Goal: Task Accomplishment & Management: Use online tool/utility

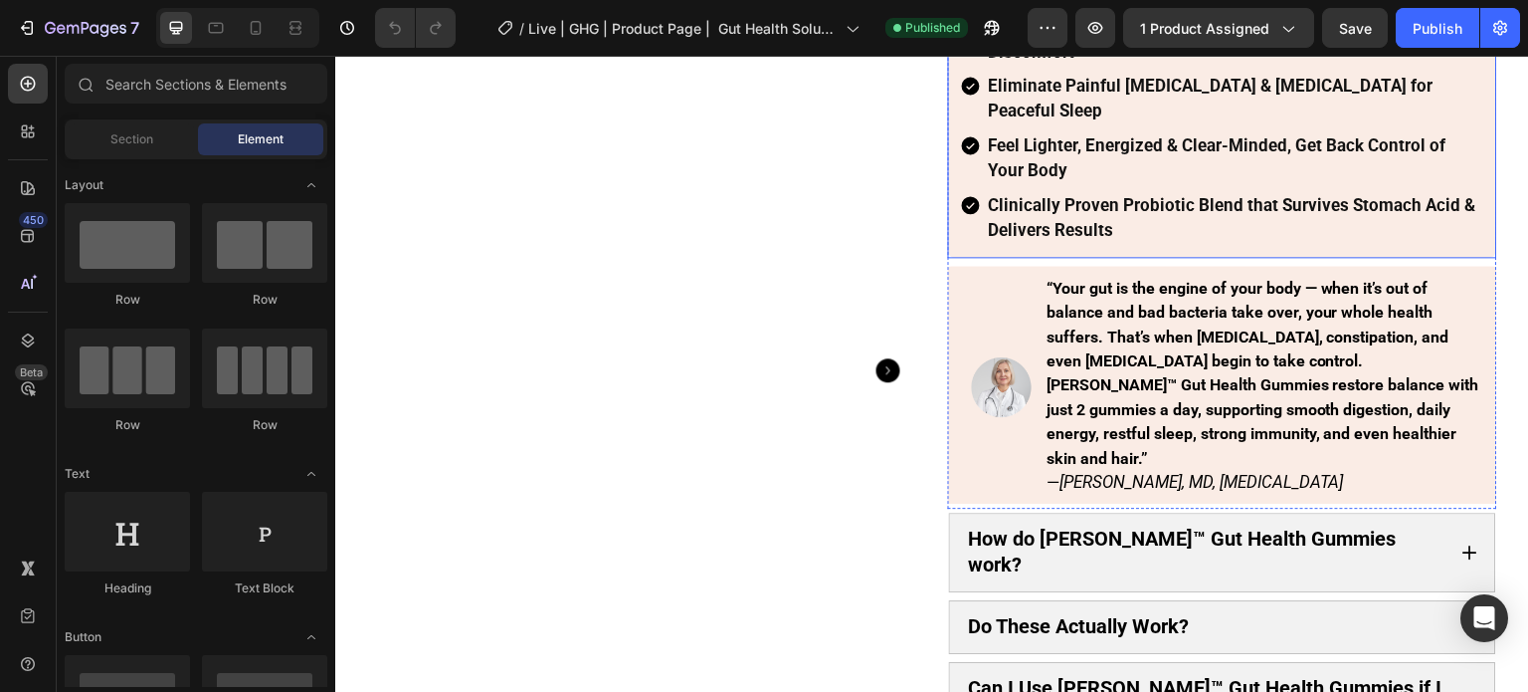
scroll to position [398, 0]
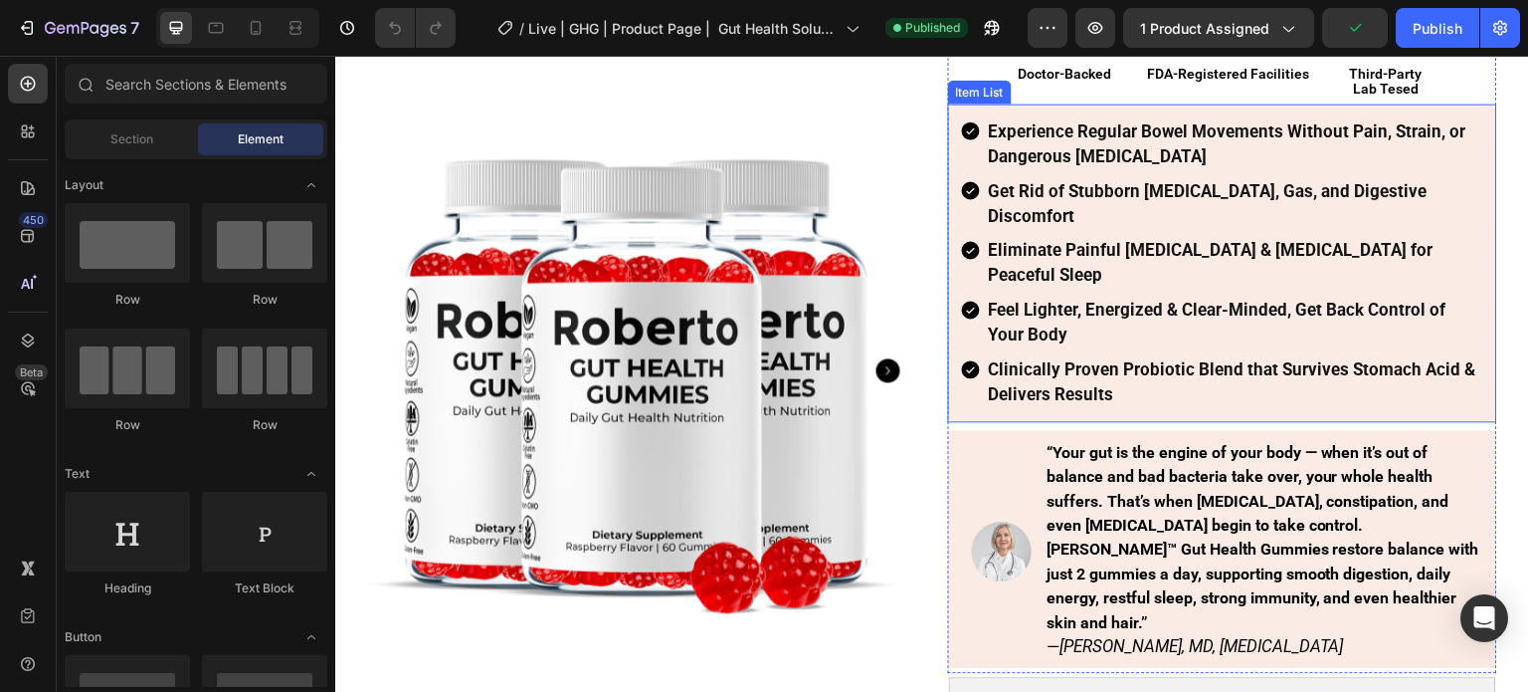
click at [1090, 165] on strong "Experience Regular Bowel Movements Without Pain, Strain, or Dangerous [MEDICAL_…" at bounding box center [1228, 142] width 478 height 45
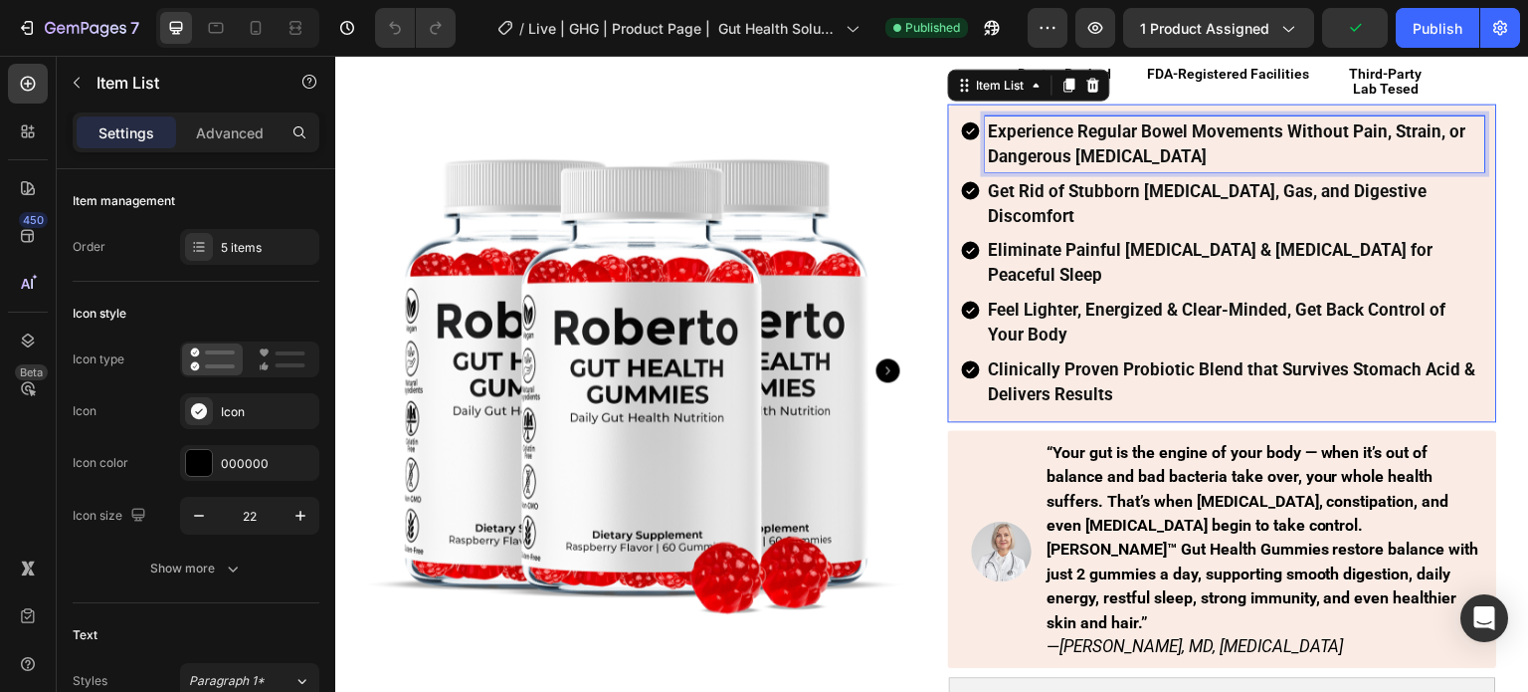
click at [1090, 165] on strong "Experience Regular Bowel Movements Without Pain, Strain, or Dangerous [MEDICAL_…" at bounding box center [1228, 142] width 478 height 45
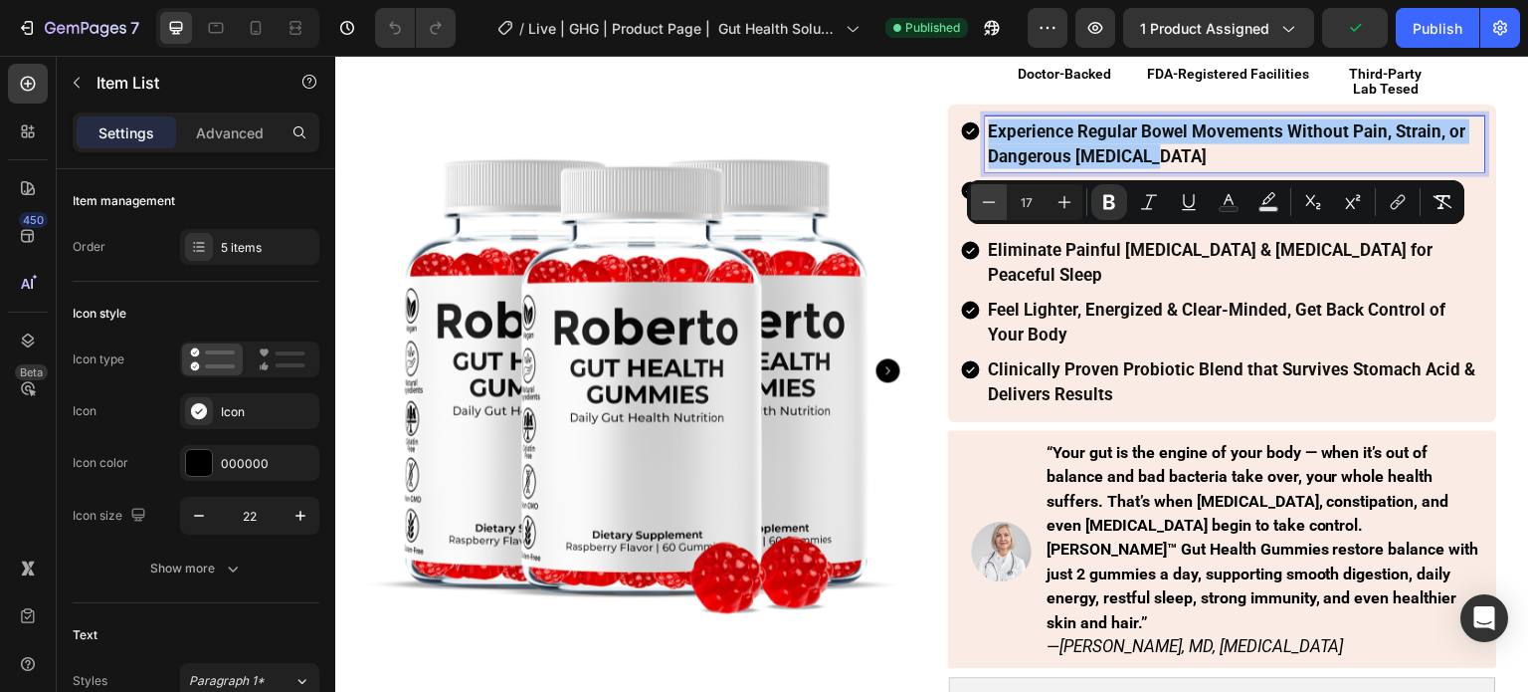
click at [987, 208] on icon "Editor contextual toolbar" at bounding box center [989, 202] width 20 height 20
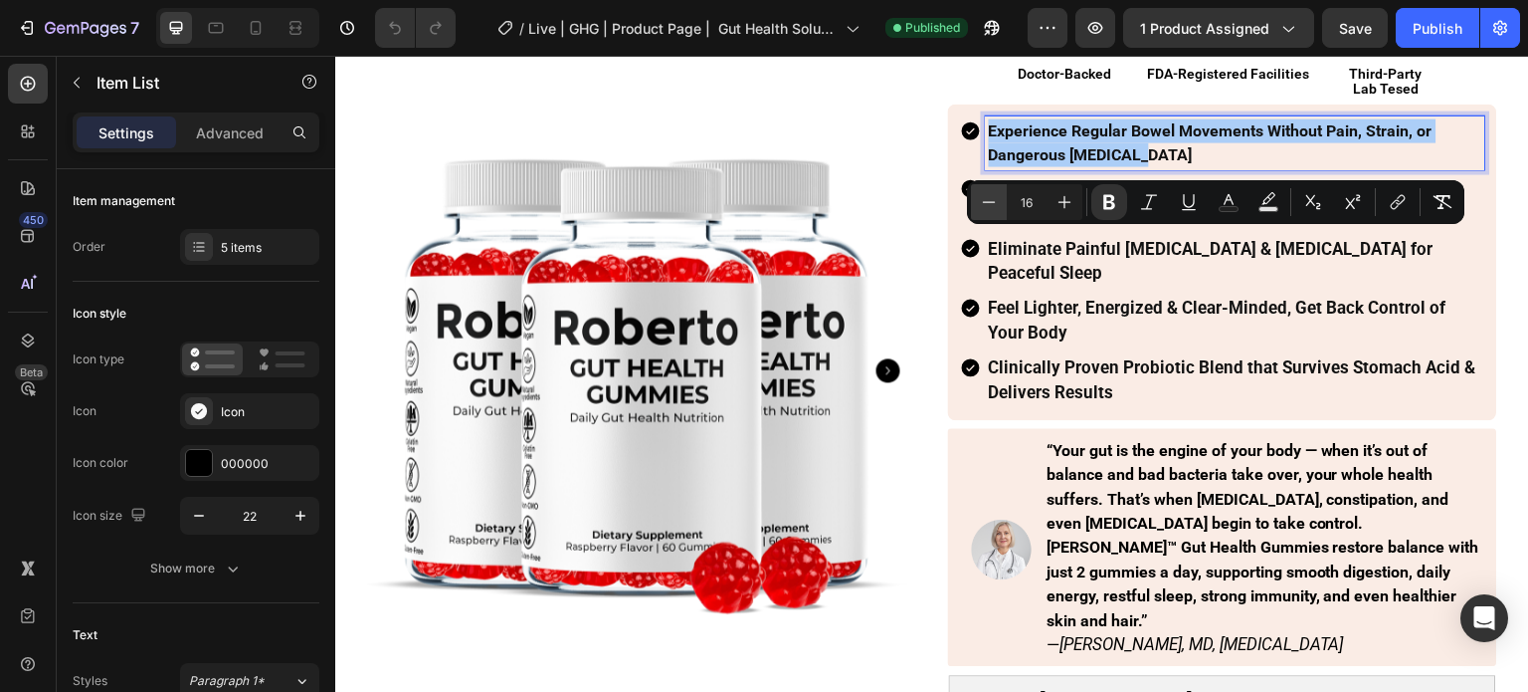
click at [987, 208] on icon "Editor contextual toolbar" at bounding box center [989, 202] width 20 height 20
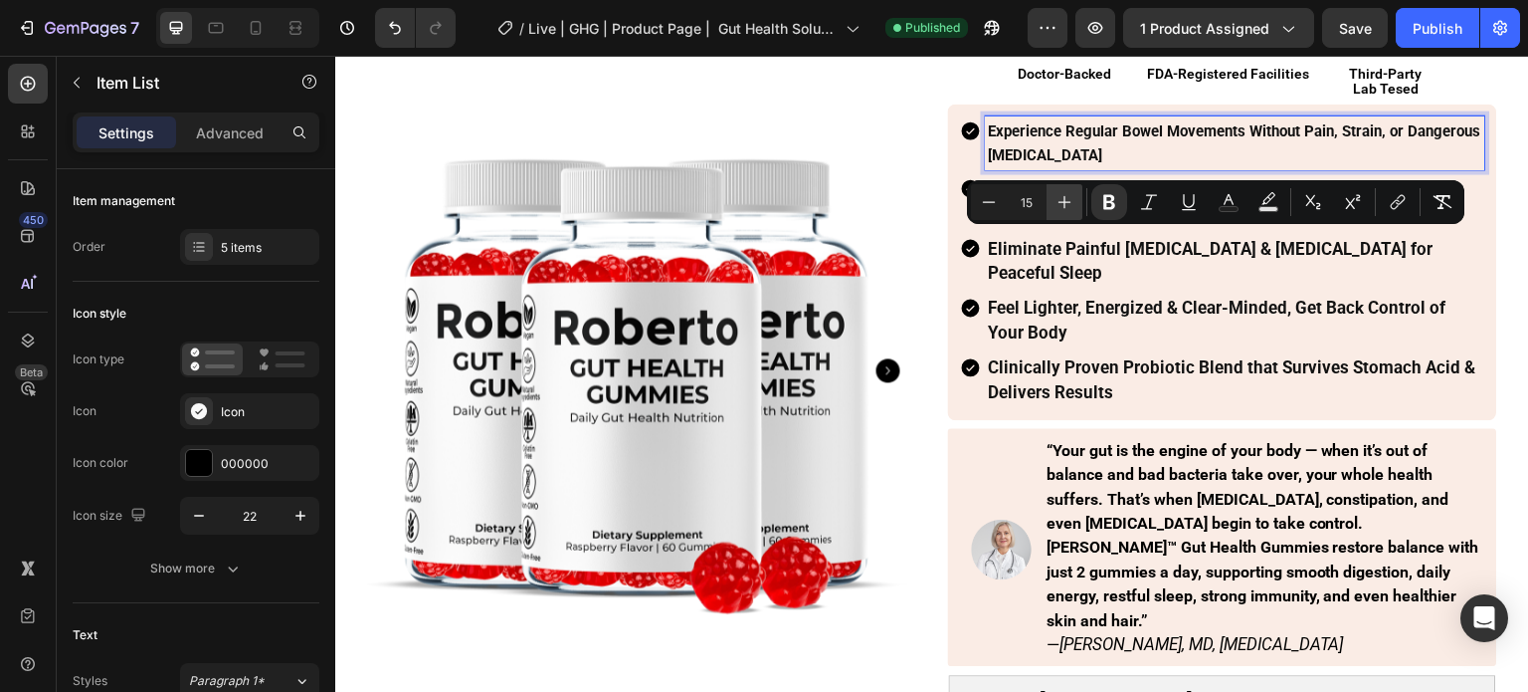
click at [1066, 206] on icon "Editor contextual toolbar" at bounding box center [1065, 202] width 20 height 20
type input "16"
click at [1078, 229] on div "Get Rid of Stubborn [MEDICAL_DATA], Gas, and Digestive Discomfort" at bounding box center [1236, 201] width 500 height 56
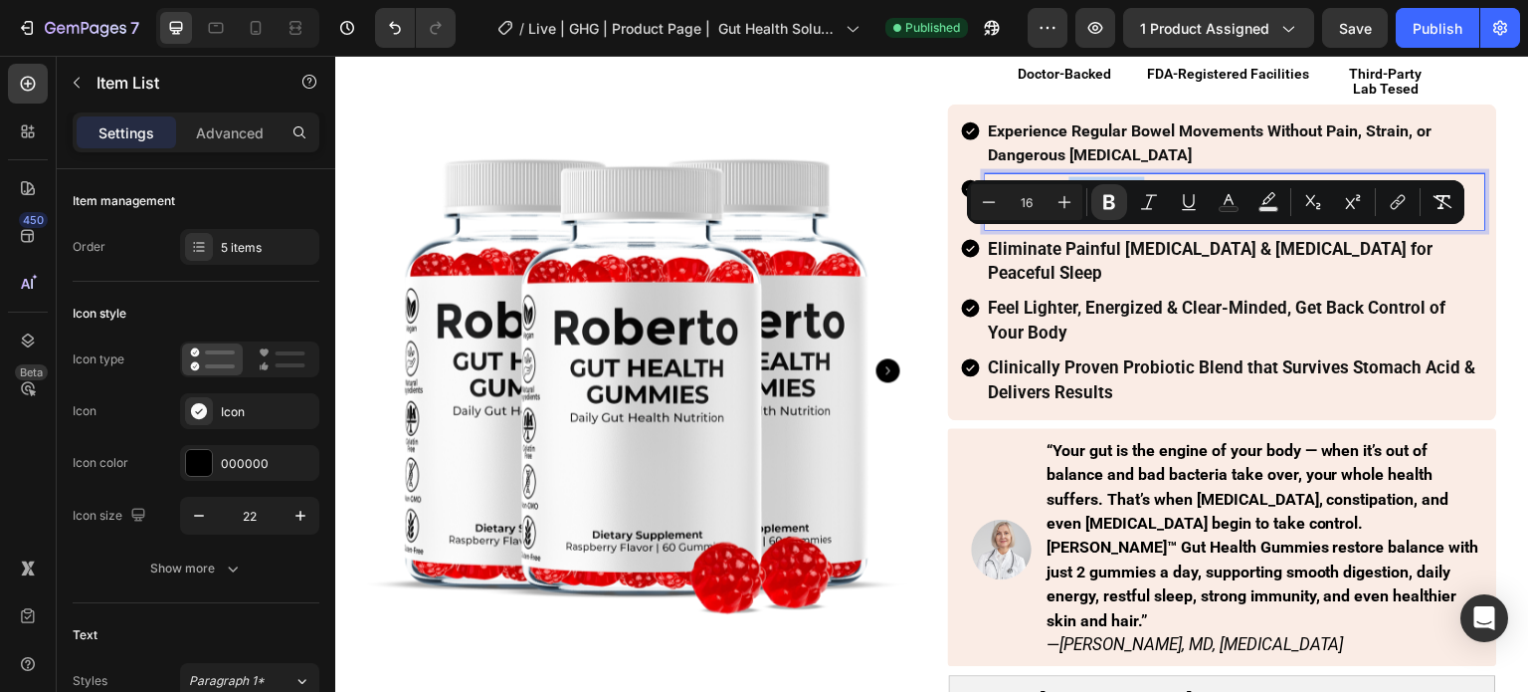
click at [1078, 229] on div "Get Rid of Stubborn [MEDICAL_DATA], Gas, and Digestive Discomfort" at bounding box center [1236, 201] width 500 height 56
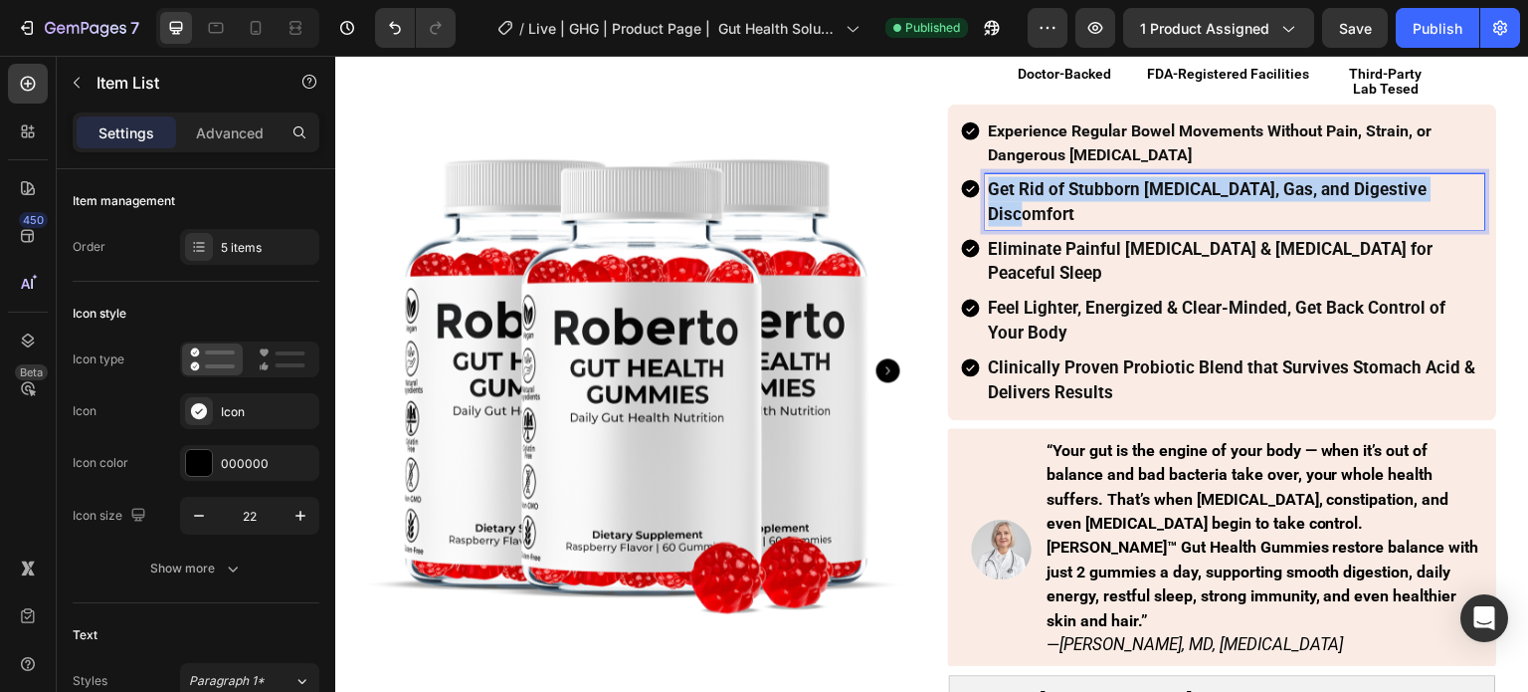
click at [1078, 229] on div "Get Rid of Stubborn [MEDICAL_DATA], Gas, and Digestive Discomfort" at bounding box center [1236, 201] width 500 height 56
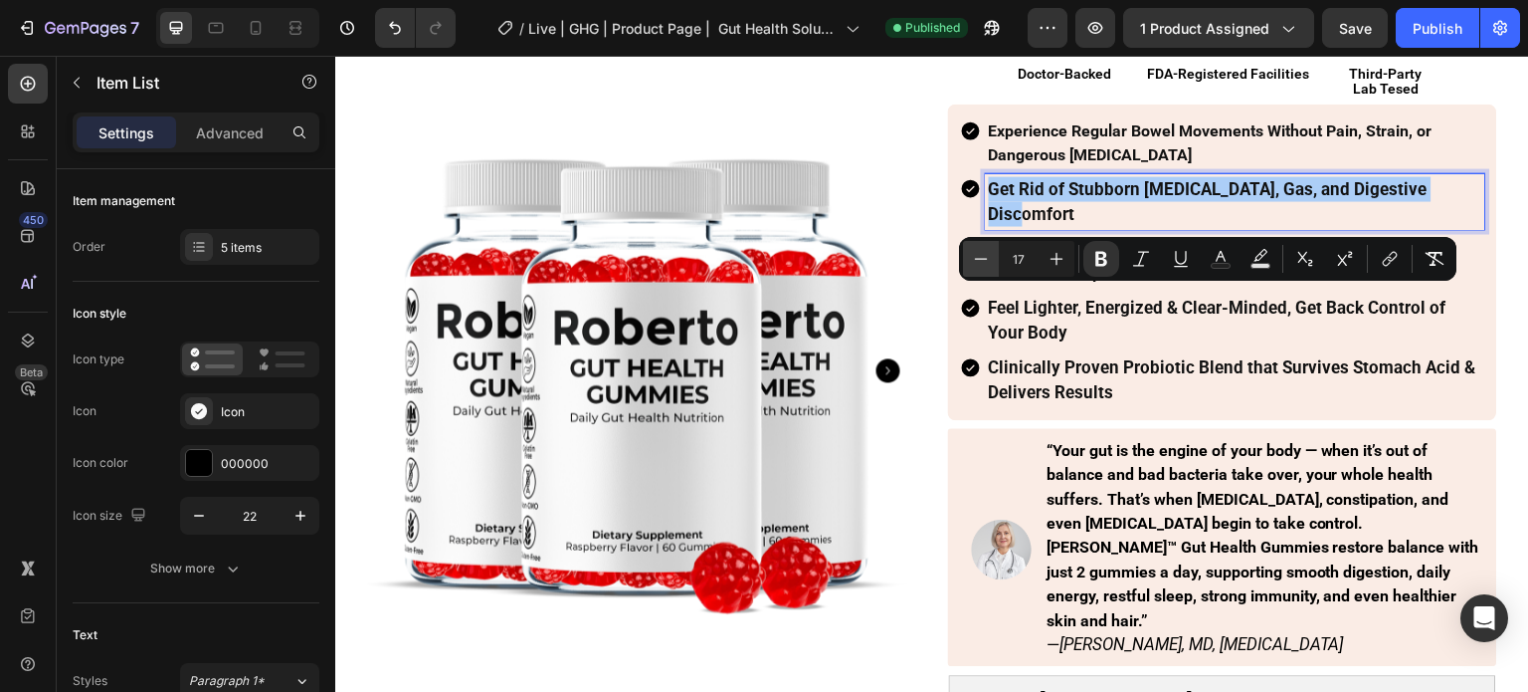
click at [976, 259] on icon "Editor contextual toolbar" at bounding box center [981, 258] width 13 height 1
type input "16"
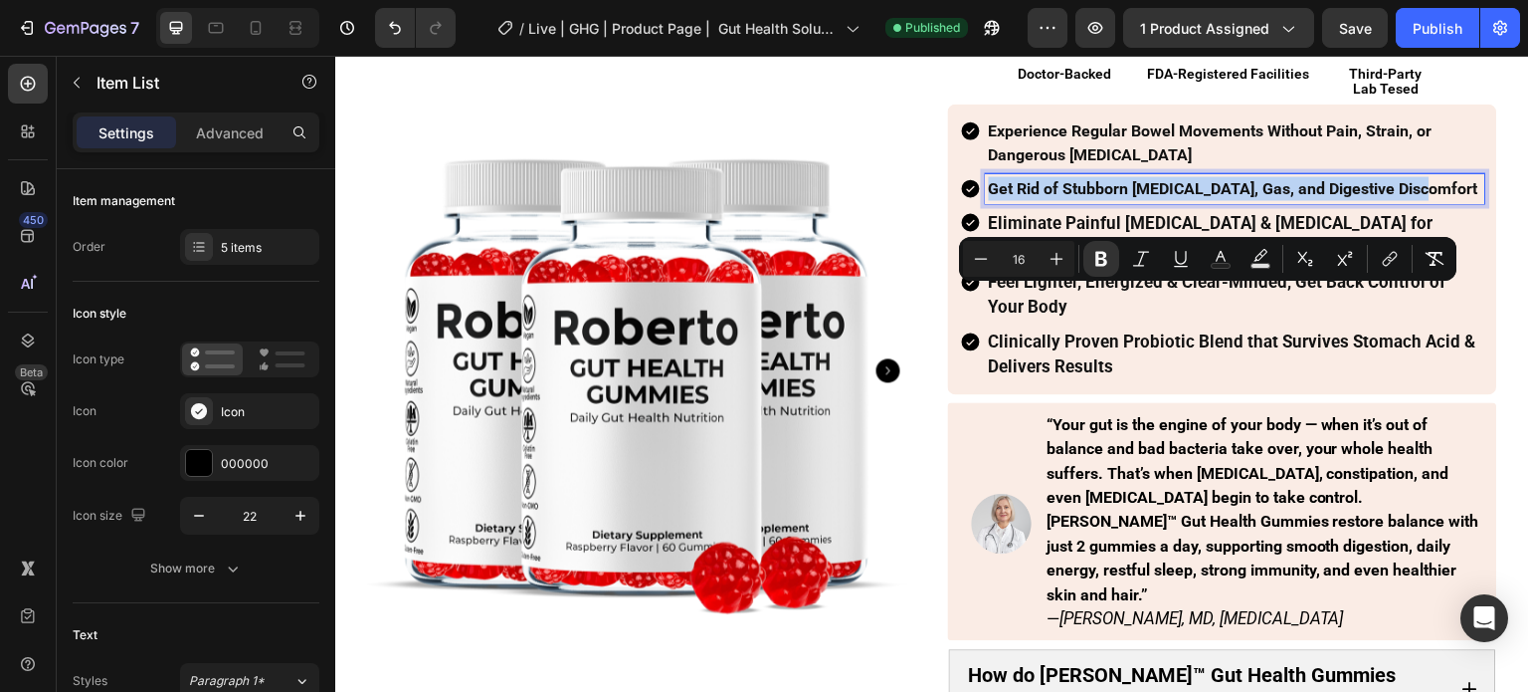
click at [1076, 348] on div "Experience Regular Bowel Movements Without Pain, Strain, or Dangerous Laxatives…" at bounding box center [1222, 248] width 525 height 267
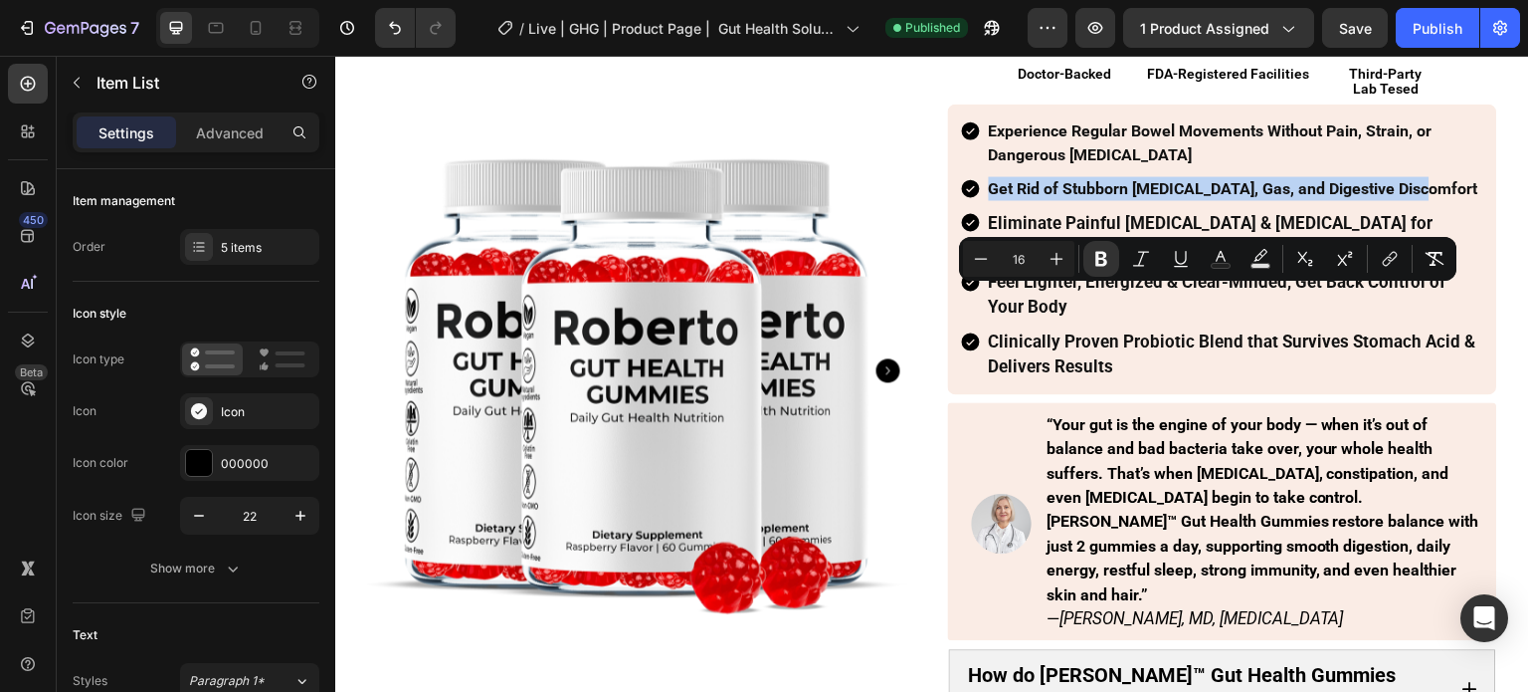
click at [1076, 348] on div "Experience Regular Bowel Movements Without Pain, Strain, or Dangerous Laxatives…" at bounding box center [1222, 248] width 525 height 267
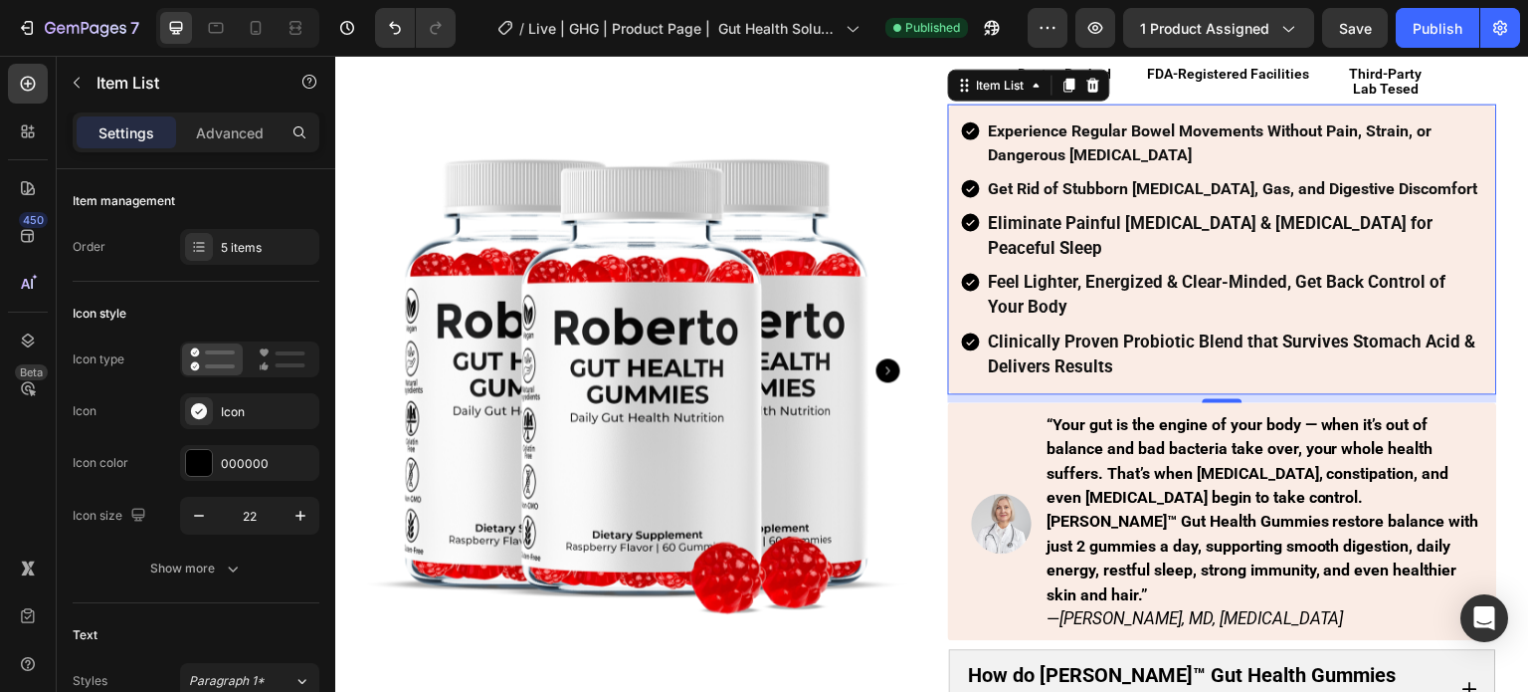
click at [1077, 257] on strong "Eliminate Painful [MEDICAL_DATA] & [MEDICAL_DATA] for Peaceful Sleep" at bounding box center [1211, 234] width 445 height 45
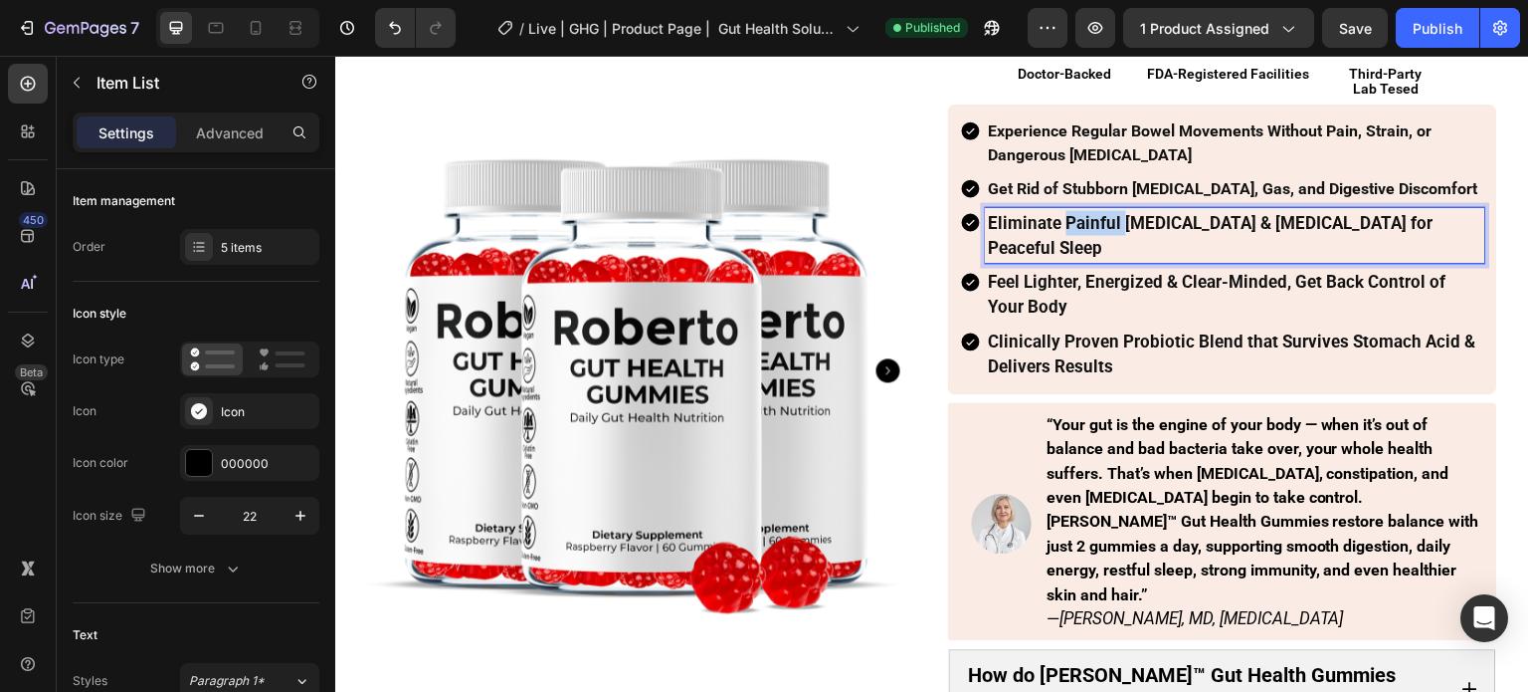
click at [1077, 257] on strong "Eliminate Painful [MEDICAL_DATA] & [MEDICAL_DATA] for Peaceful Sleep" at bounding box center [1211, 234] width 445 height 45
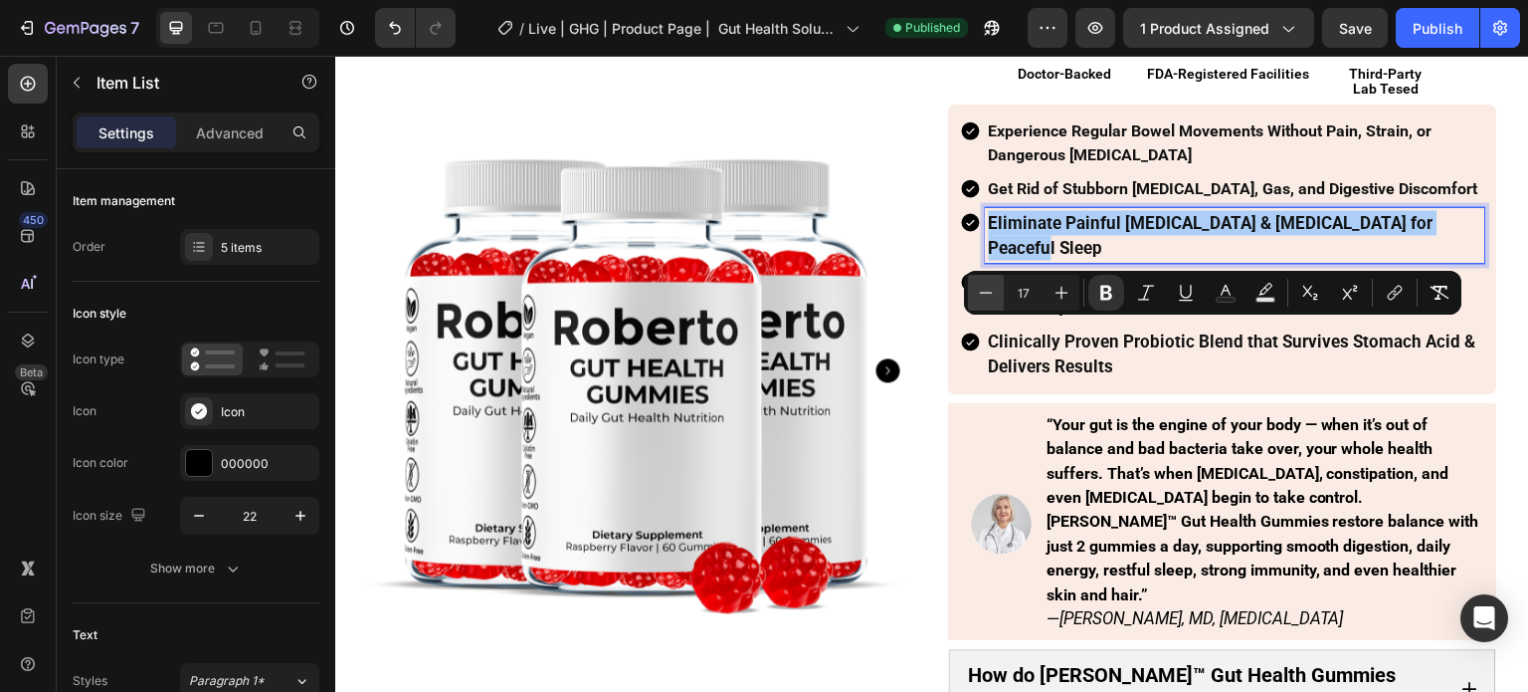
click at [983, 294] on icon "Editor contextual toolbar" at bounding box center [986, 293] width 20 height 20
type input "16"
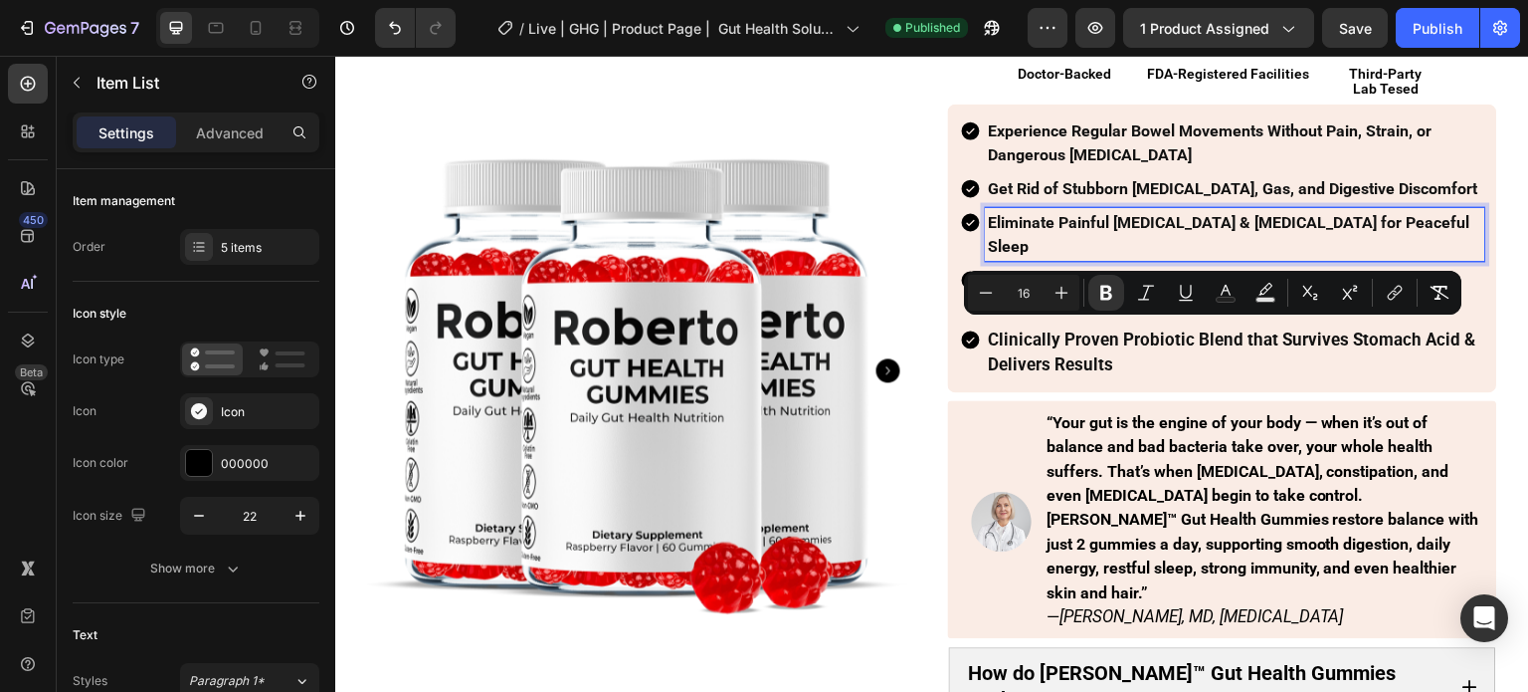
click at [1063, 166] on p "Experience Regular Bowel Movements Without Pain, Strain, or Dangerous [MEDICAL_…" at bounding box center [1236, 142] width 494 height 48
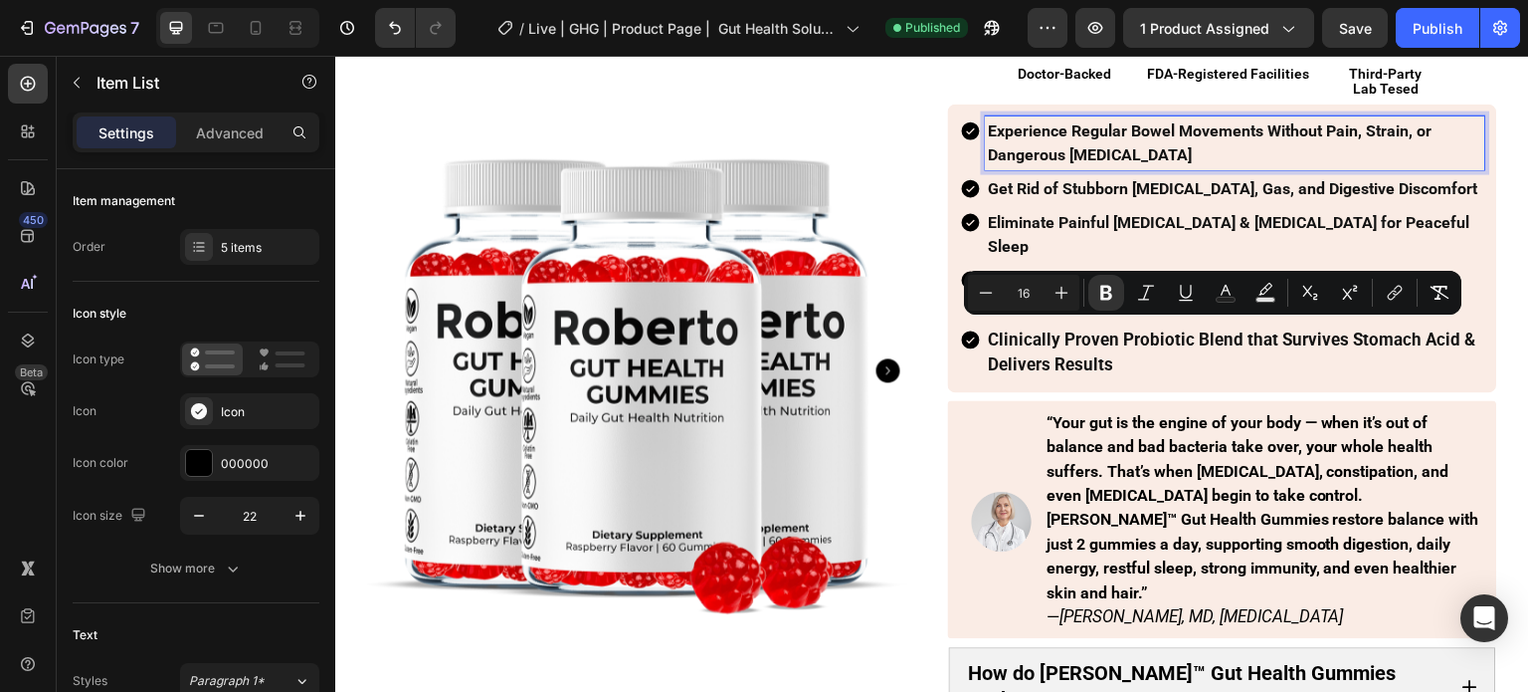
click at [1063, 166] on p "Experience Regular Bowel Movements Without Pain, Strain, or Dangerous [MEDICAL_…" at bounding box center [1236, 142] width 494 height 48
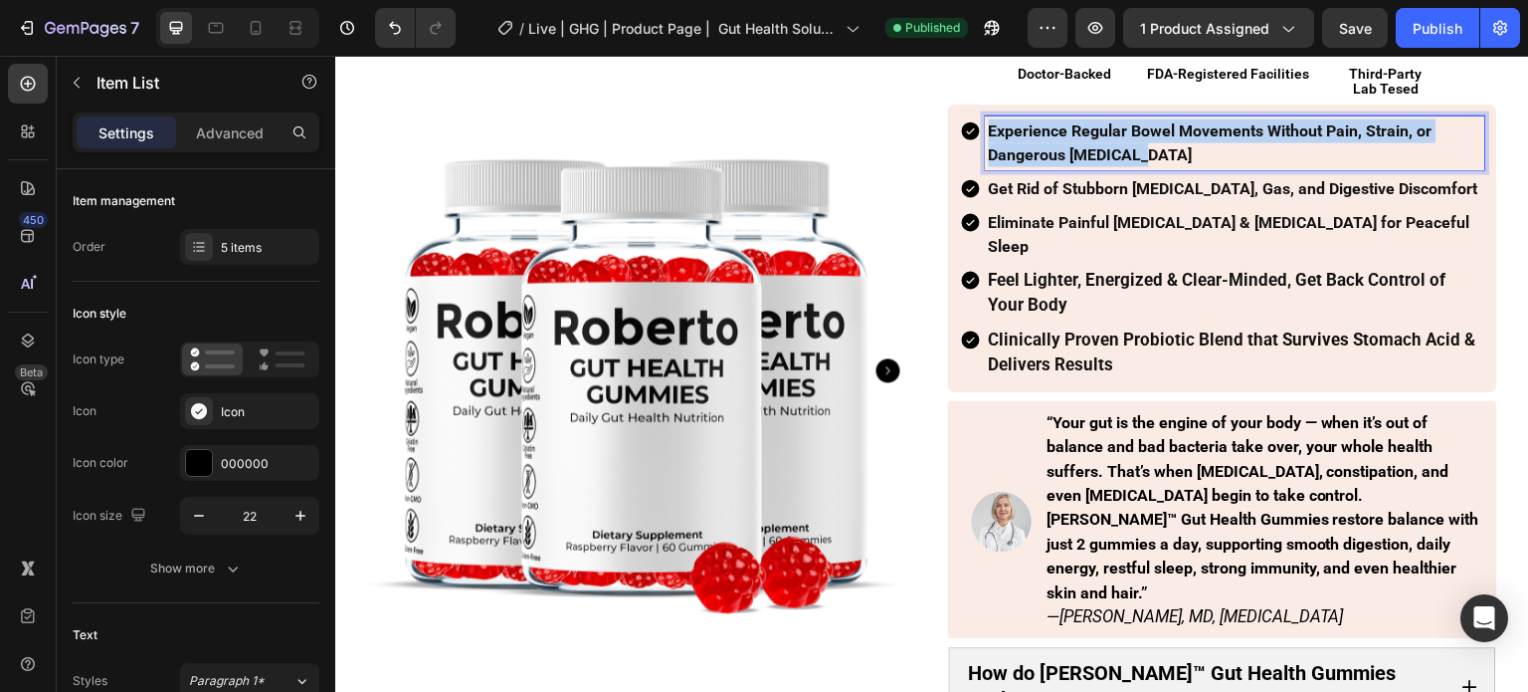
click at [1063, 166] on p "Experience Regular Bowel Movements Without Pain, Strain, or Dangerous [MEDICAL_…" at bounding box center [1236, 142] width 494 height 48
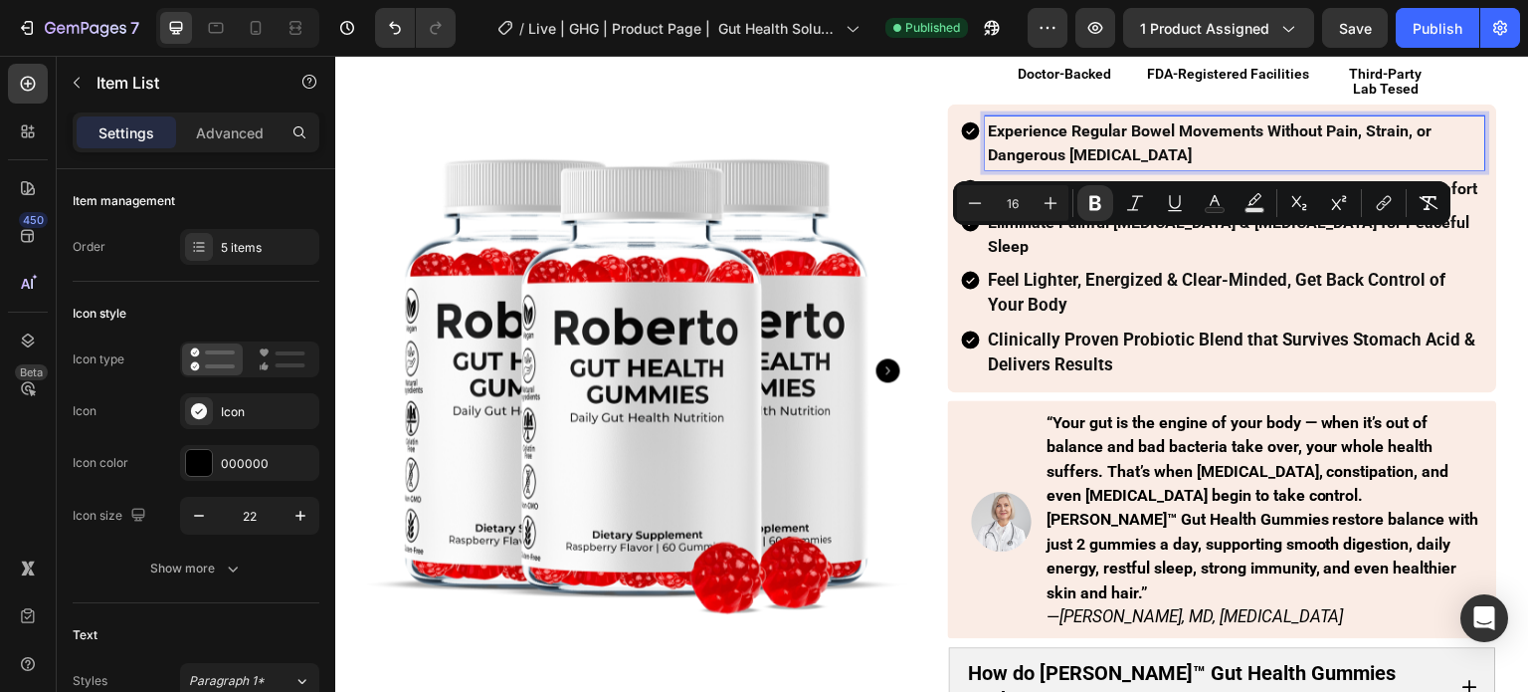
click at [1075, 197] on strong "Get Rid of Stubborn [MEDICAL_DATA], Gas, and Digestive Discomfort" at bounding box center [1234, 187] width 490 height 19
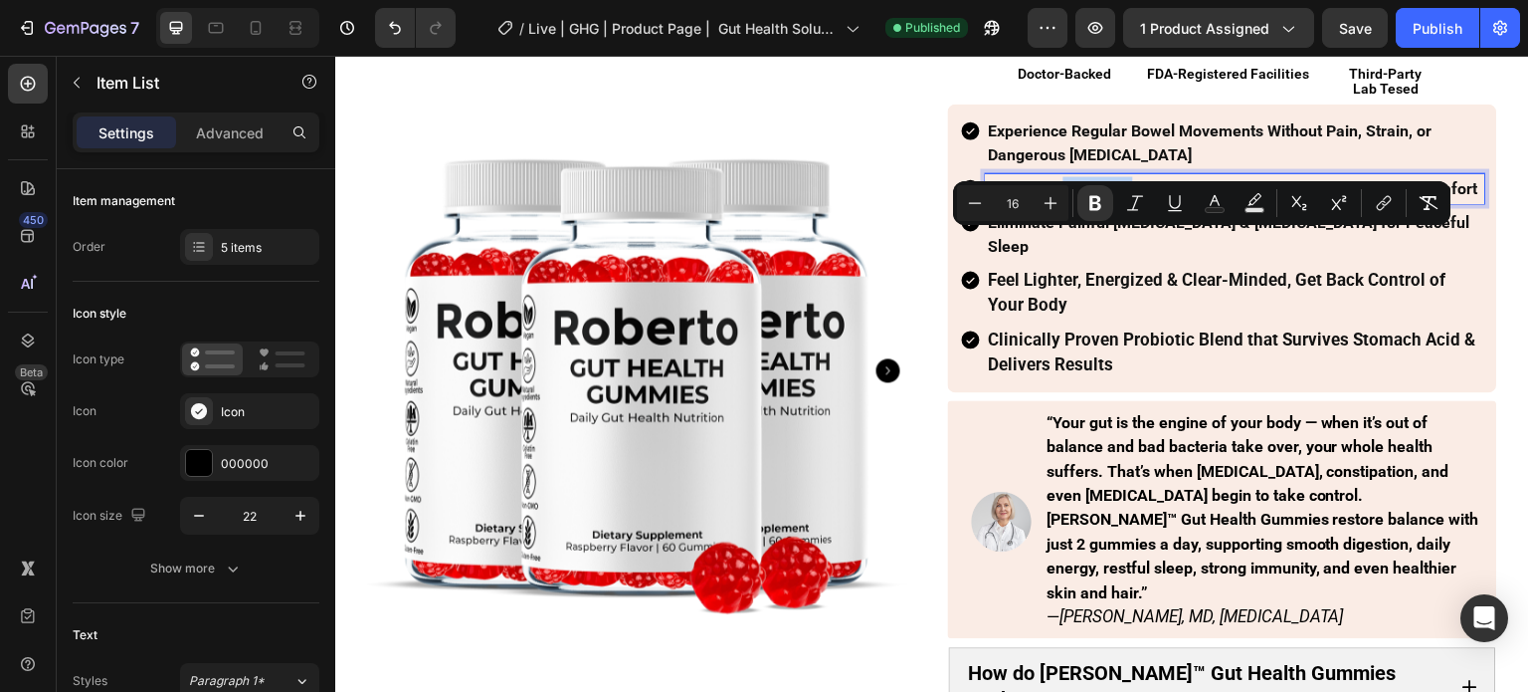
click at [1075, 197] on strong "Get Rid of Stubborn [MEDICAL_DATA], Gas, and Digestive Discomfort" at bounding box center [1234, 187] width 490 height 19
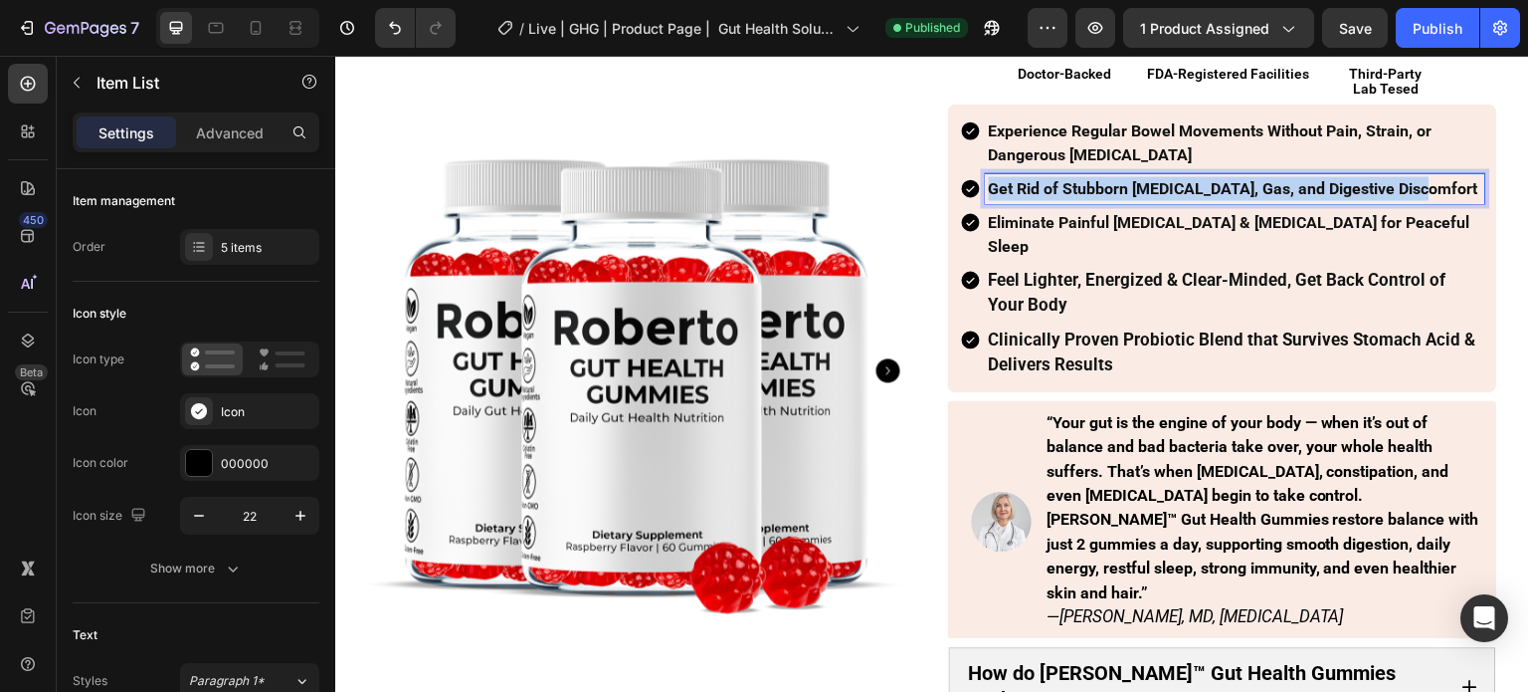
click at [1075, 197] on strong "Get Rid of Stubborn [MEDICAL_DATA], Gas, and Digestive Discomfort" at bounding box center [1234, 187] width 490 height 19
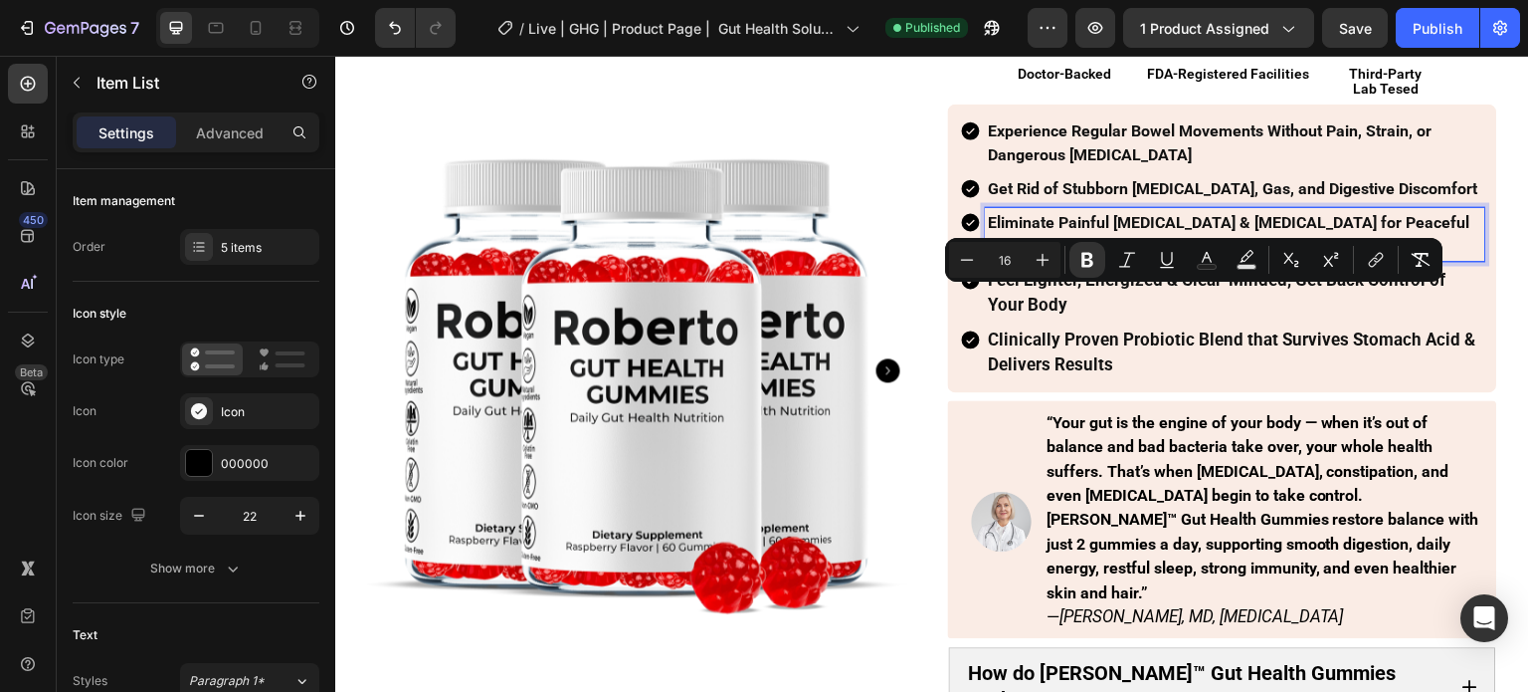
click at [1075, 255] on strong "Eliminate Painful [MEDICAL_DATA] & [MEDICAL_DATA] for Peaceful Sleep" at bounding box center [1230, 233] width 482 height 43
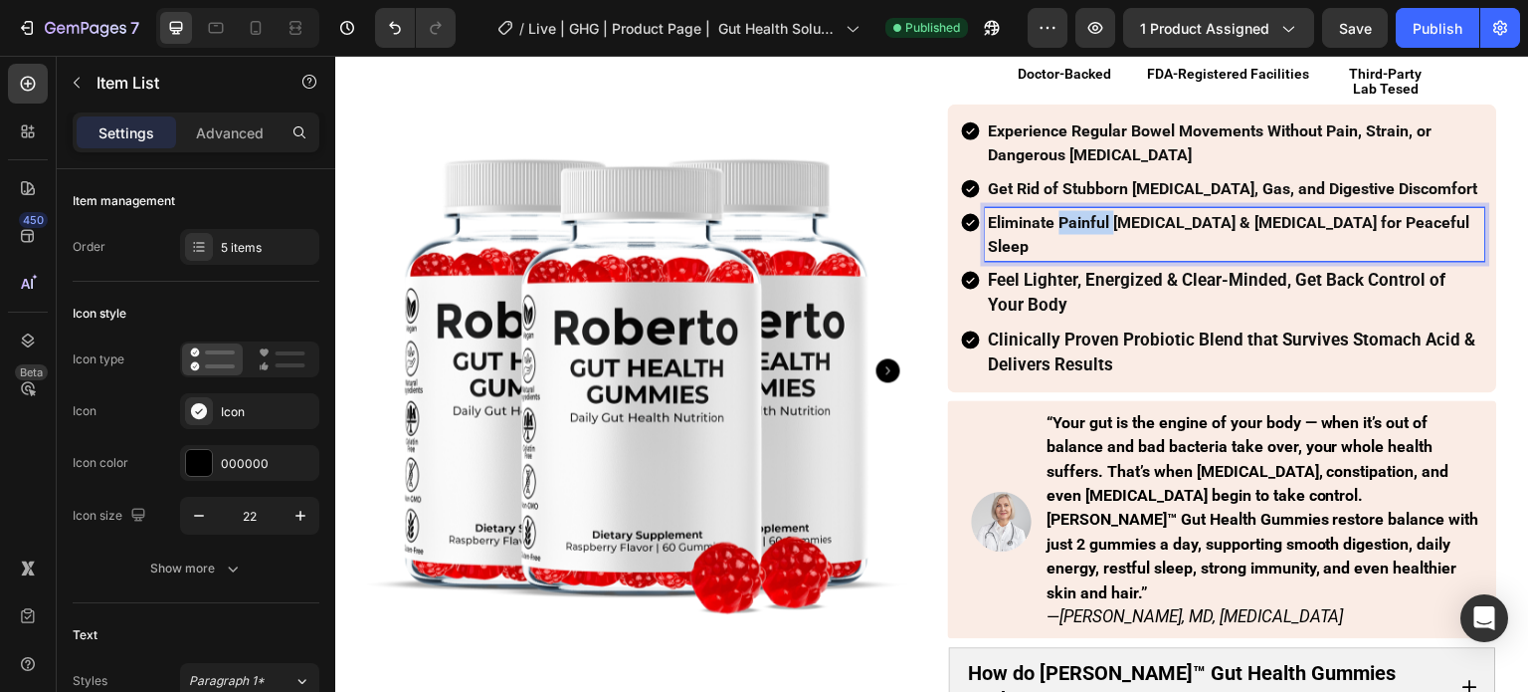
click at [1075, 255] on strong "Eliminate Painful [MEDICAL_DATA] & [MEDICAL_DATA] for Peaceful Sleep" at bounding box center [1230, 233] width 482 height 43
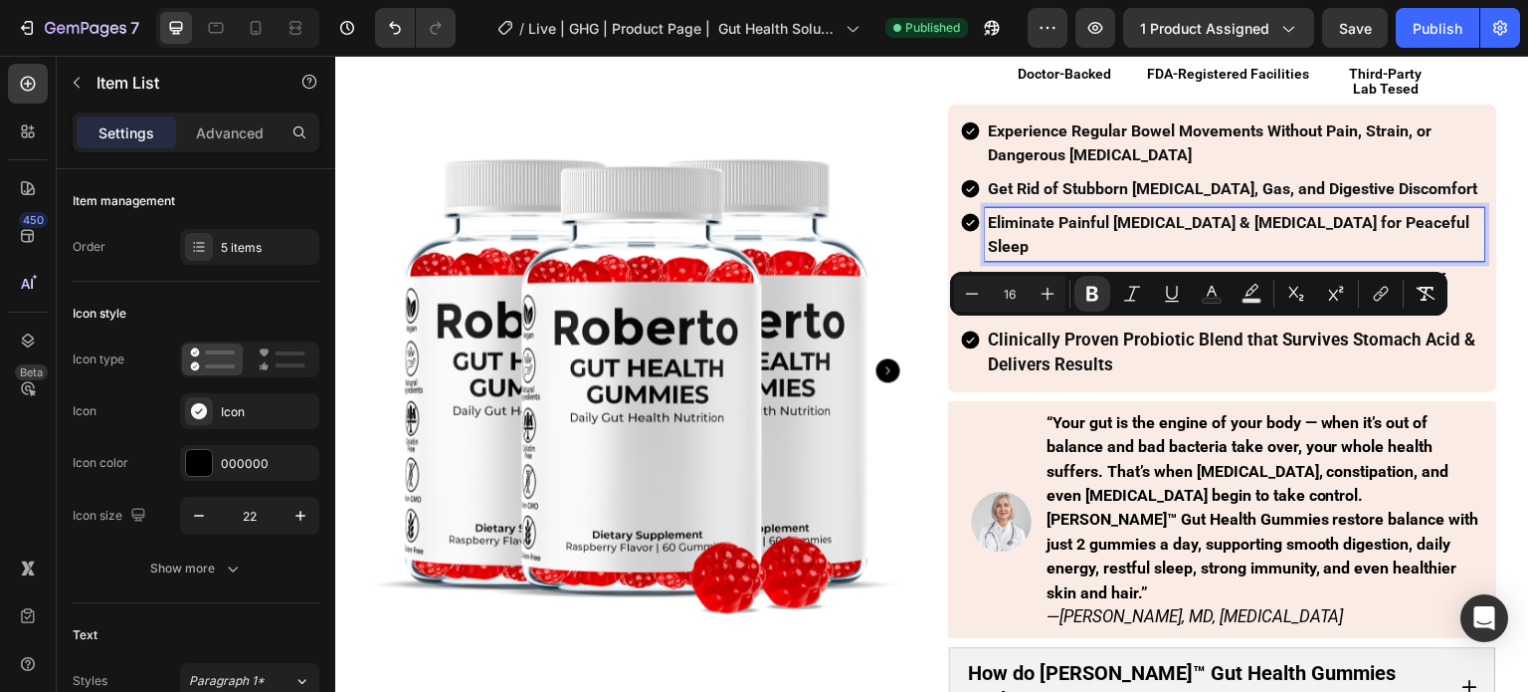
click at [1063, 317] on p "Feel Lighter, Energized & Clear-Minded, Get Back Control of Your Body" at bounding box center [1236, 293] width 494 height 50
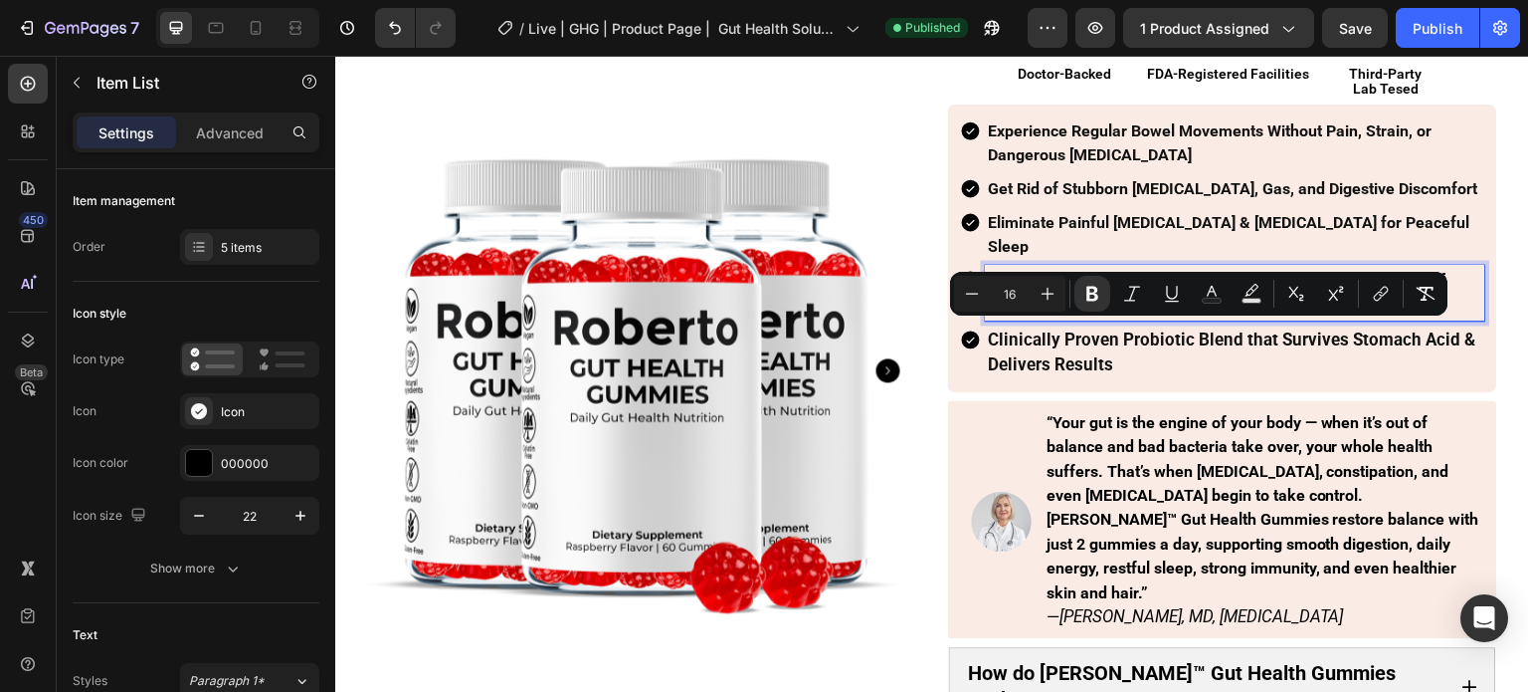
click at [1063, 317] on p "Feel Lighter, Energized & Clear-Minded, Get Back Control of Your Body" at bounding box center [1236, 293] width 494 height 50
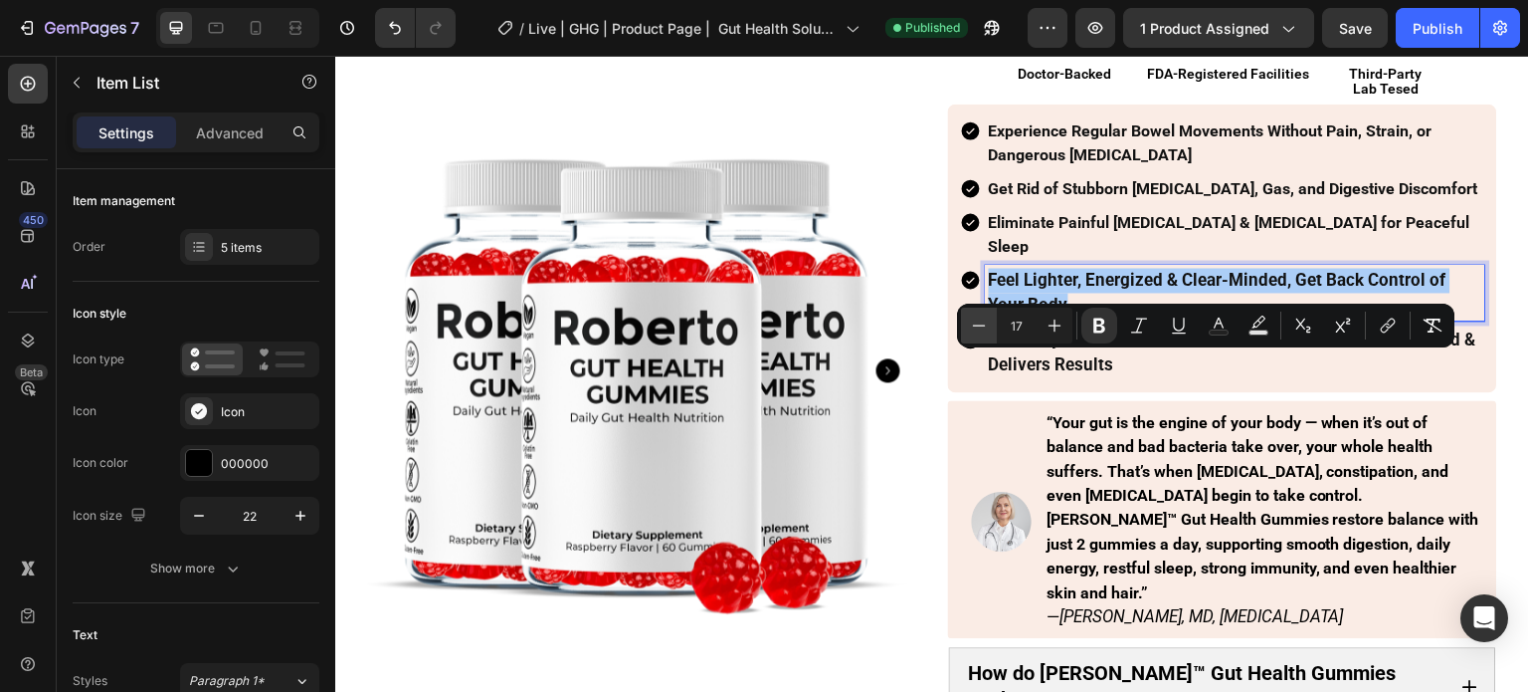
click at [974, 329] on icon "Editor contextual toolbar" at bounding box center [979, 325] width 20 height 20
type input "16"
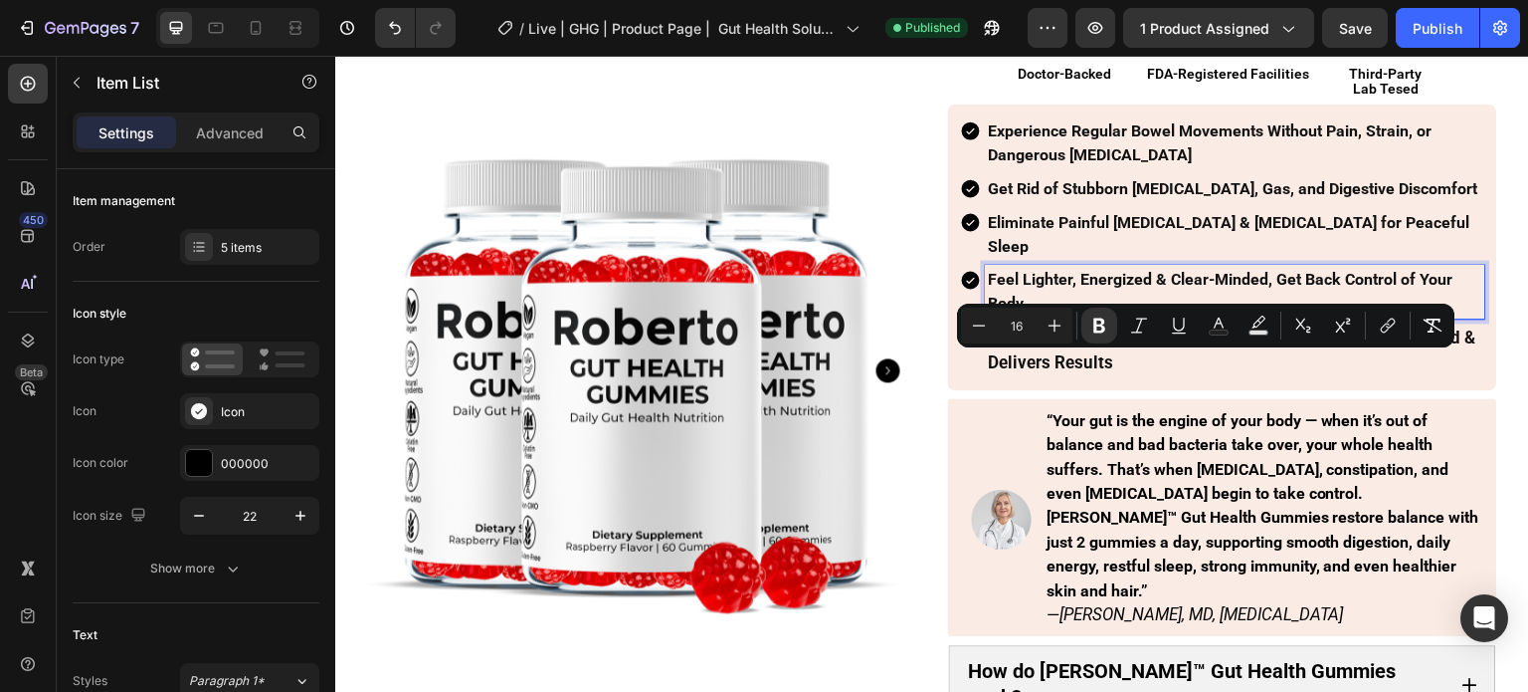
click at [1049, 372] on strong "Clinically Proven Probiotic Blend that Survives Stomach Acid & Delivers Results" at bounding box center [1233, 349] width 488 height 45
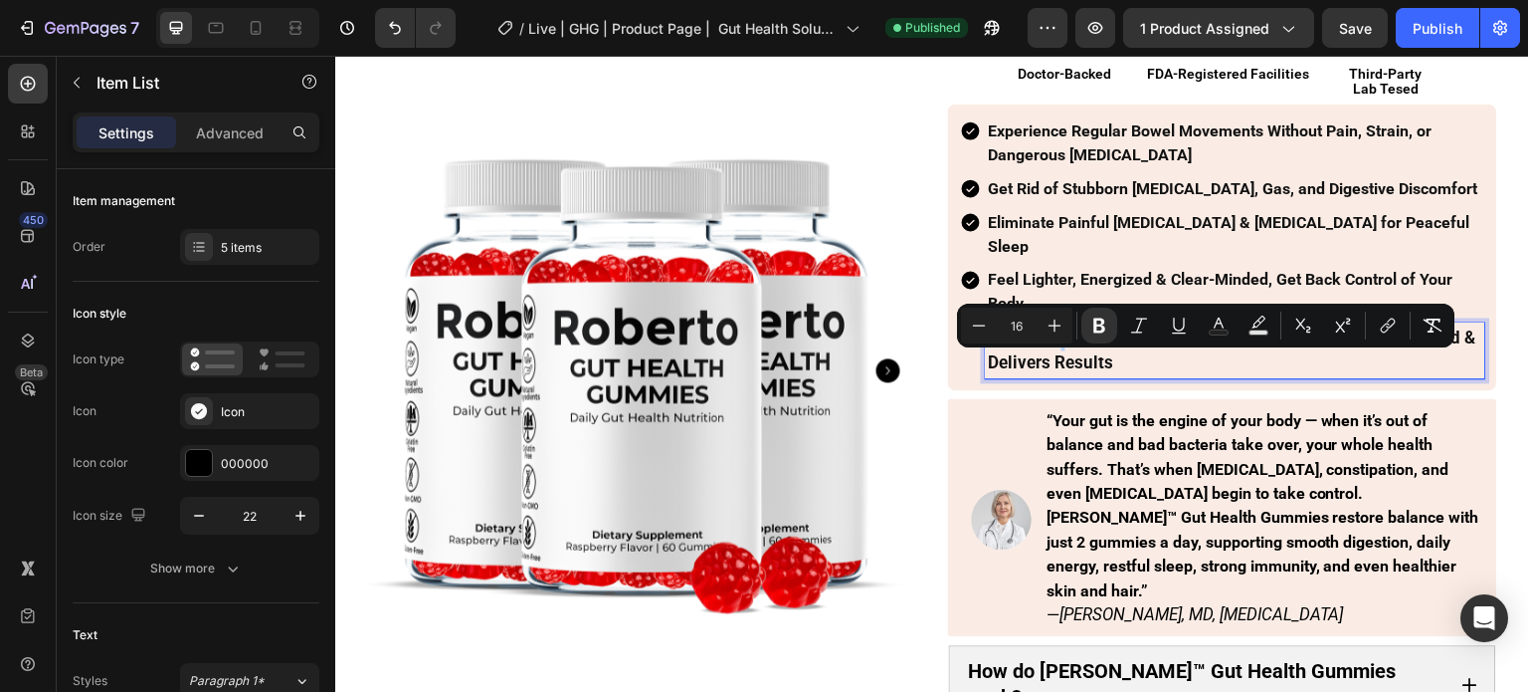
click at [1049, 372] on strong "Clinically Proven Probiotic Blend that Survives Stomach Acid & Delivers Results" at bounding box center [1233, 349] width 488 height 45
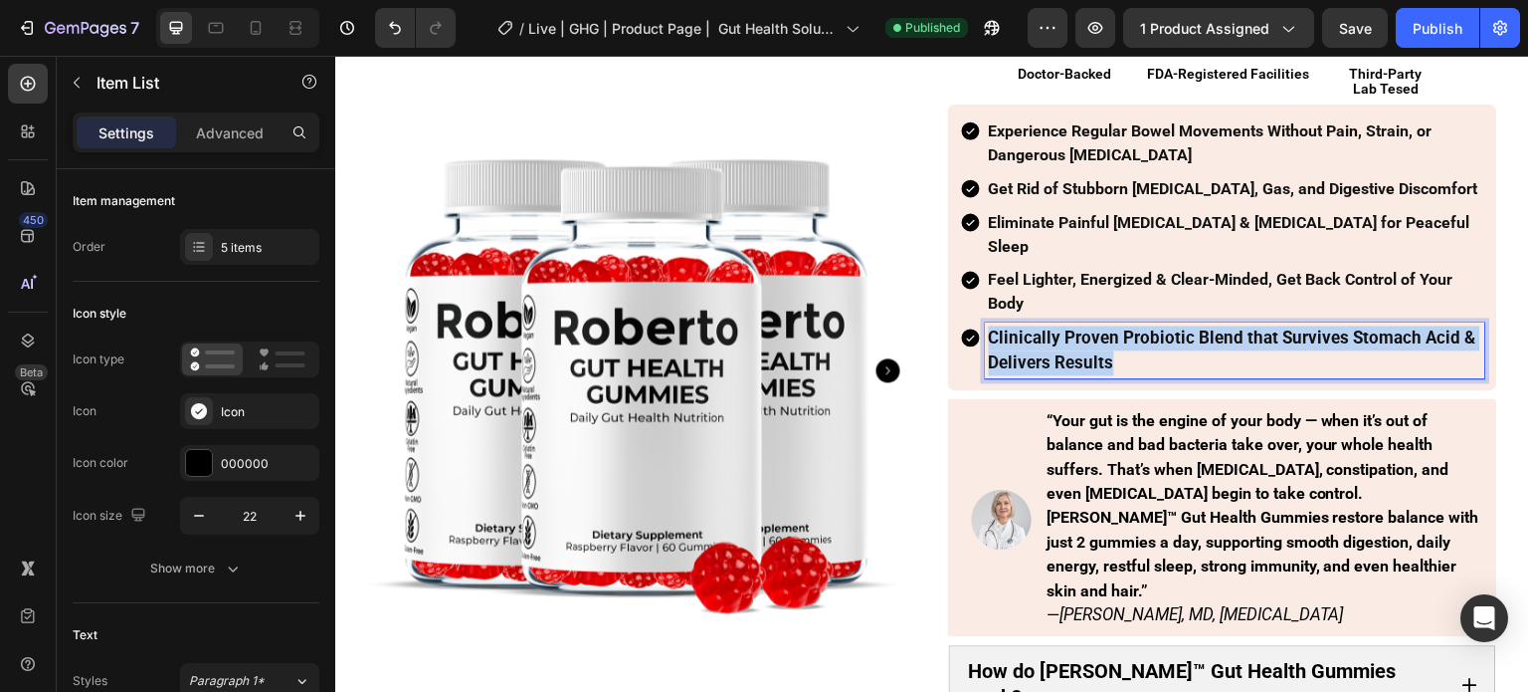
click at [1049, 372] on strong "Clinically Proven Probiotic Blend that Survives Stomach Acid & Delivers Results" at bounding box center [1233, 349] width 488 height 45
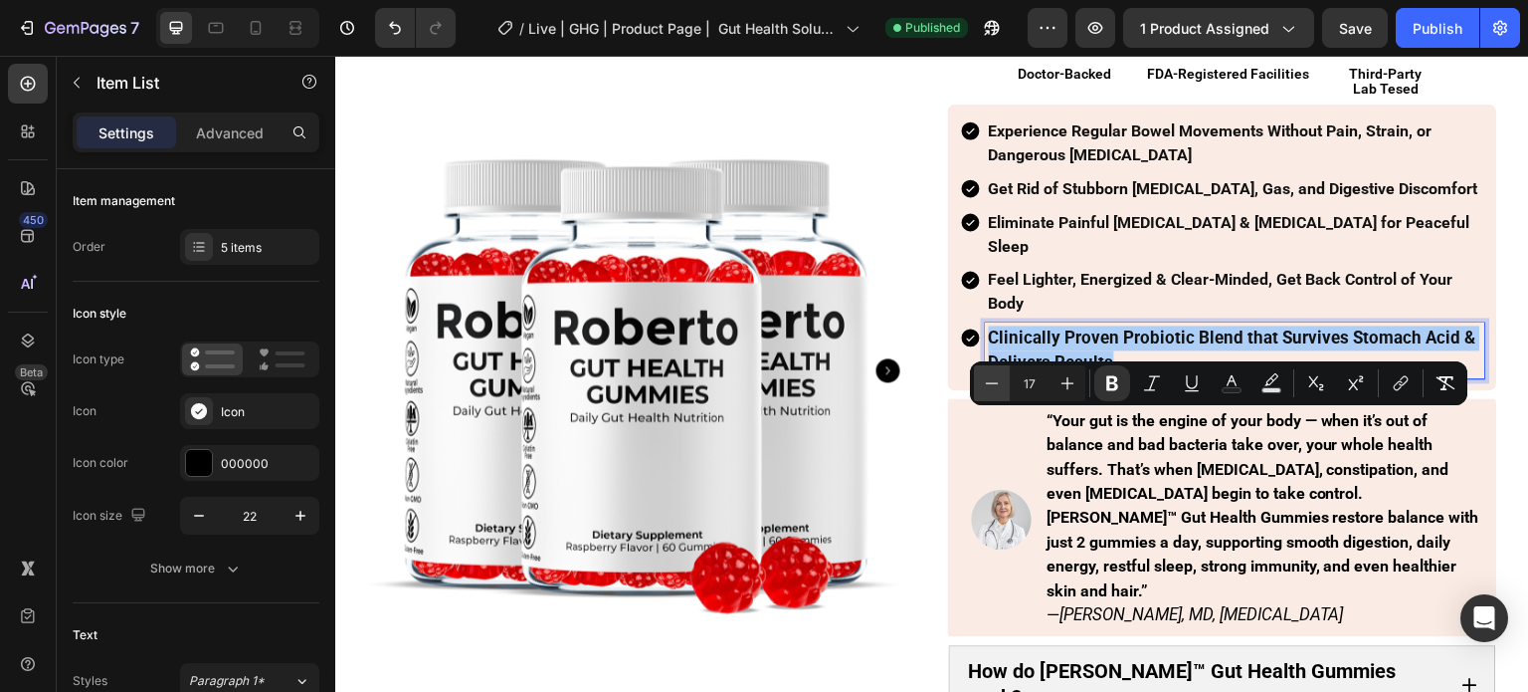
click at [990, 383] on icon "Editor contextual toolbar" at bounding box center [992, 382] width 13 height 1
type input "16"
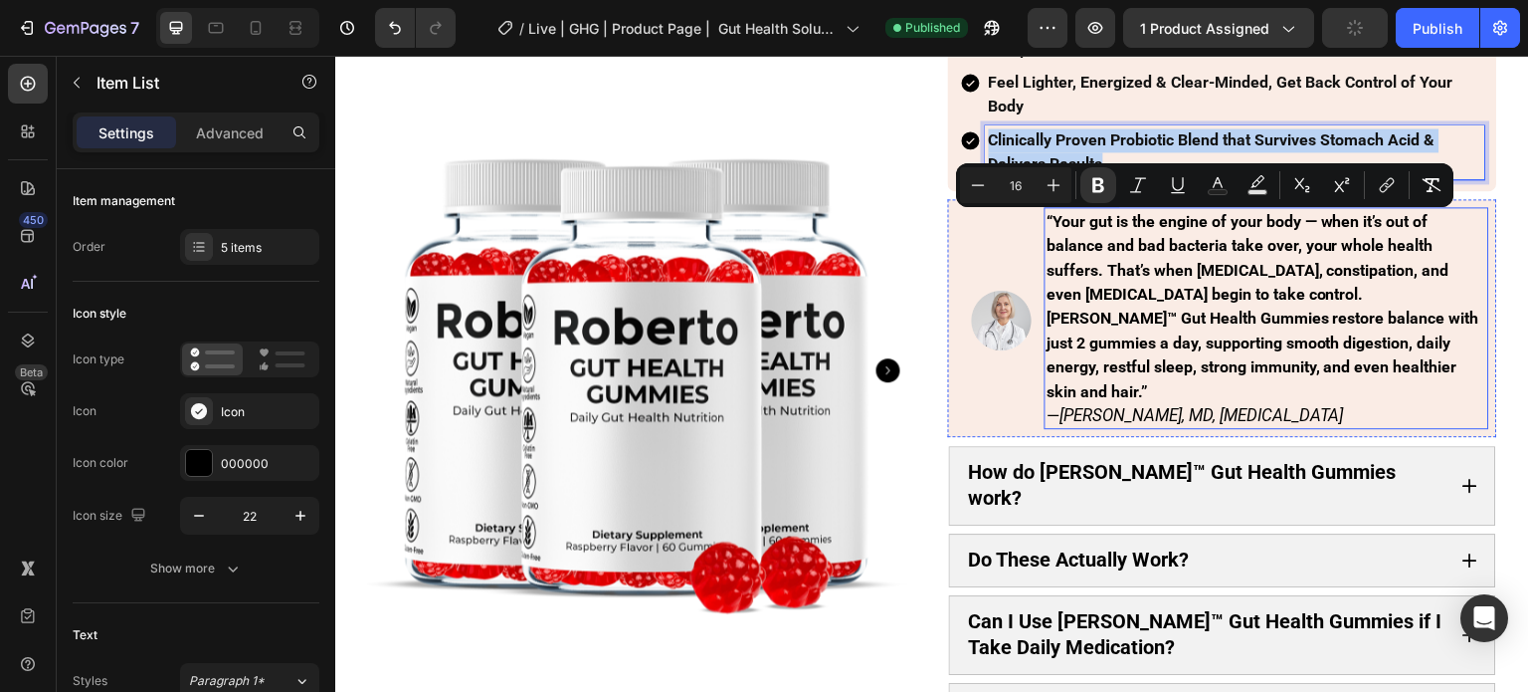
scroll to position [597, 0]
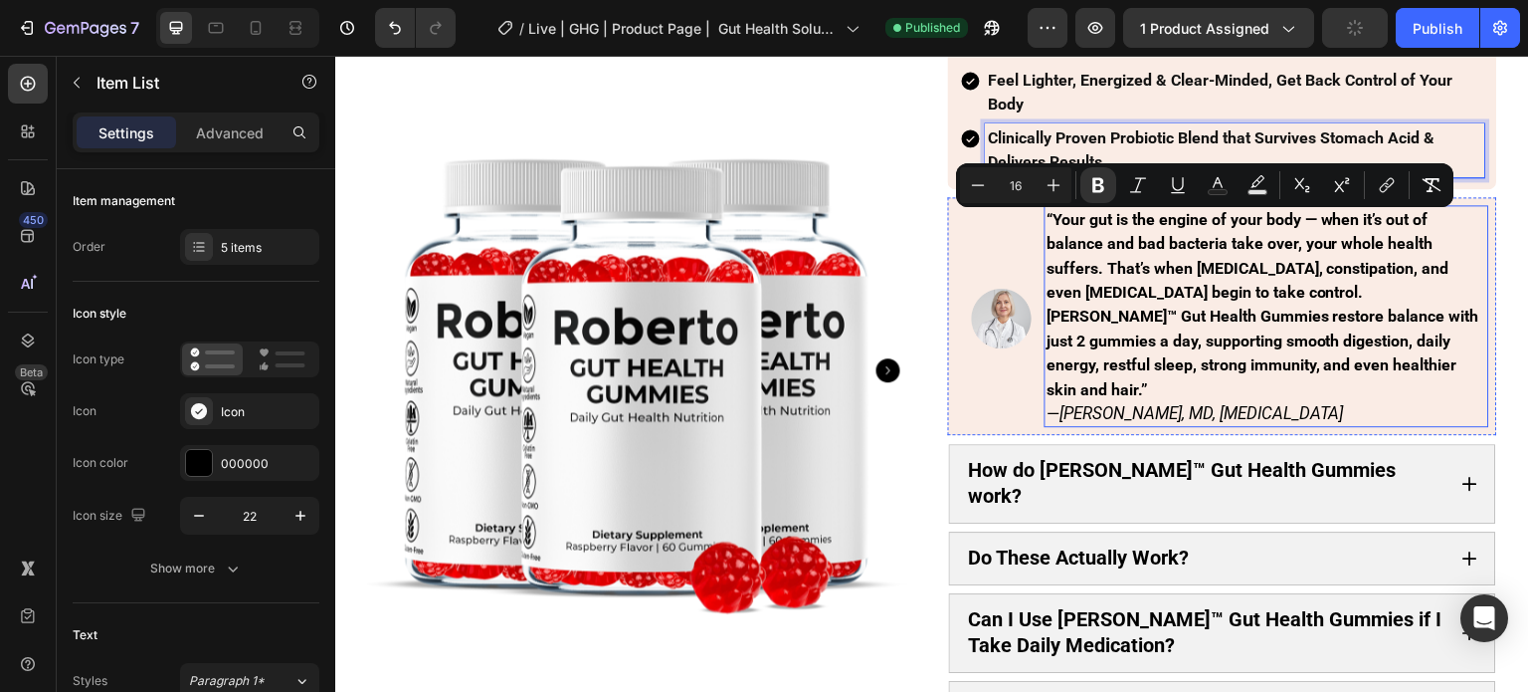
click at [1145, 414] on p "“Your gut is the engine of your body — when it’s out of balance and bad bacteri…" at bounding box center [1267, 316] width 441 height 219
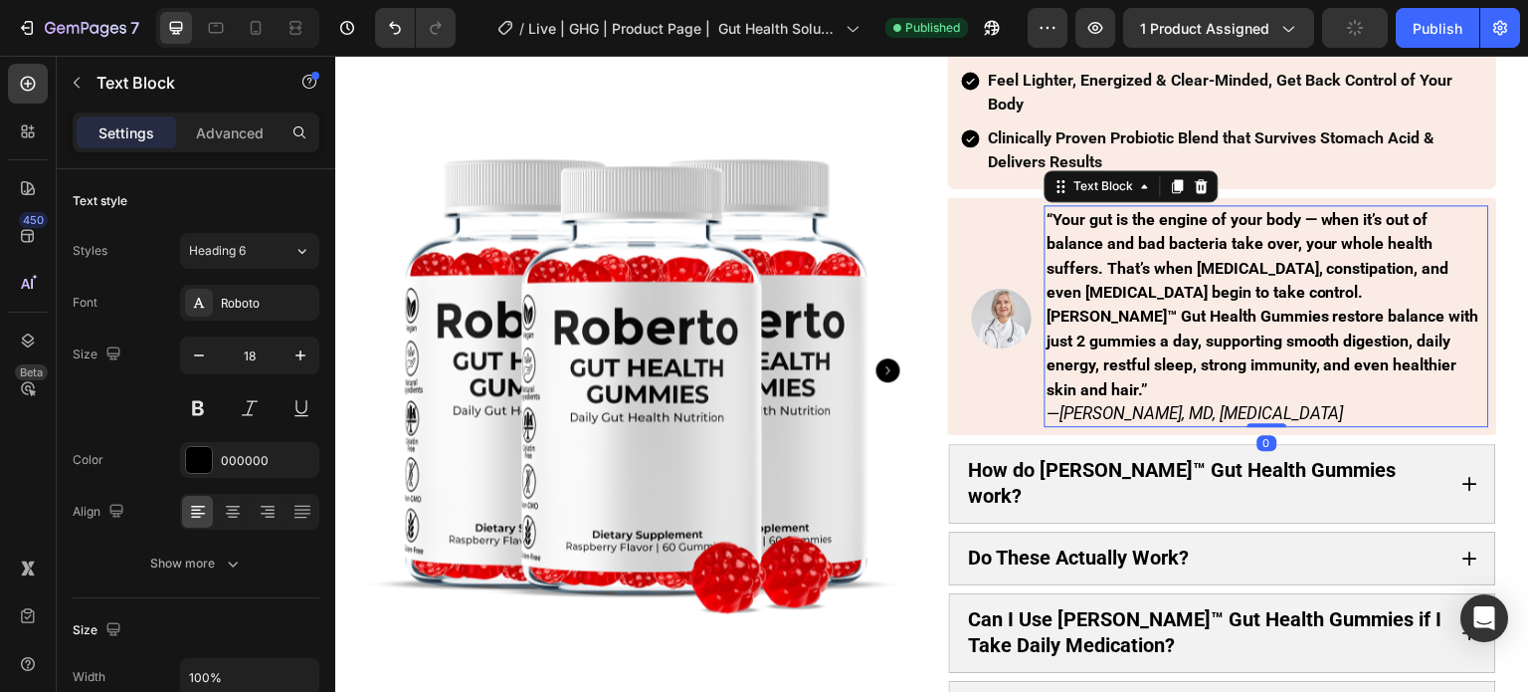
click at [1145, 414] on p "“Your gut is the engine of your body — when it’s out of balance and bad bacteri…" at bounding box center [1267, 316] width 441 height 219
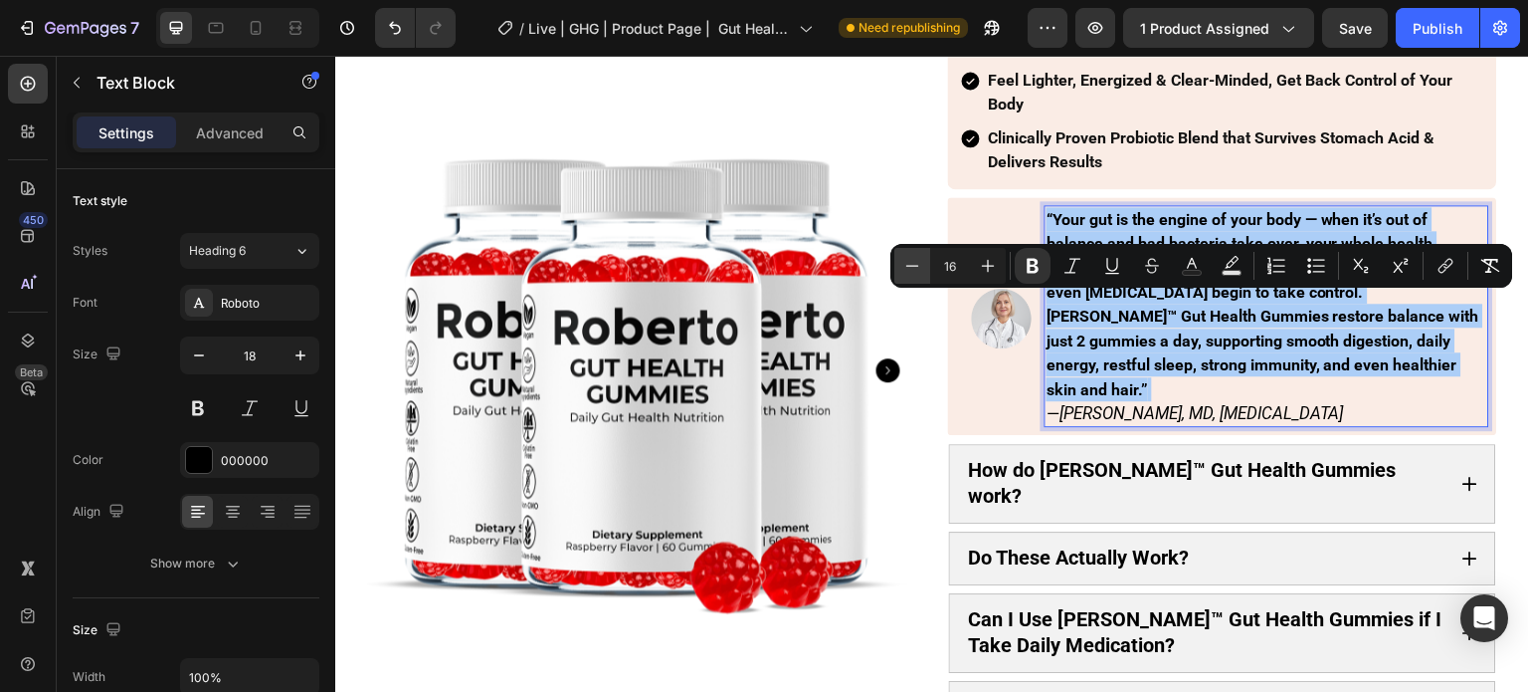
click at [924, 271] on button "Minus" at bounding box center [913, 266] width 36 height 36
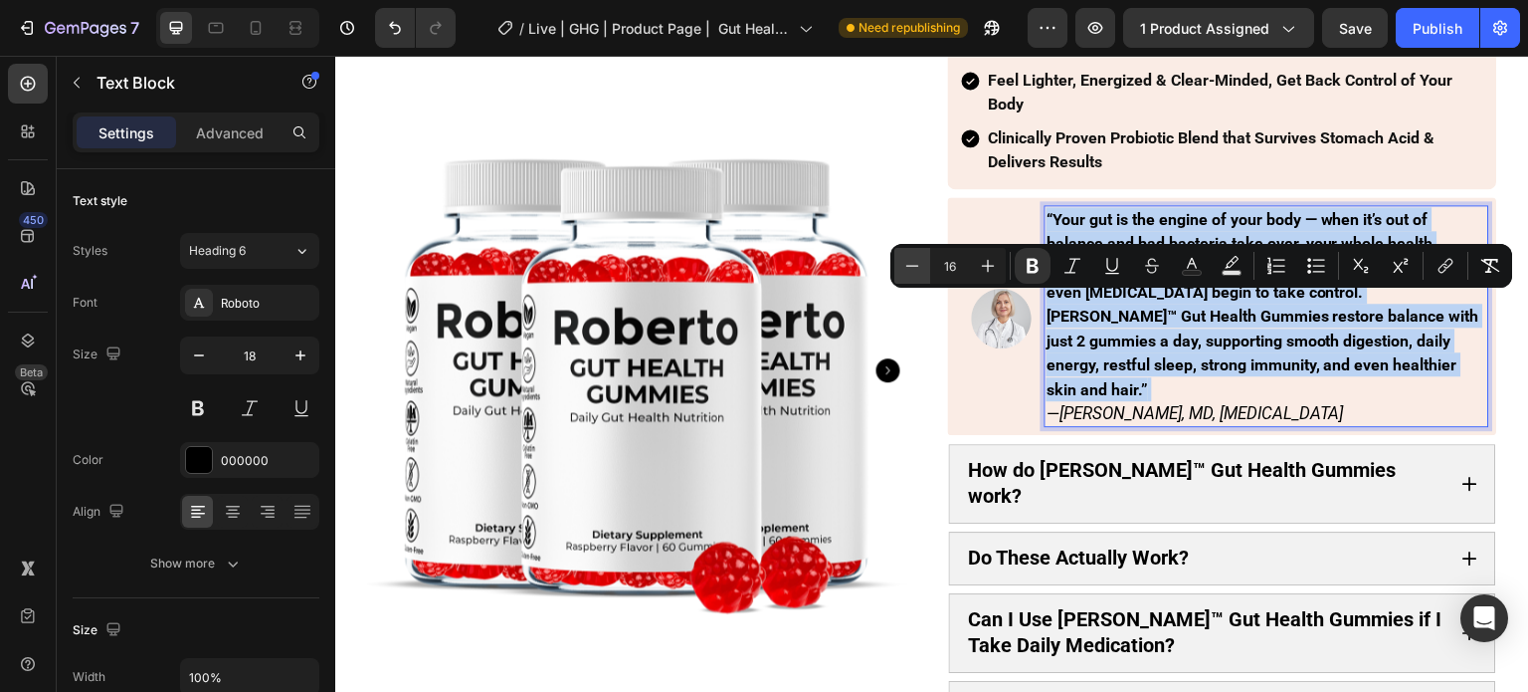
type input "15"
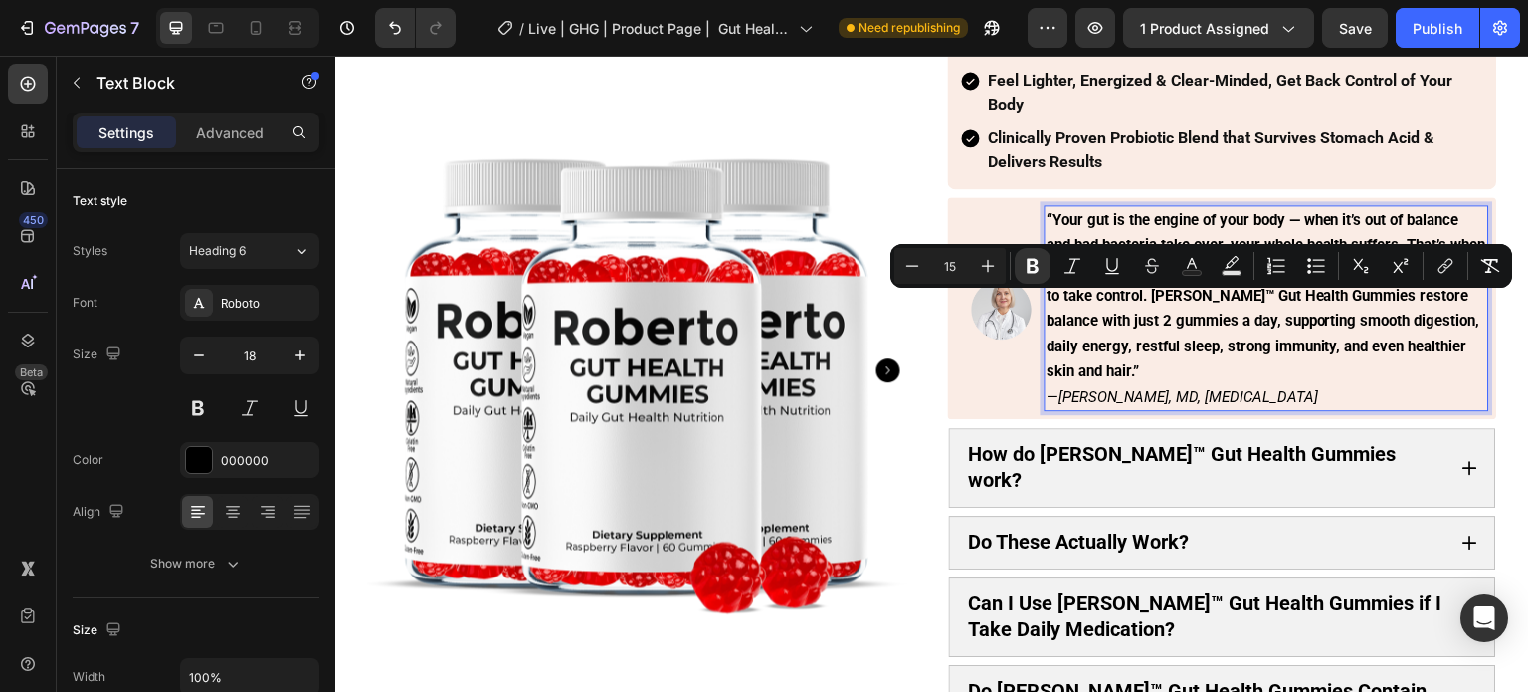
click at [1094, 338] on strong "“Your gut is the engine of your body — when it’s out of balance and bad bacteri…" at bounding box center [1267, 295] width 440 height 169
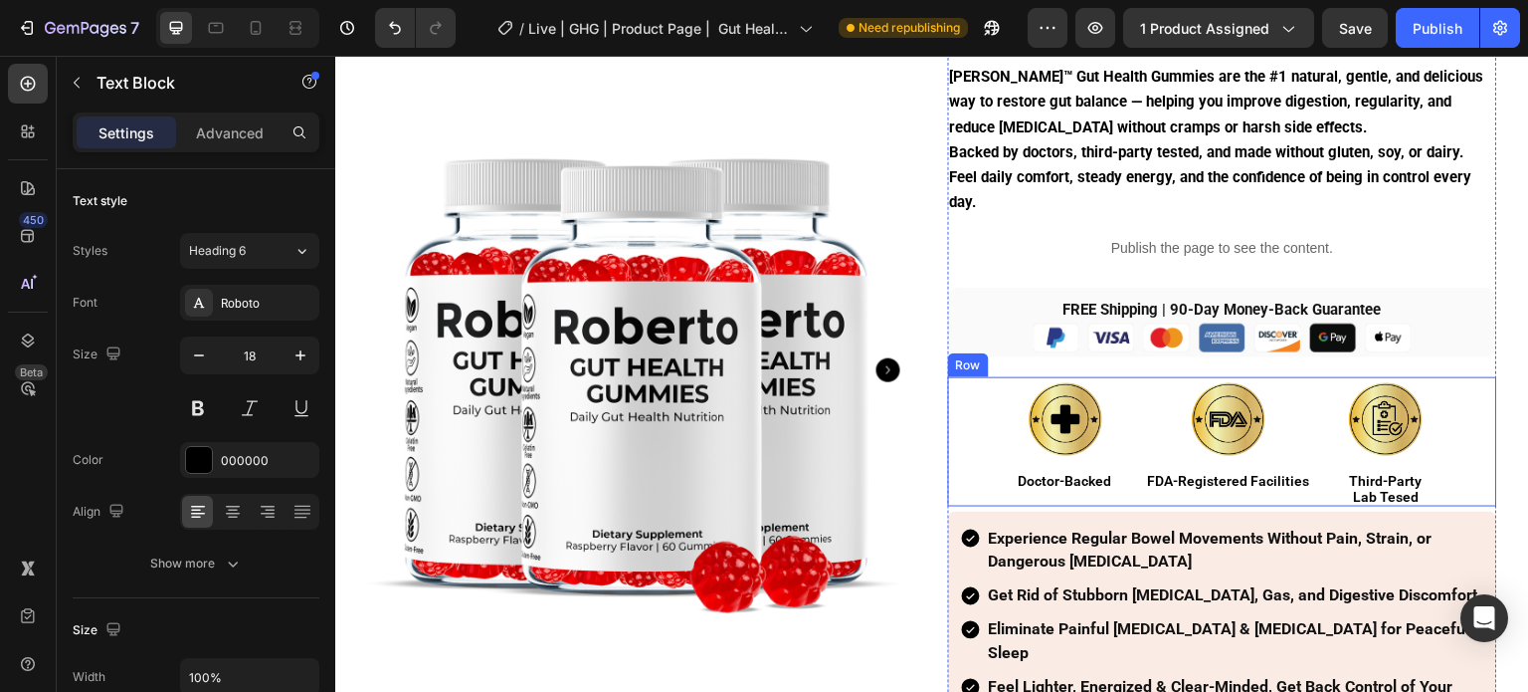
scroll to position [0, 0]
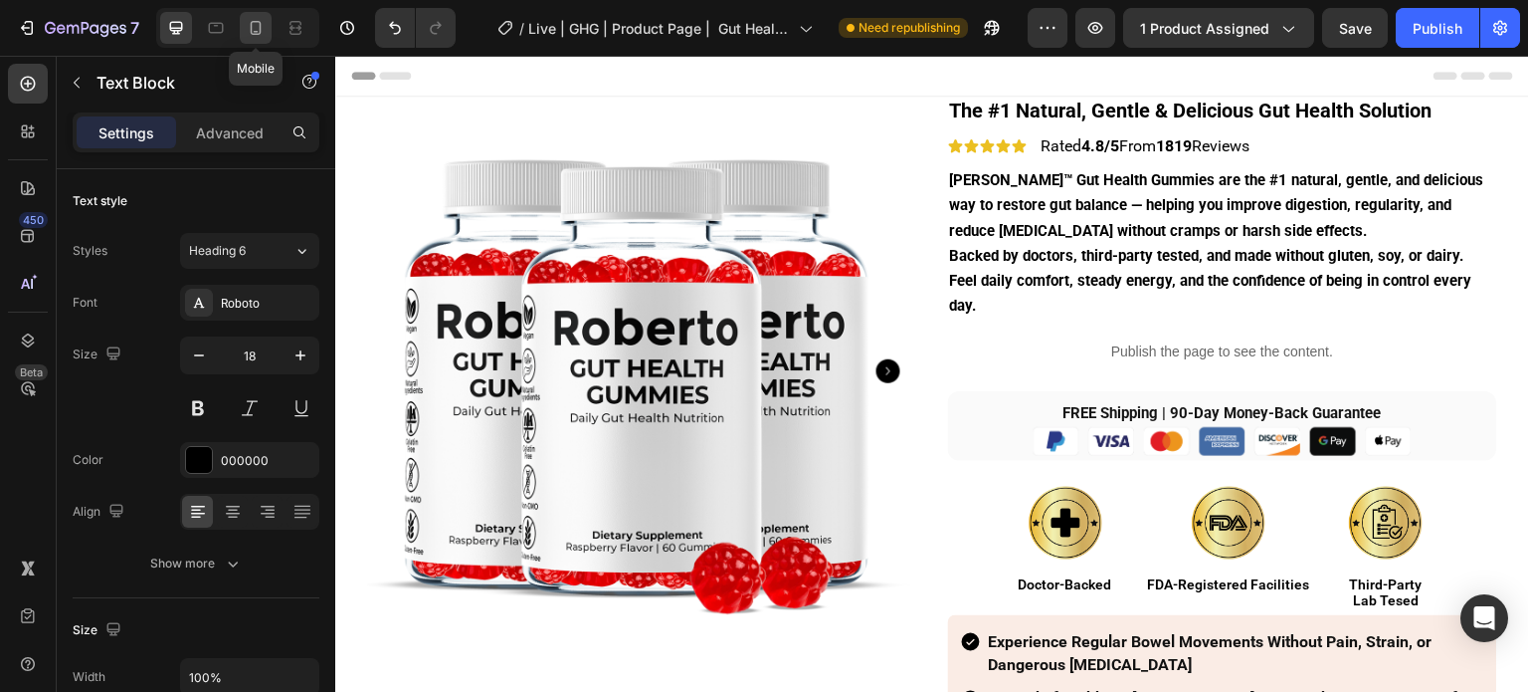
click at [268, 36] on div at bounding box center [256, 28] width 32 height 32
type input "16"
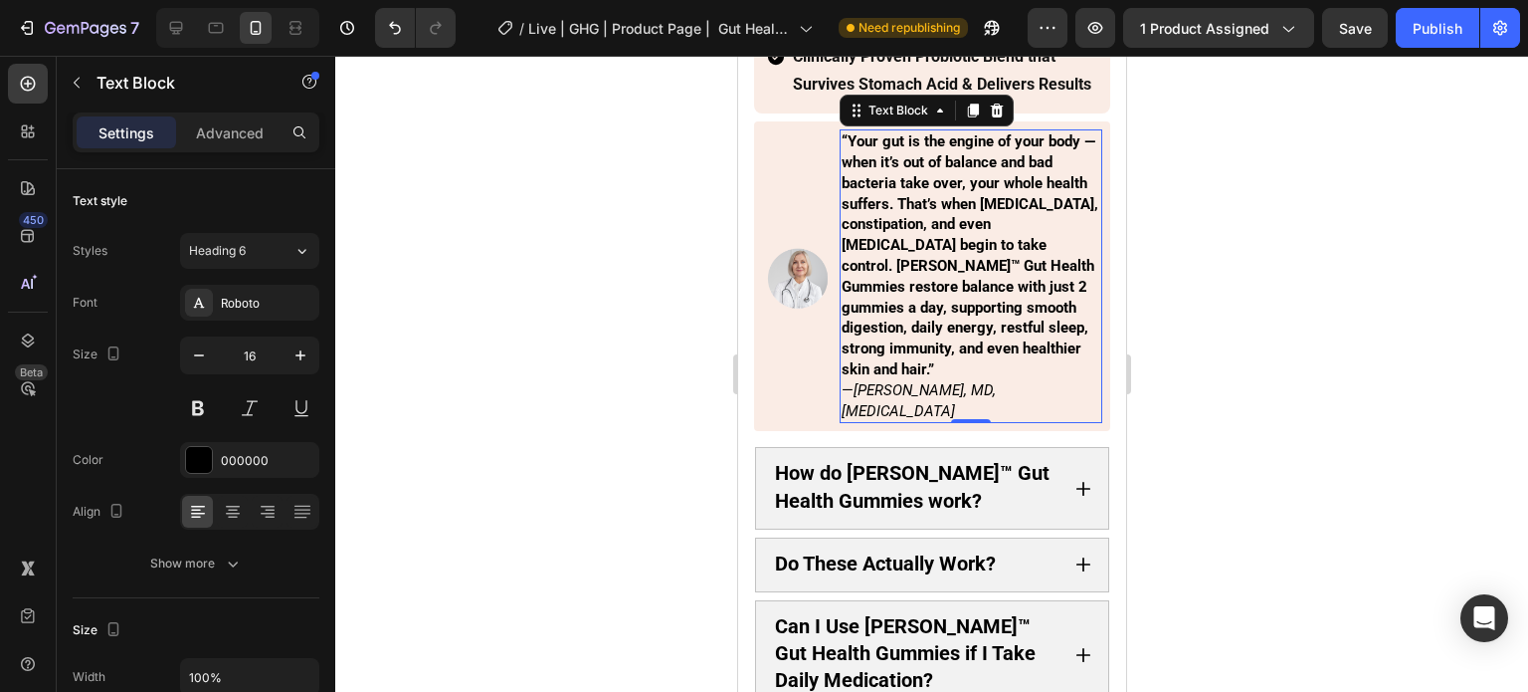
scroll to position [1162, 0]
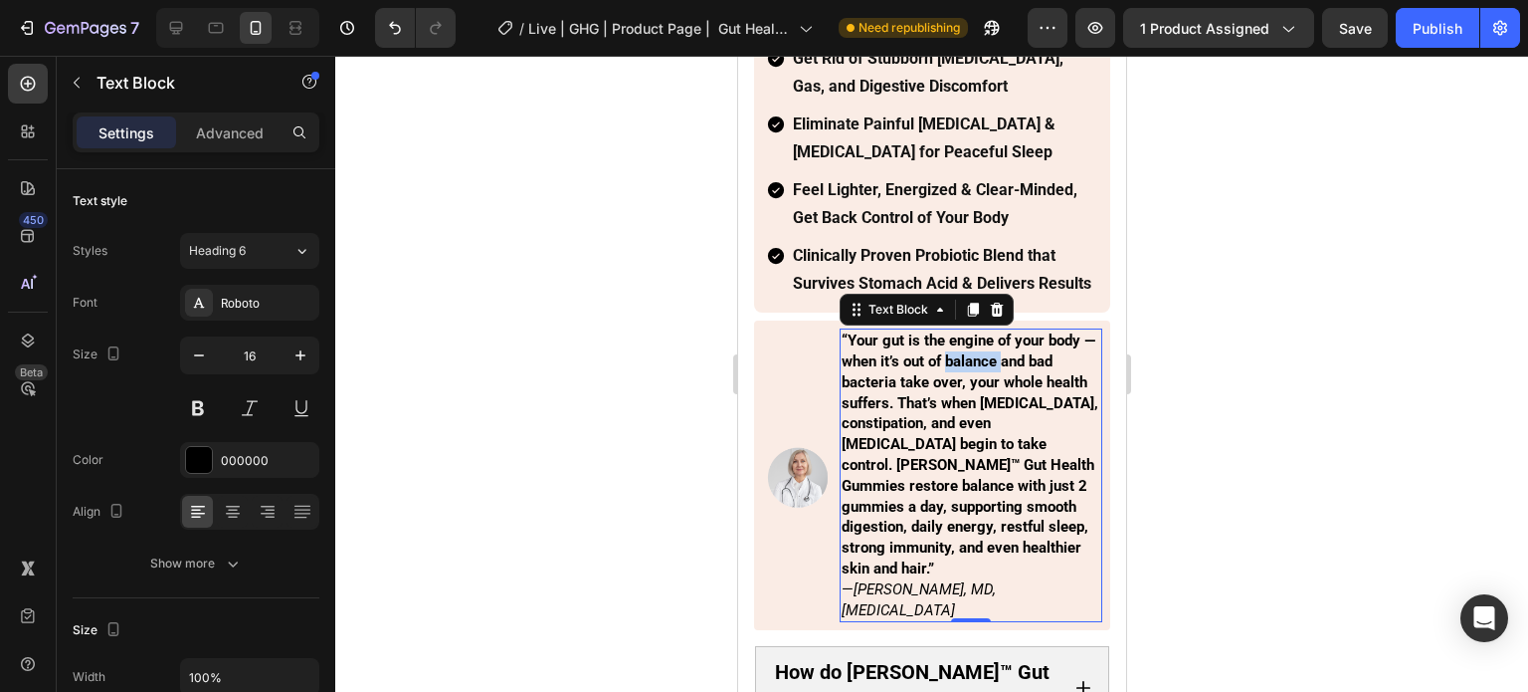
click at [964, 368] on p "“Your gut is the engine of your body — when it’s out of balance and bad bacteri…" at bounding box center [970, 475] width 259 height 290
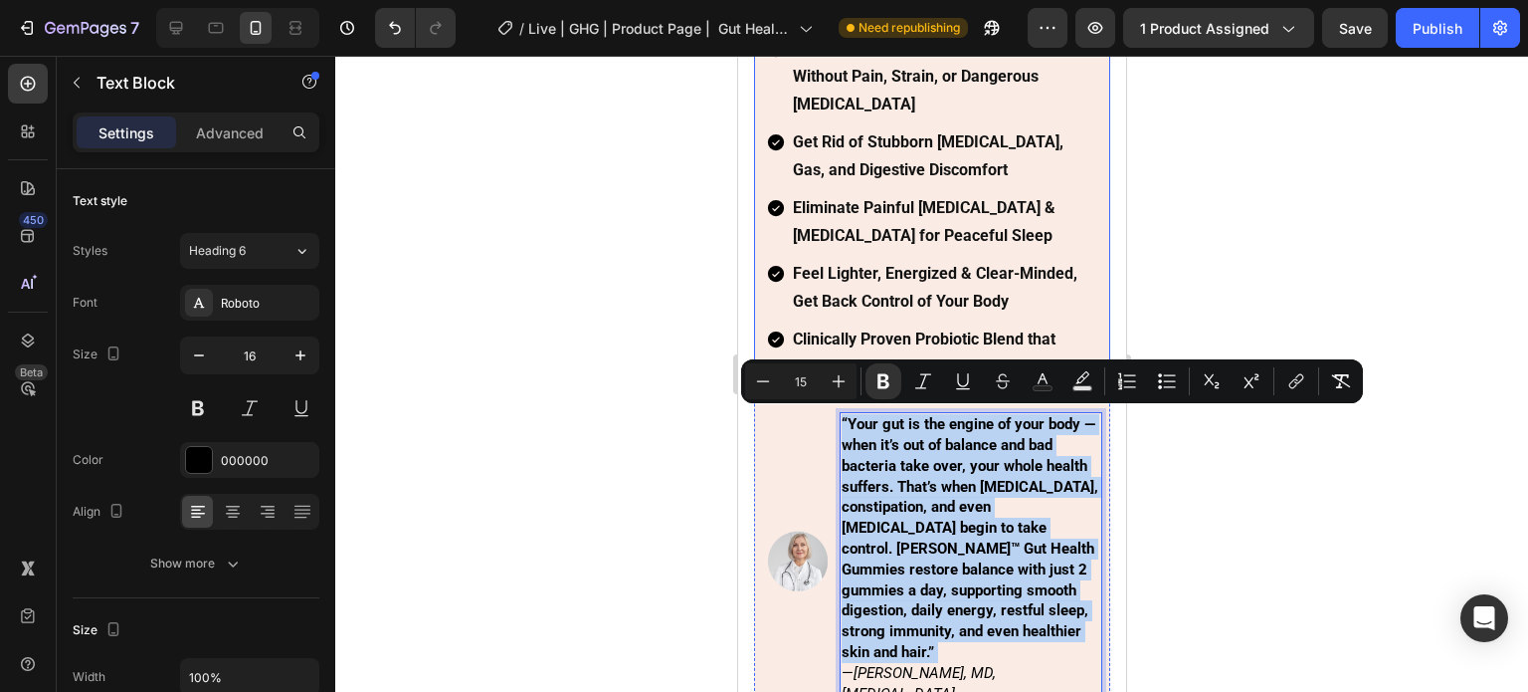
scroll to position [963, 0]
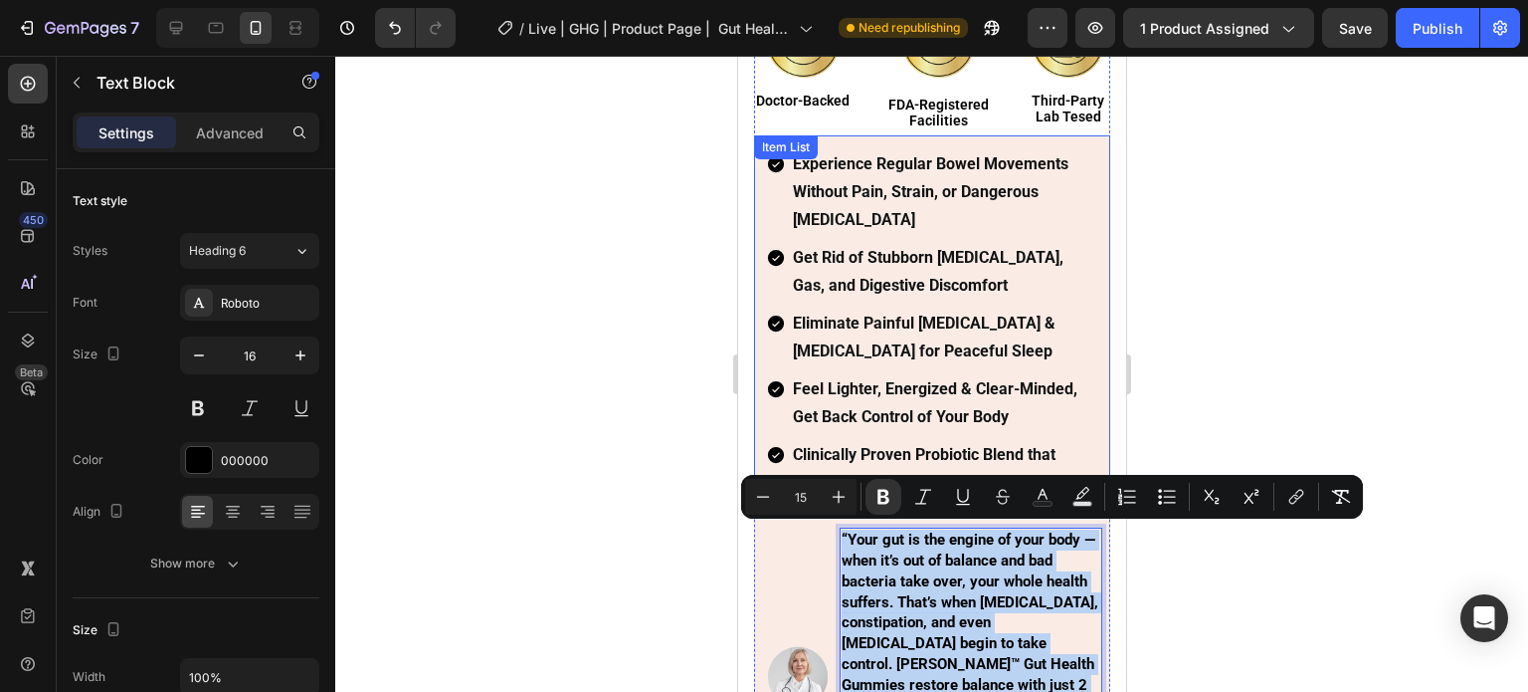
click at [892, 170] on strong "Experience Regular Bowel Movements Without Pain, Strain, or Dangerous [MEDICAL_…" at bounding box center [930, 191] width 276 height 75
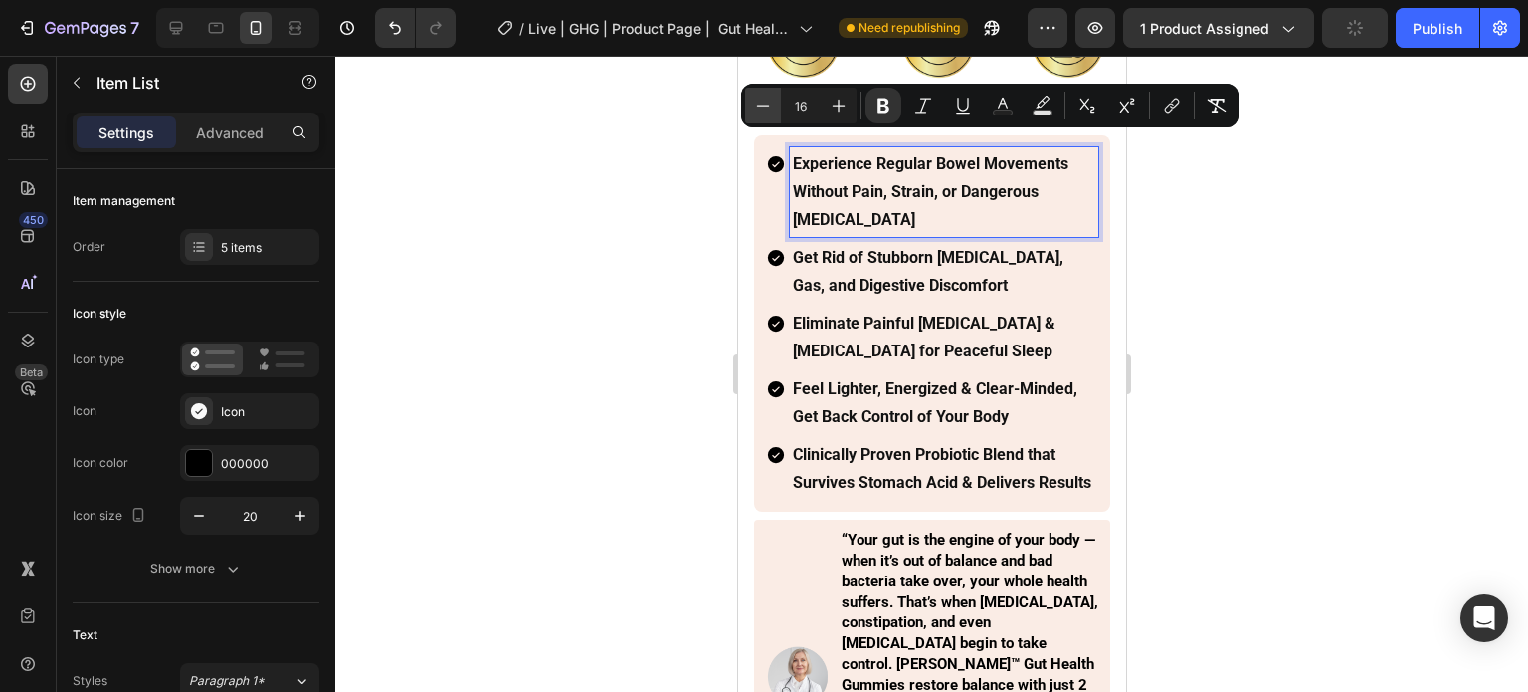
click at [760, 115] on button "Minus" at bounding box center [763, 106] width 36 height 36
type input "15"
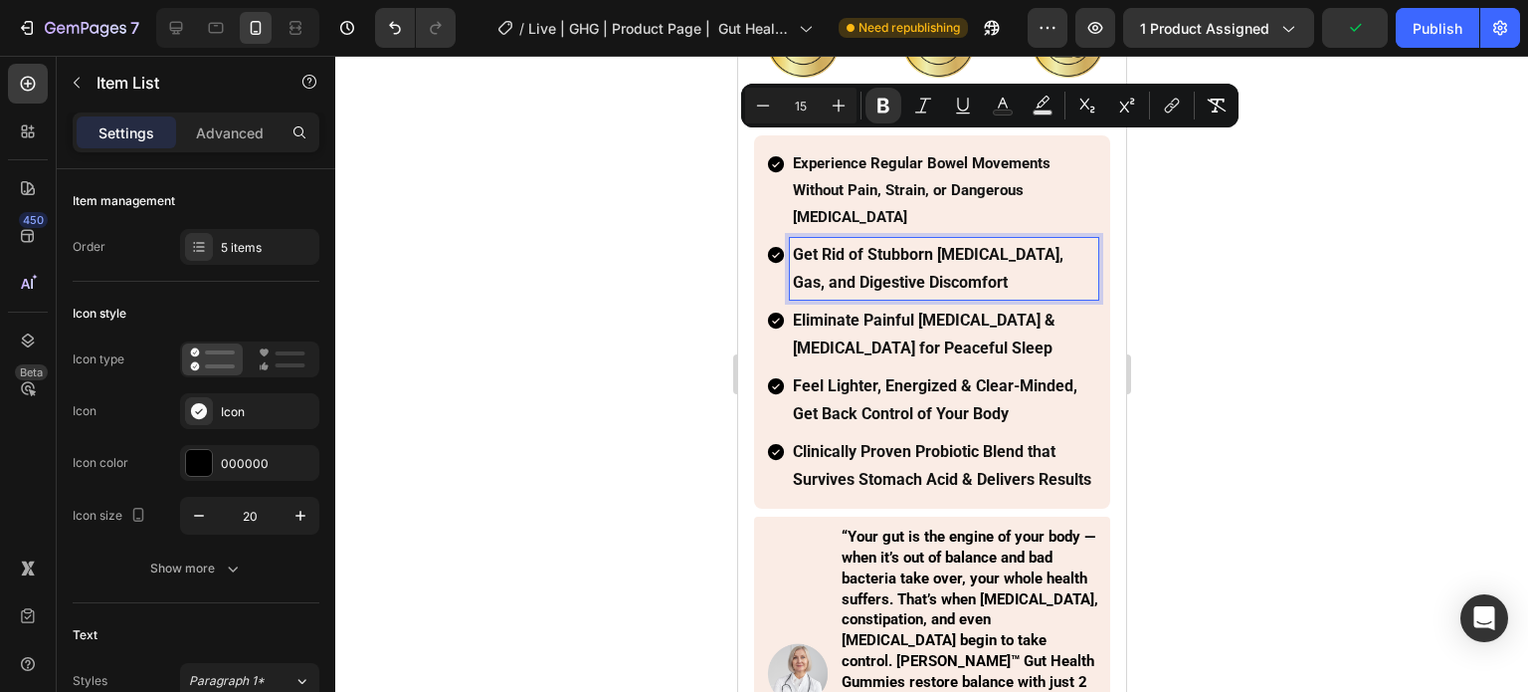
click at [869, 245] on strong "Get Rid of Stubborn [MEDICAL_DATA], Gas, and Digestive Discomfort" at bounding box center [927, 268] width 271 height 47
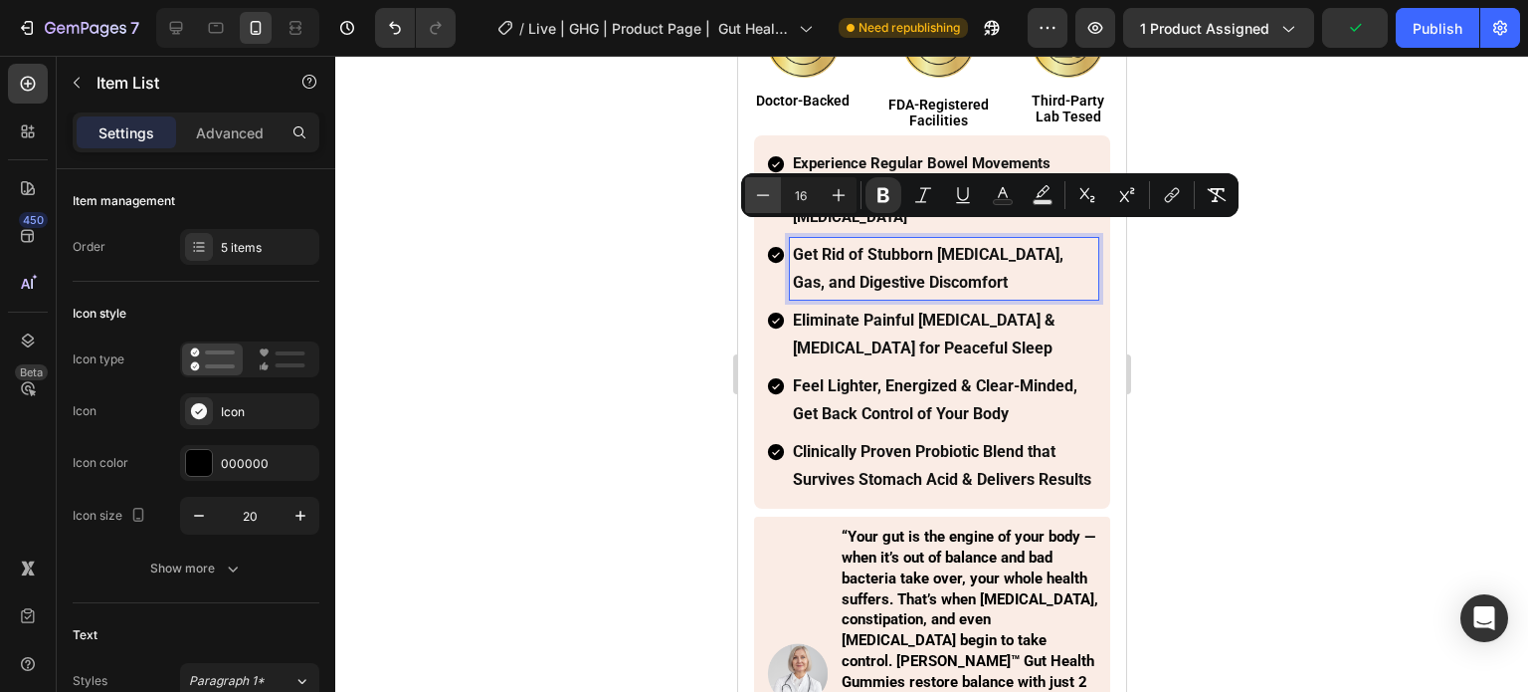
click at [771, 200] on icon "Editor contextual toolbar" at bounding box center [763, 195] width 20 height 20
type input "15"
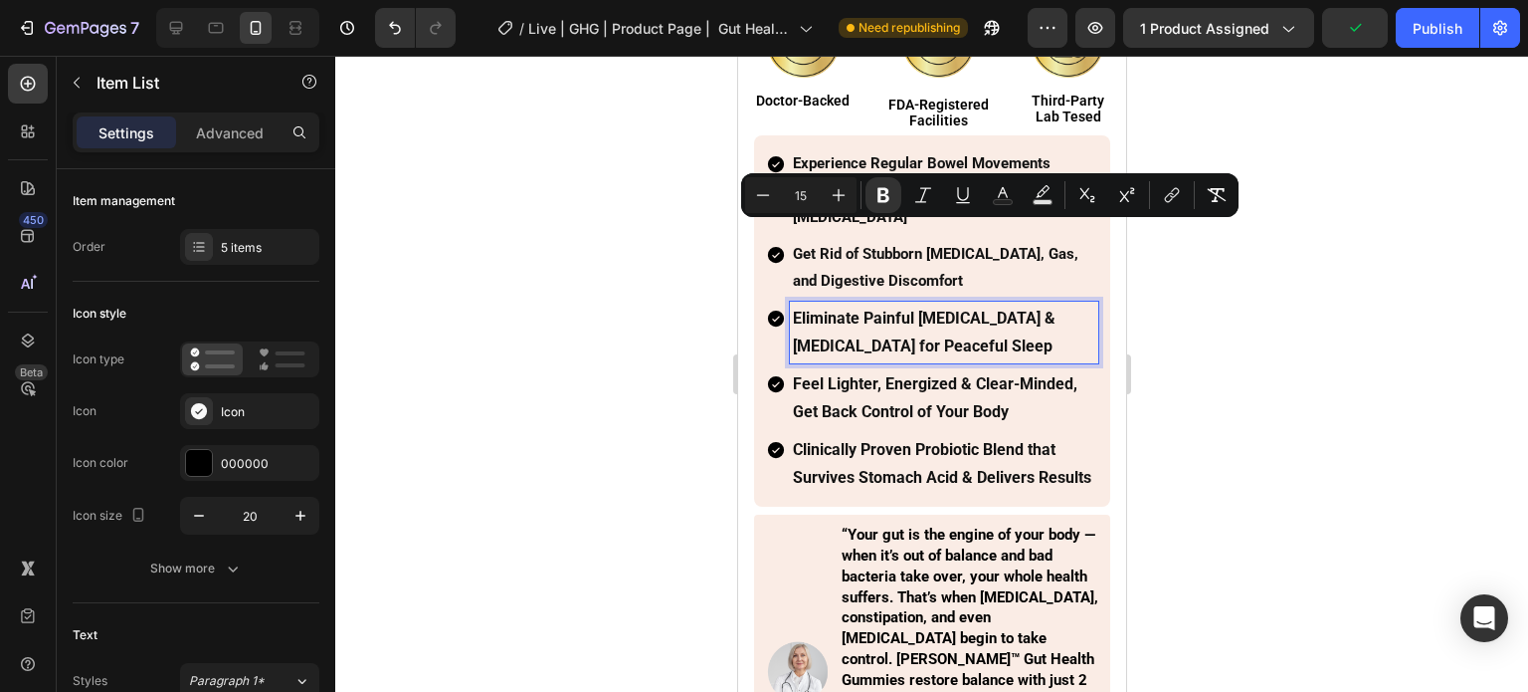
click at [881, 308] on strong "Eliminate Painful [MEDICAL_DATA] & [MEDICAL_DATA] for Peaceful Sleep" at bounding box center [923, 331] width 263 height 47
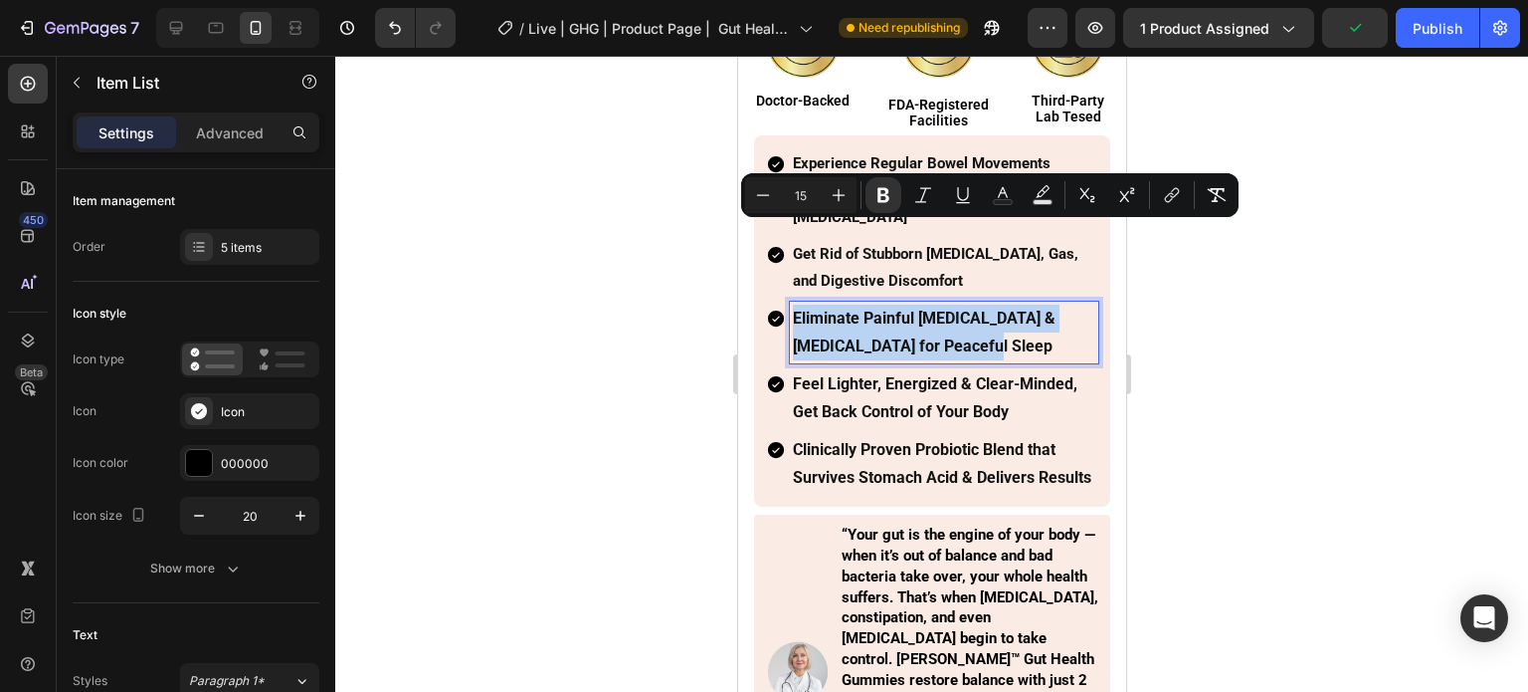
click at [881, 308] on strong "Eliminate Painful [MEDICAL_DATA] & [MEDICAL_DATA] for Peaceful Sleep" at bounding box center [923, 331] width 263 height 47
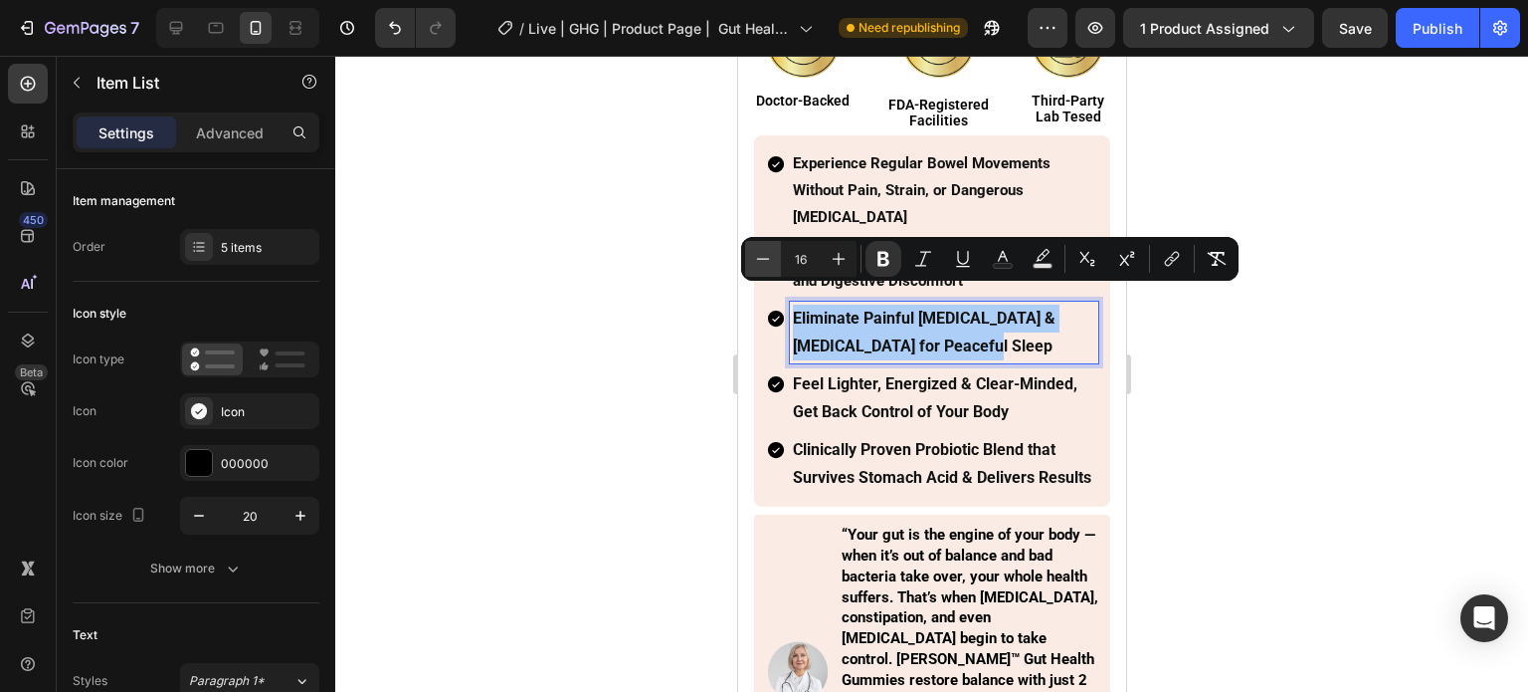
click at [753, 254] on icon "Editor contextual toolbar" at bounding box center [763, 259] width 20 height 20
type input "15"
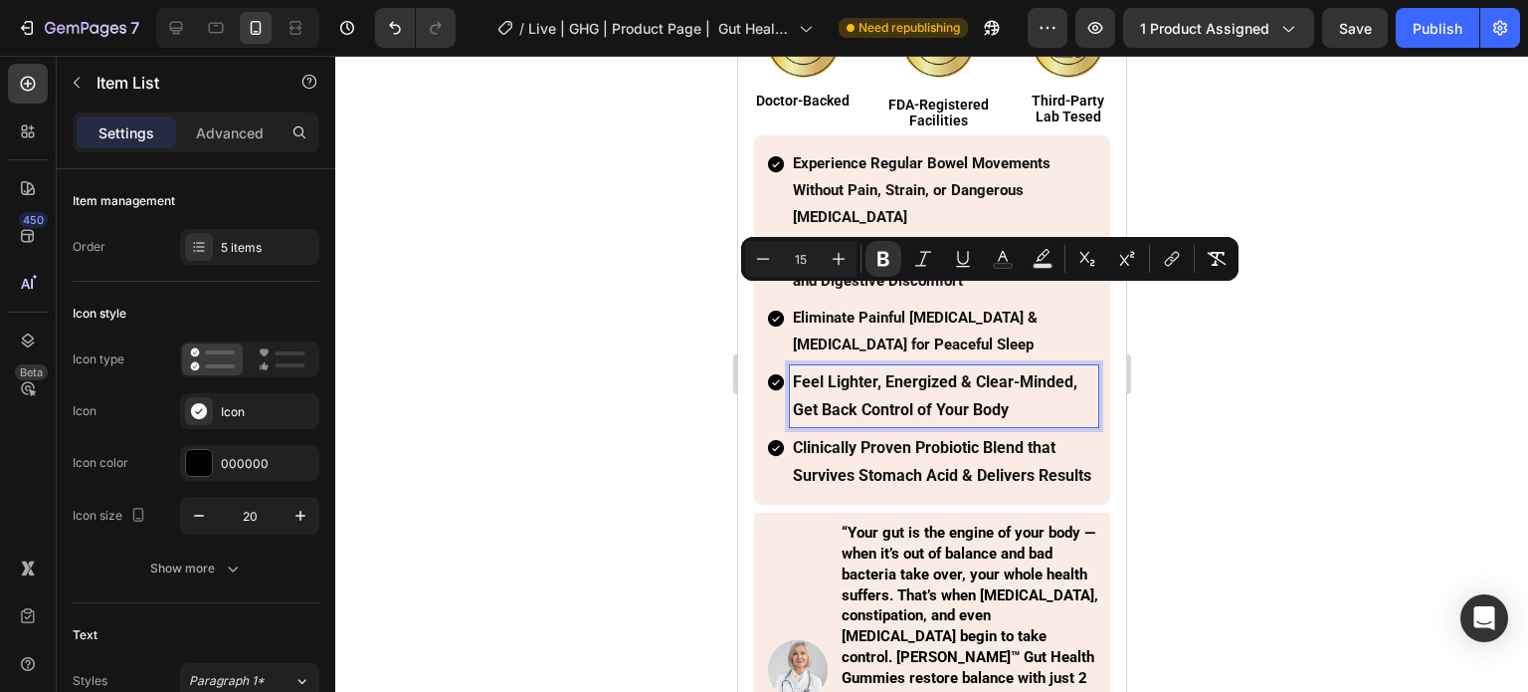
click at [897, 373] on p "Feel Lighter, Energized & Clear-Minded, Get Back Control of Your Body" at bounding box center [943, 396] width 302 height 56
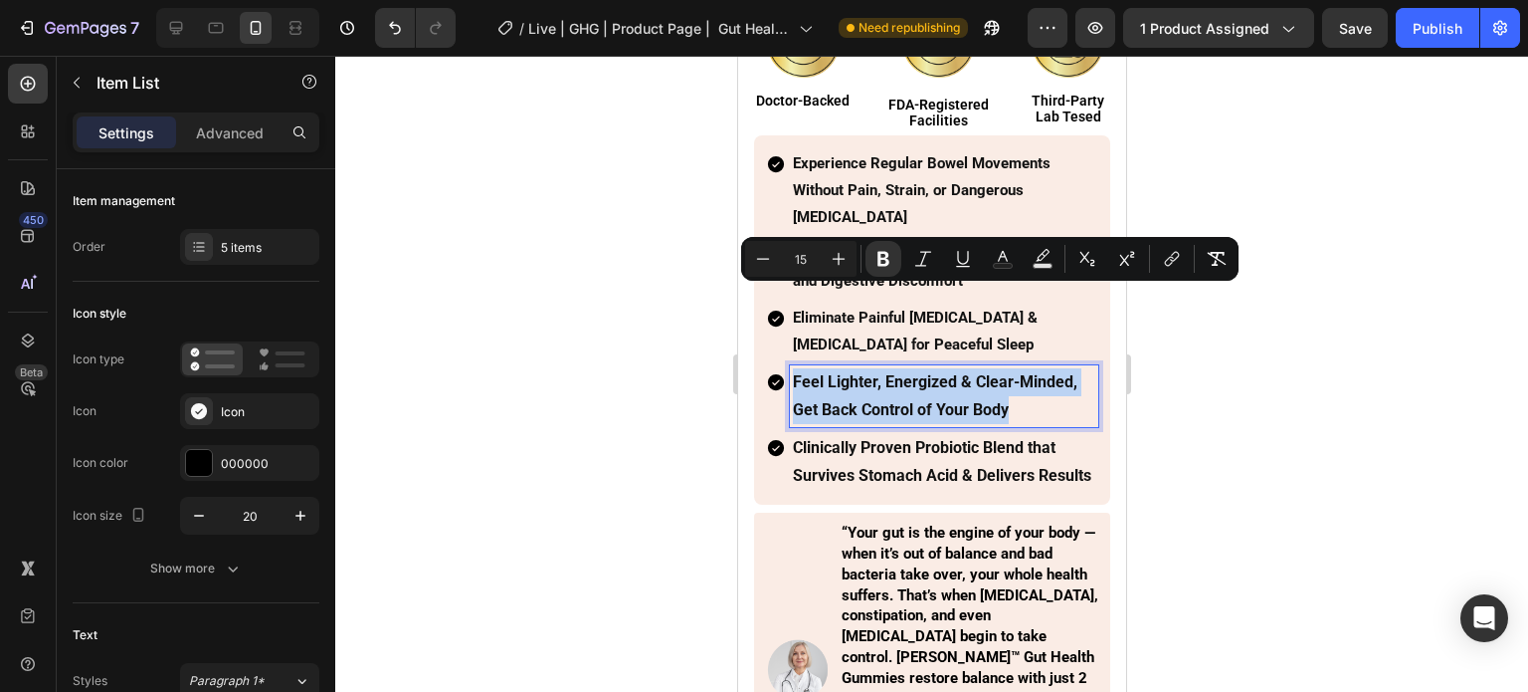
click at [897, 373] on p "Feel Lighter, Energized & Clear-Minded, Get Back Control of Your Body" at bounding box center [943, 396] width 302 height 56
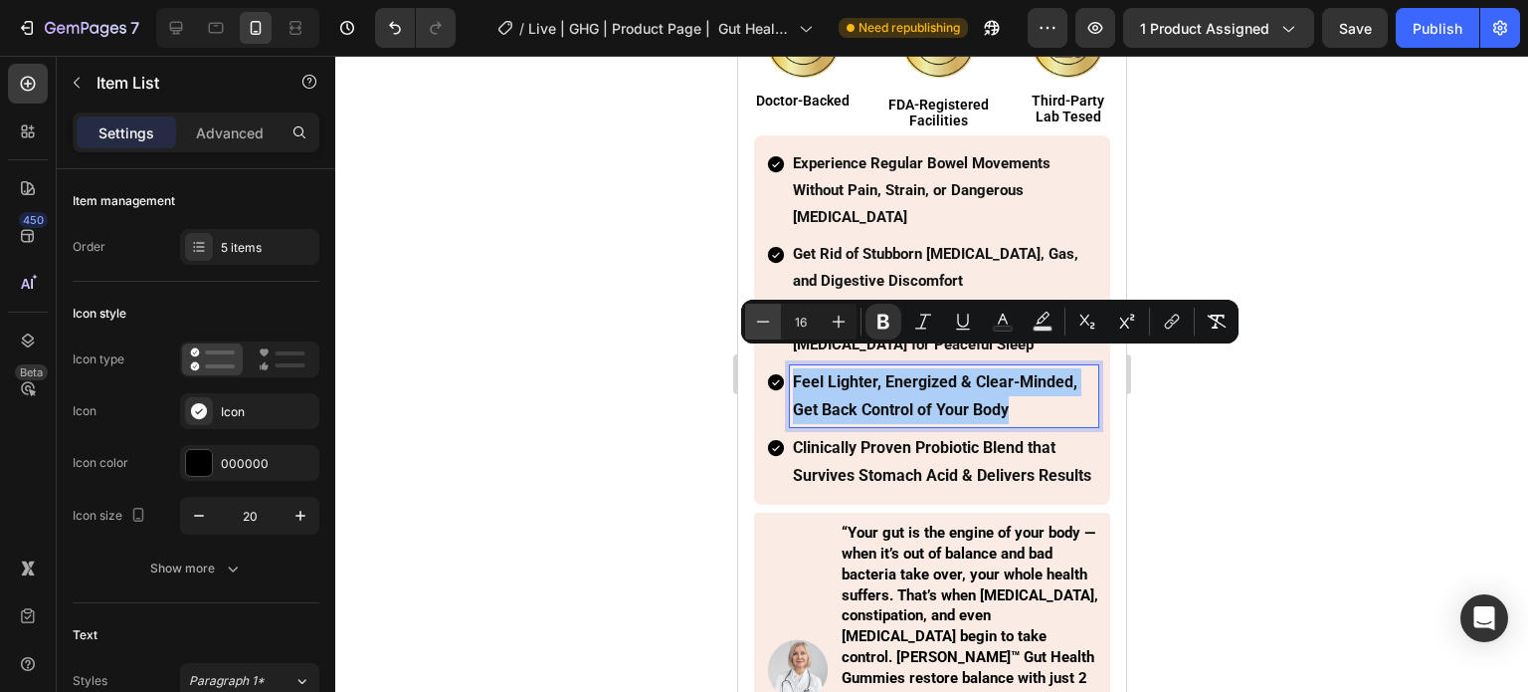
click at [763, 317] on icon "Editor contextual toolbar" at bounding box center [763, 321] width 20 height 20
type input "15"
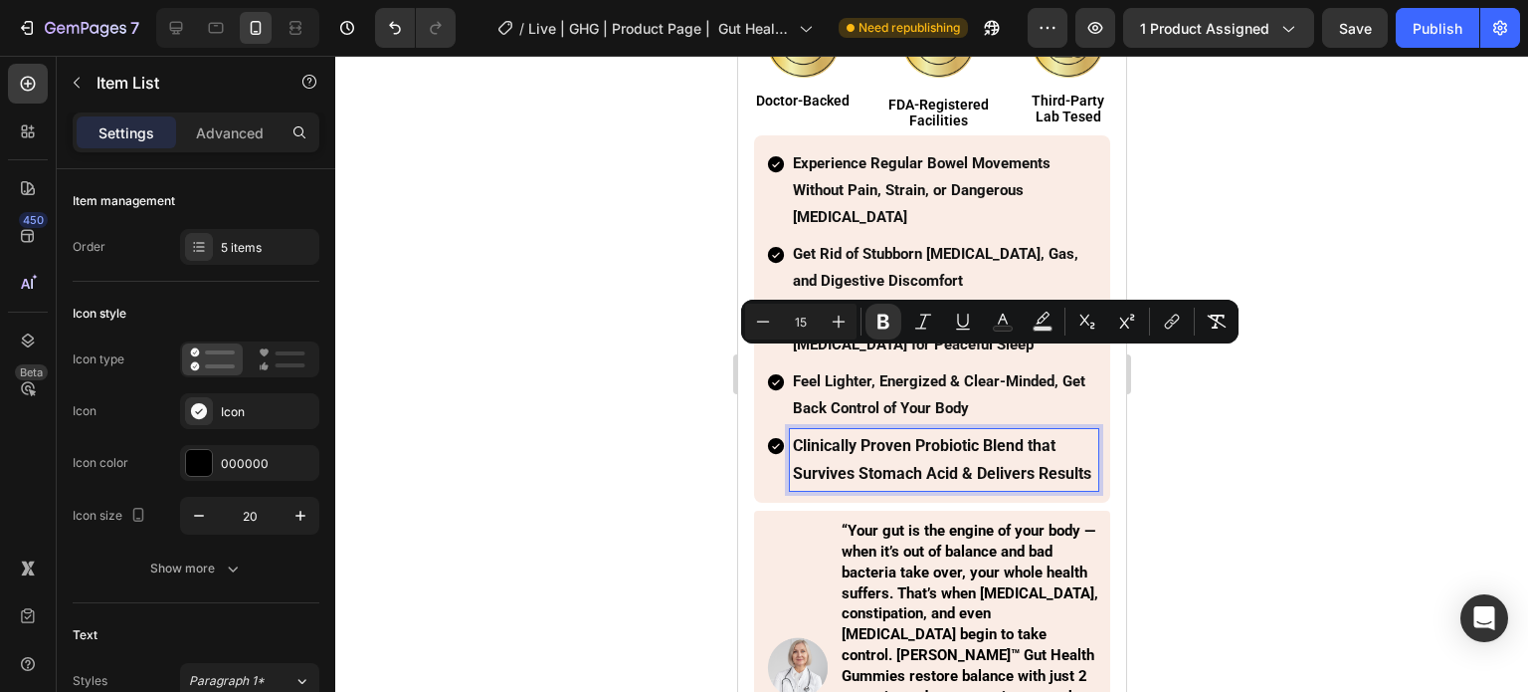
click at [827, 446] on strong "Clinically Proven Probiotic Blend that Survives Stomach Acid & Delivers Results" at bounding box center [941, 459] width 299 height 47
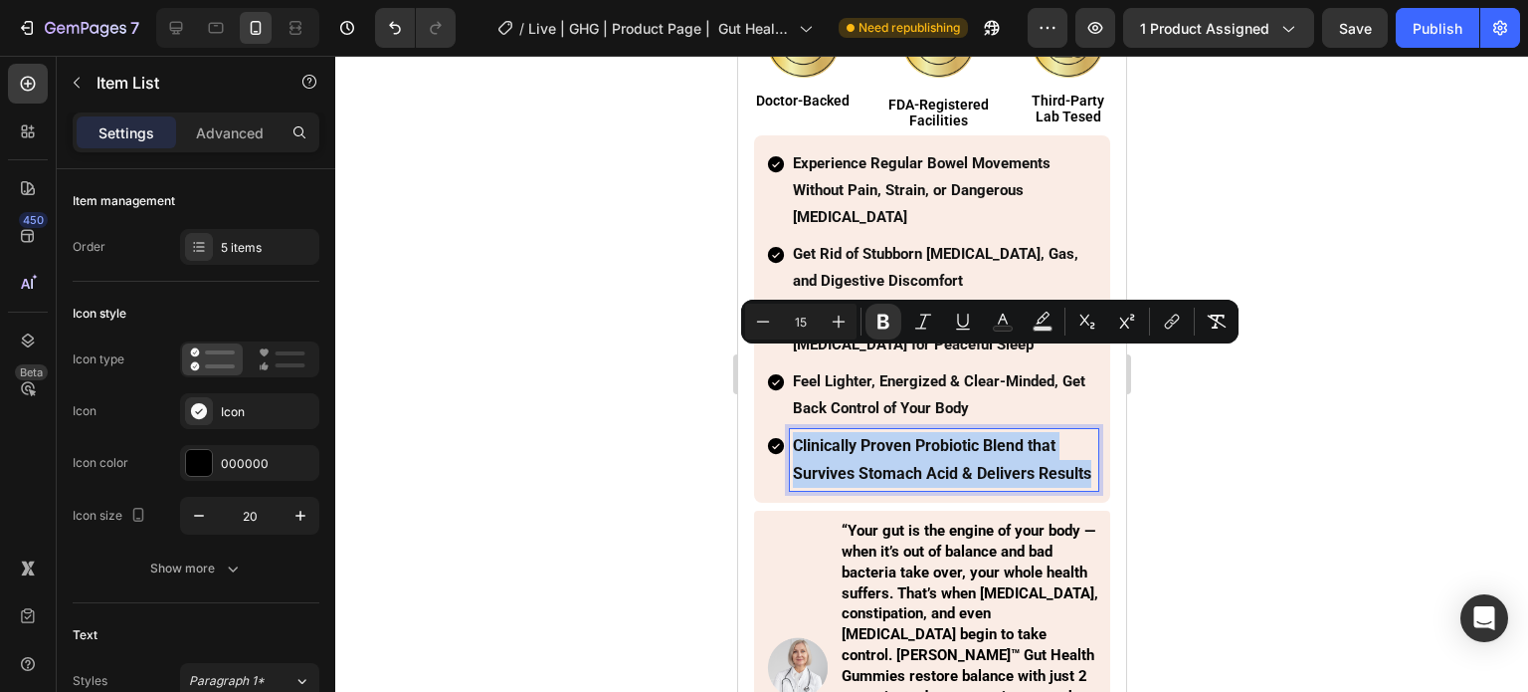
click at [827, 446] on strong "Clinically Proven Probiotic Blend that Survives Stomach Acid & Delivers Results" at bounding box center [941, 459] width 299 height 47
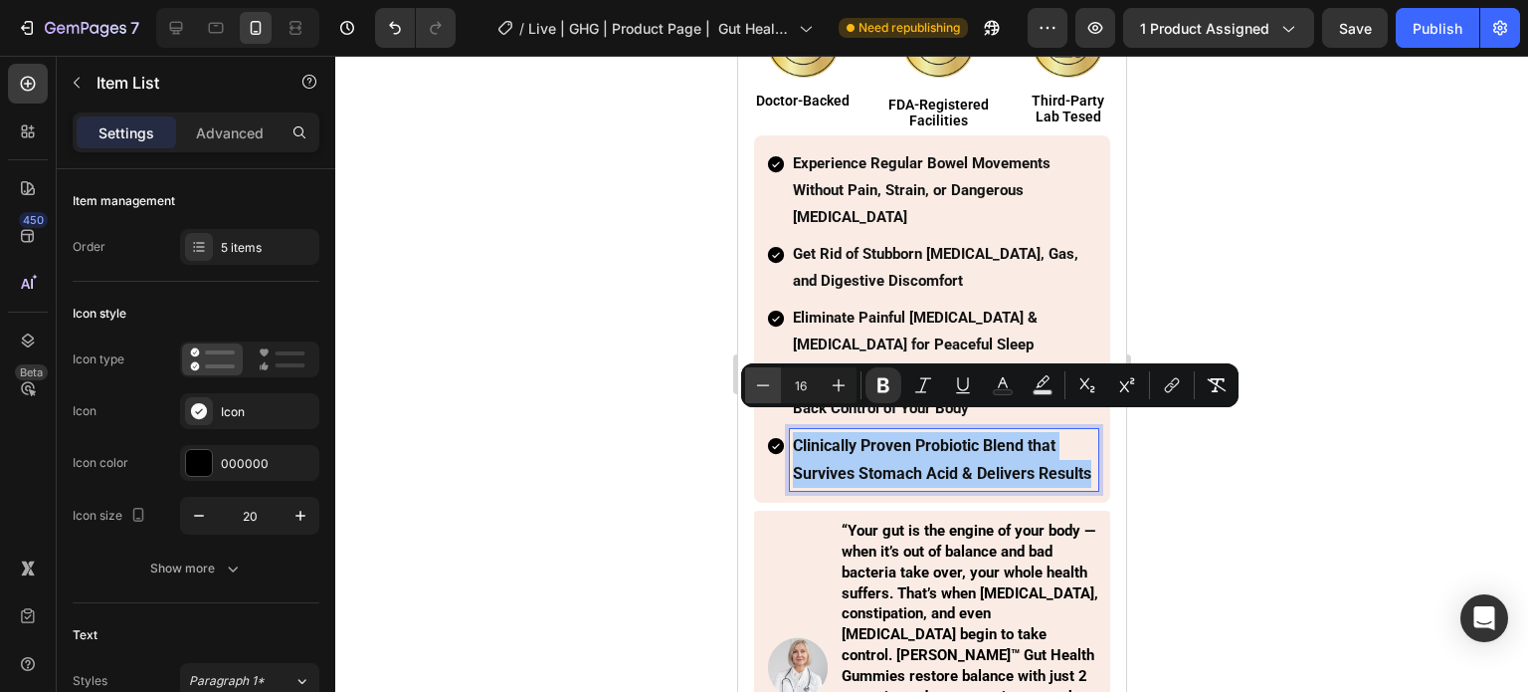
click at [757, 387] on icon "Editor contextual toolbar" at bounding box center [763, 385] width 20 height 20
type input "15"
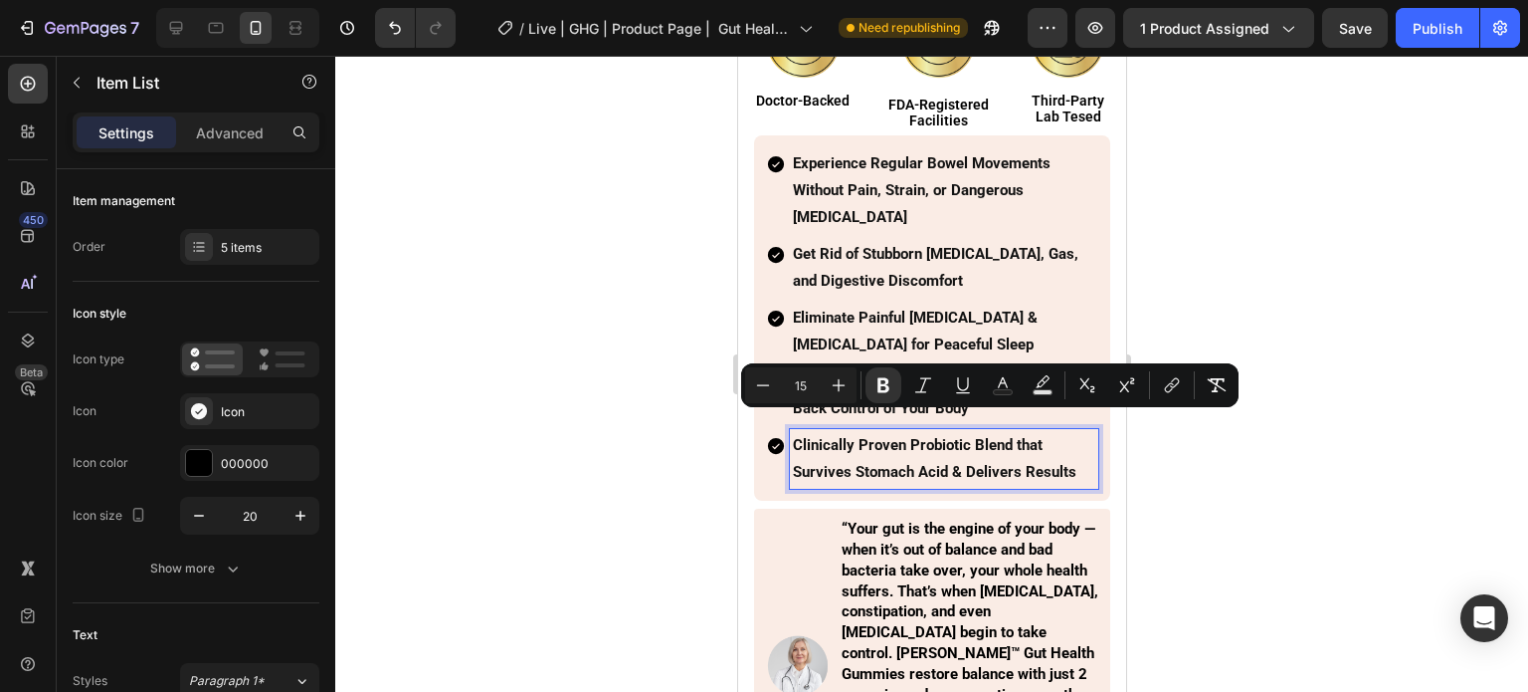
click at [572, 404] on div at bounding box center [931, 374] width 1193 height 636
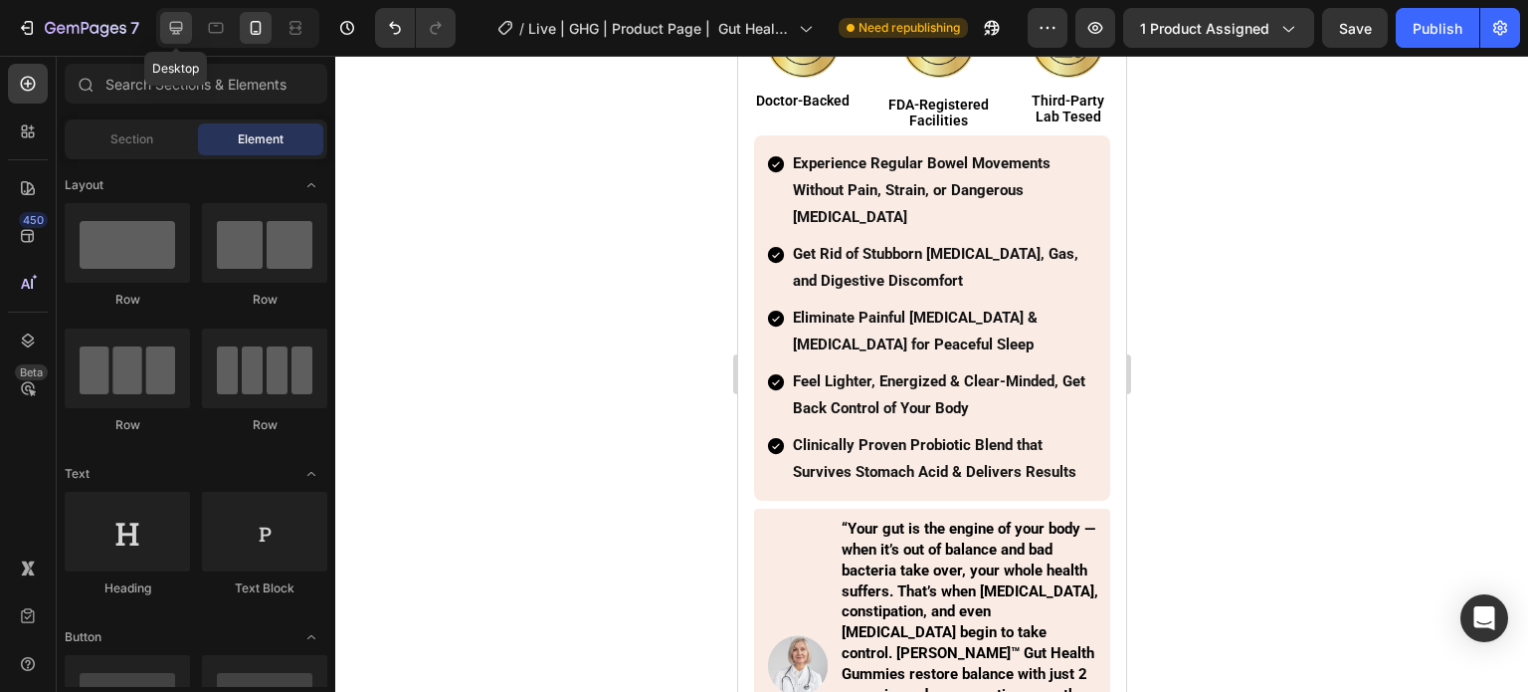
click at [187, 38] on div at bounding box center [176, 28] width 32 height 32
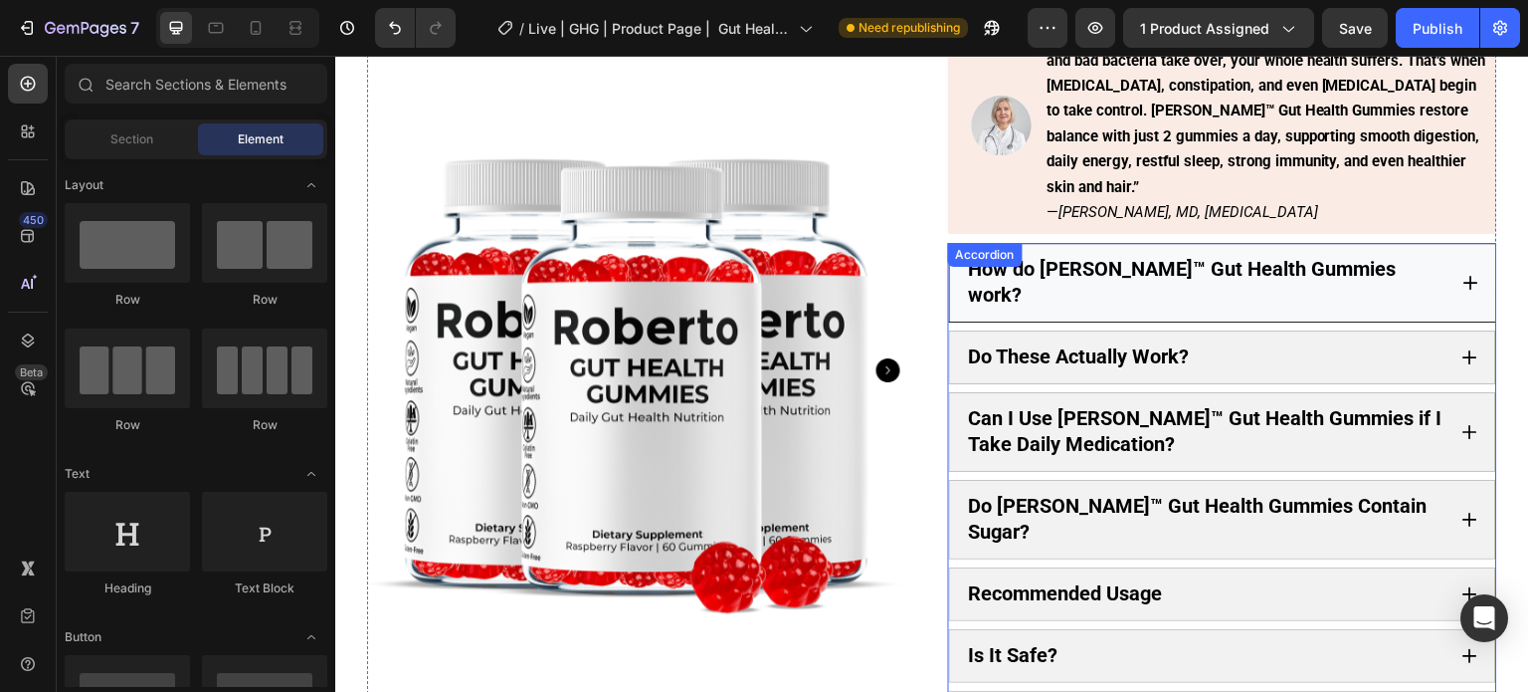
scroll to position [848, 0]
click at [1393, 254] on div "How do [PERSON_NAME]™ Gut Health Gummies work?" at bounding box center [1206, 283] width 481 height 58
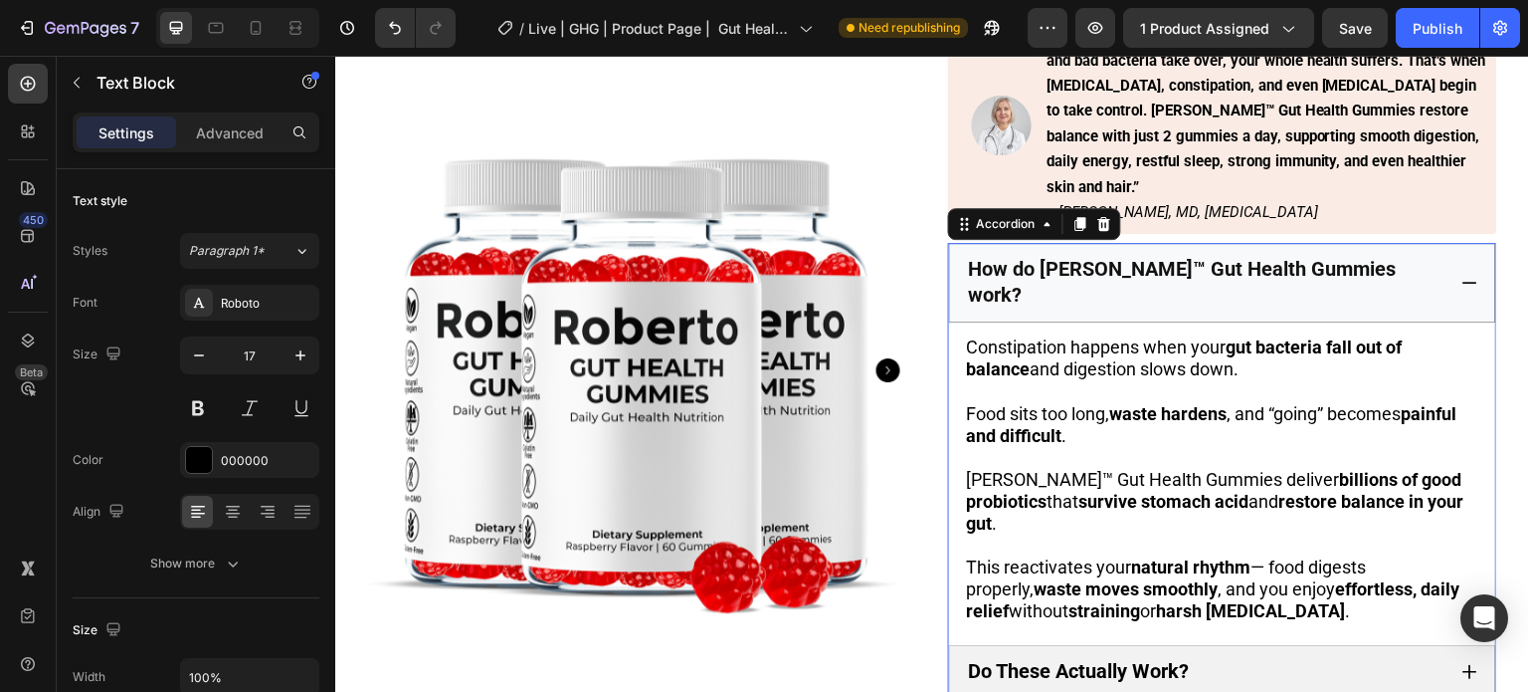
click at [1333, 336] on strong "gut bacteria fall out of balance" at bounding box center [1185, 357] width 436 height 43
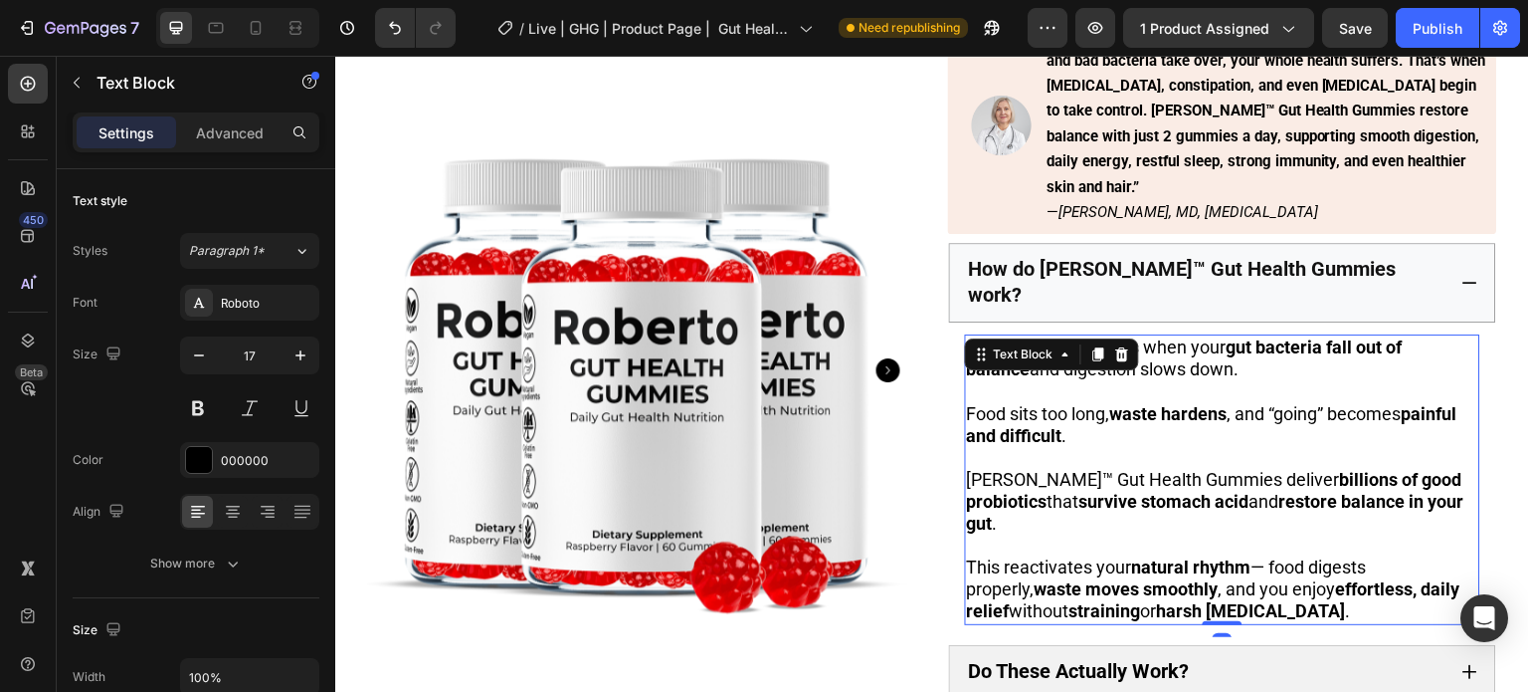
click at [1333, 336] on strong "gut bacteria fall out of balance" at bounding box center [1185, 357] width 436 height 43
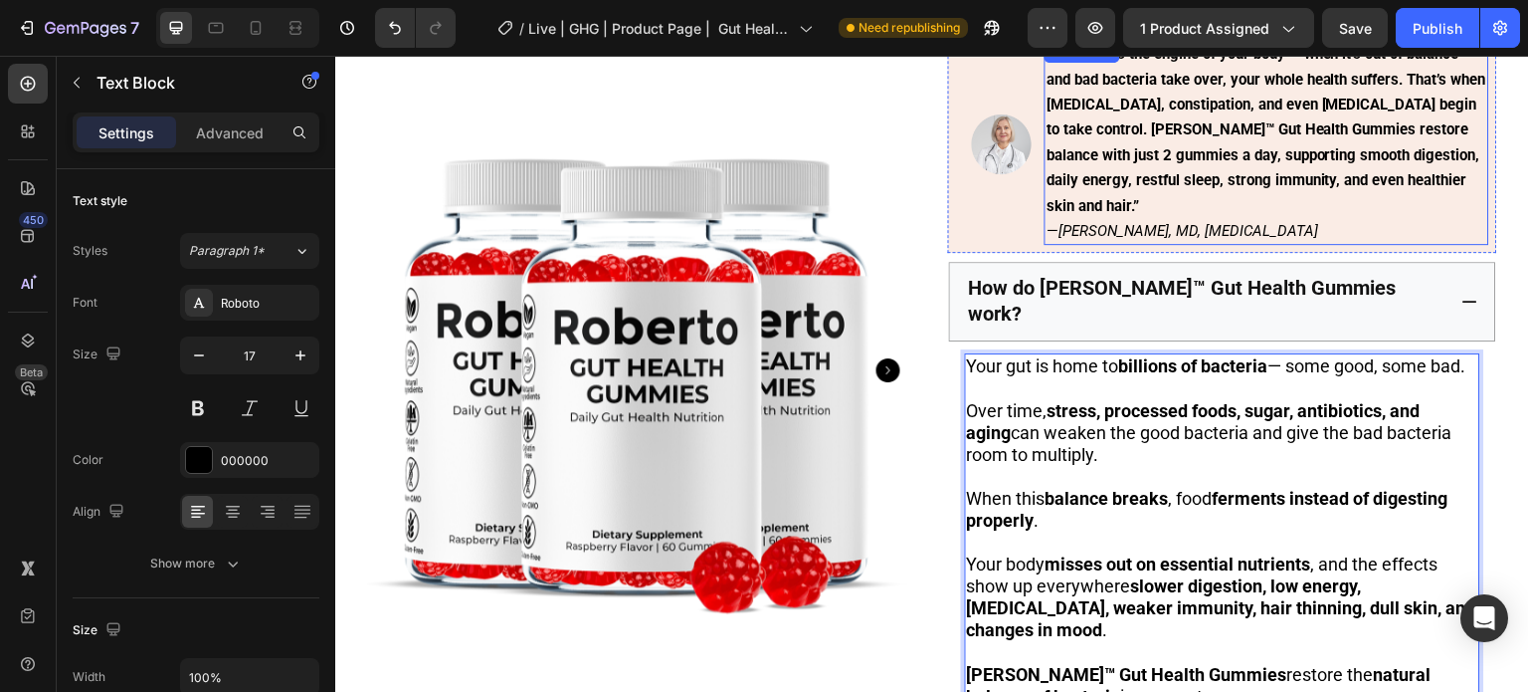
scroll to position [827, 0]
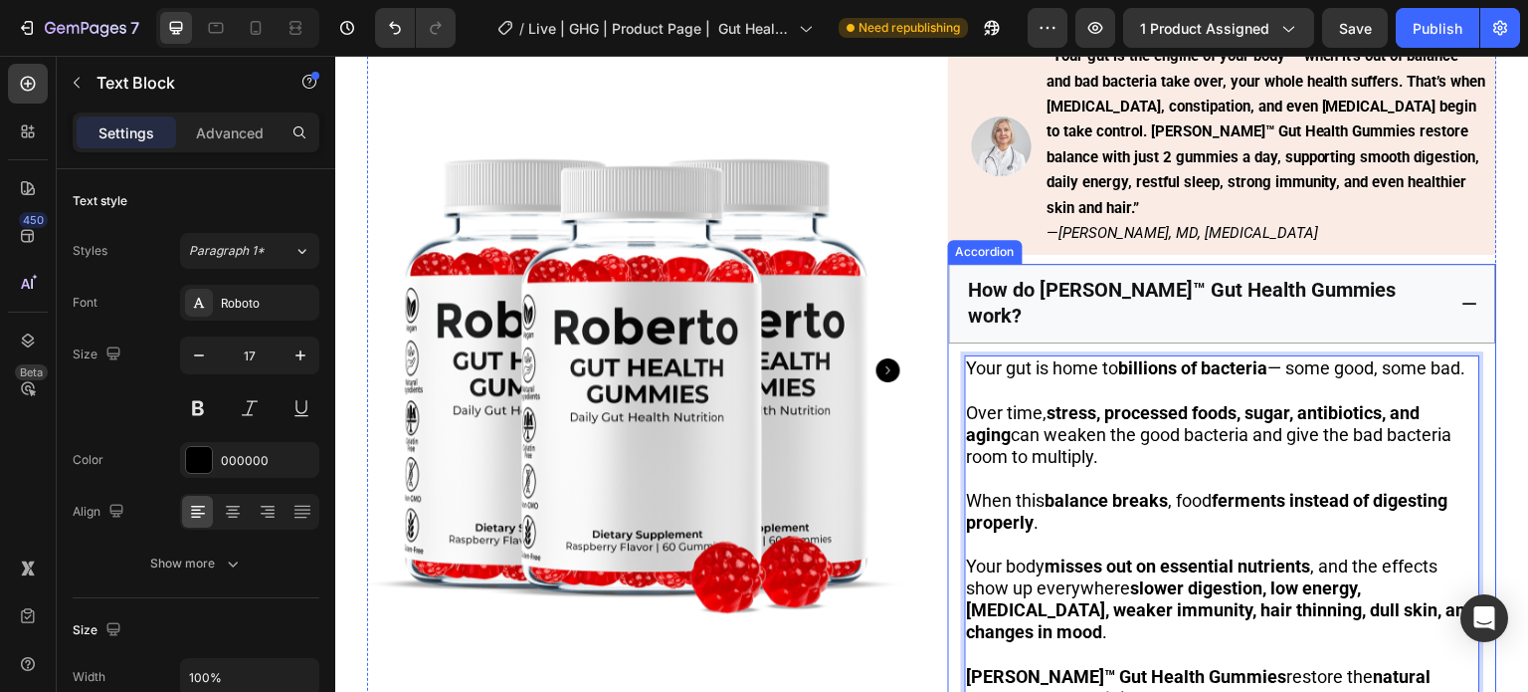
click at [1448, 264] on div "How do [PERSON_NAME]™ Gut Health Gummies work?" at bounding box center [1222, 304] width 547 height 80
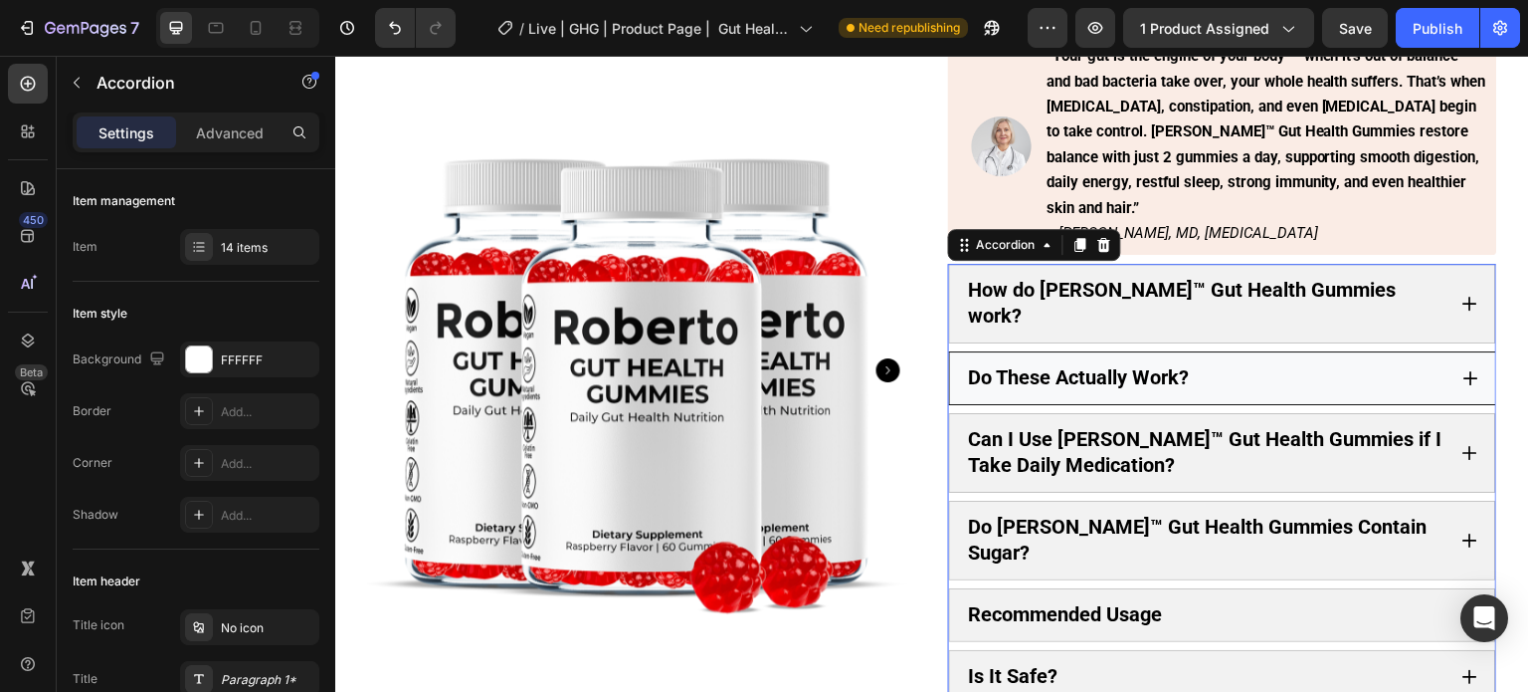
click at [1278, 362] on div "Do These Actually Work?" at bounding box center [1206, 378] width 481 height 32
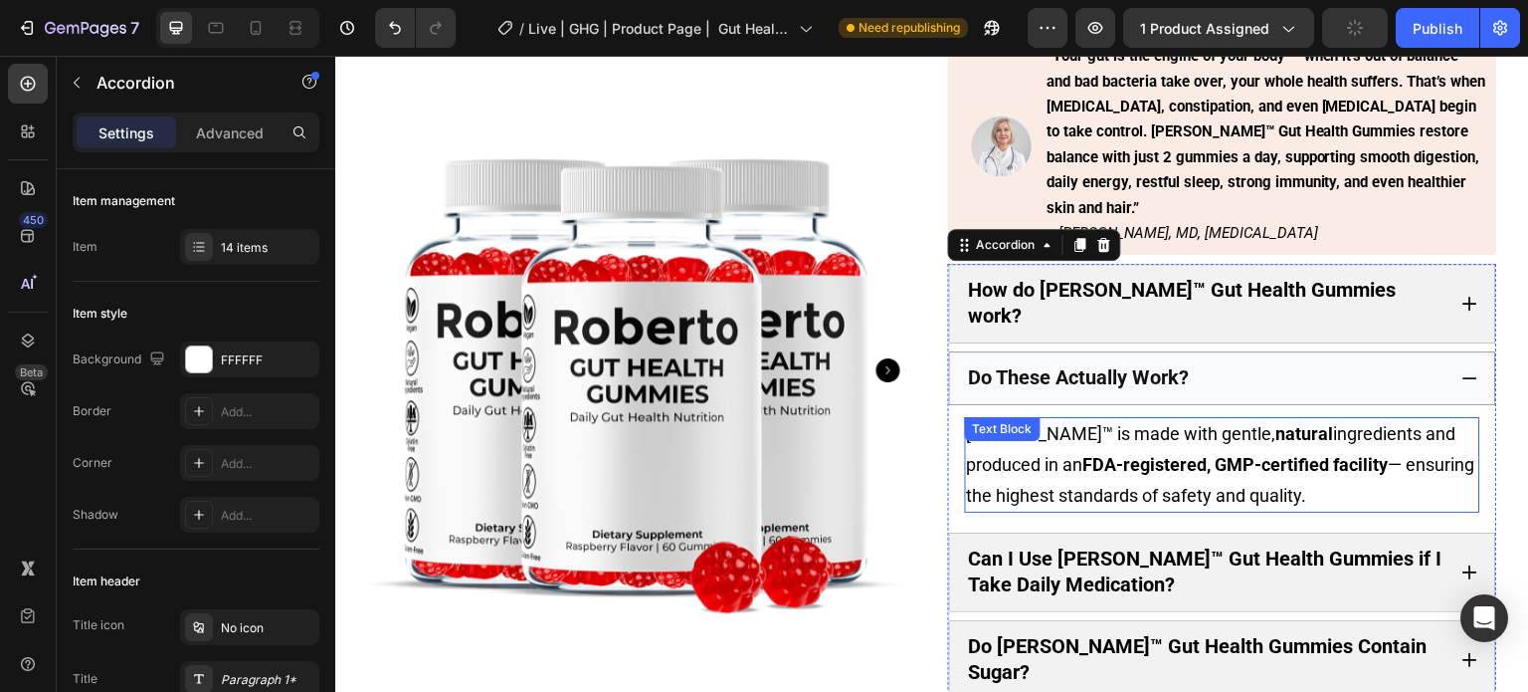
click at [1229, 454] on strong "FDA-registered, GMP-certified facility" at bounding box center [1236, 464] width 305 height 21
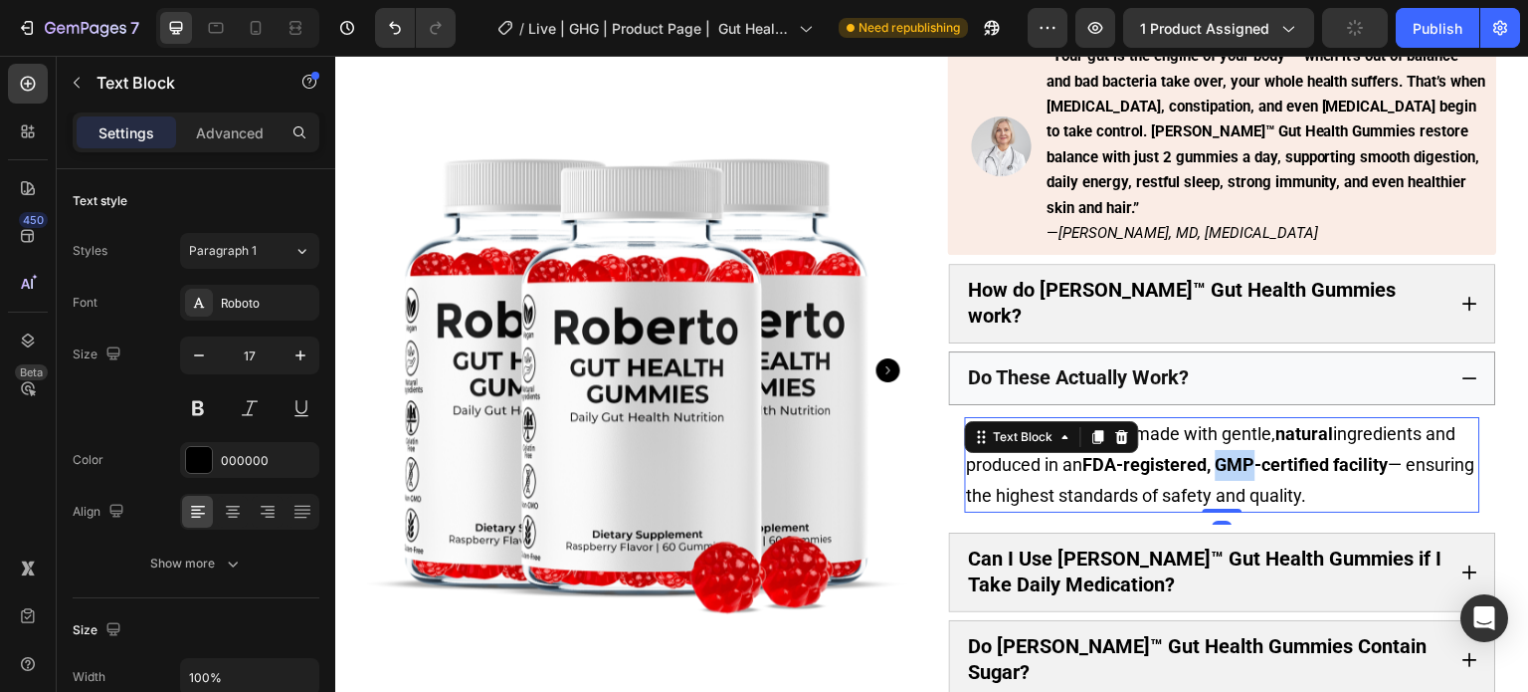
click at [1229, 454] on strong "FDA-registered, GMP-certified facility" at bounding box center [1236, 464] width 305 height 21
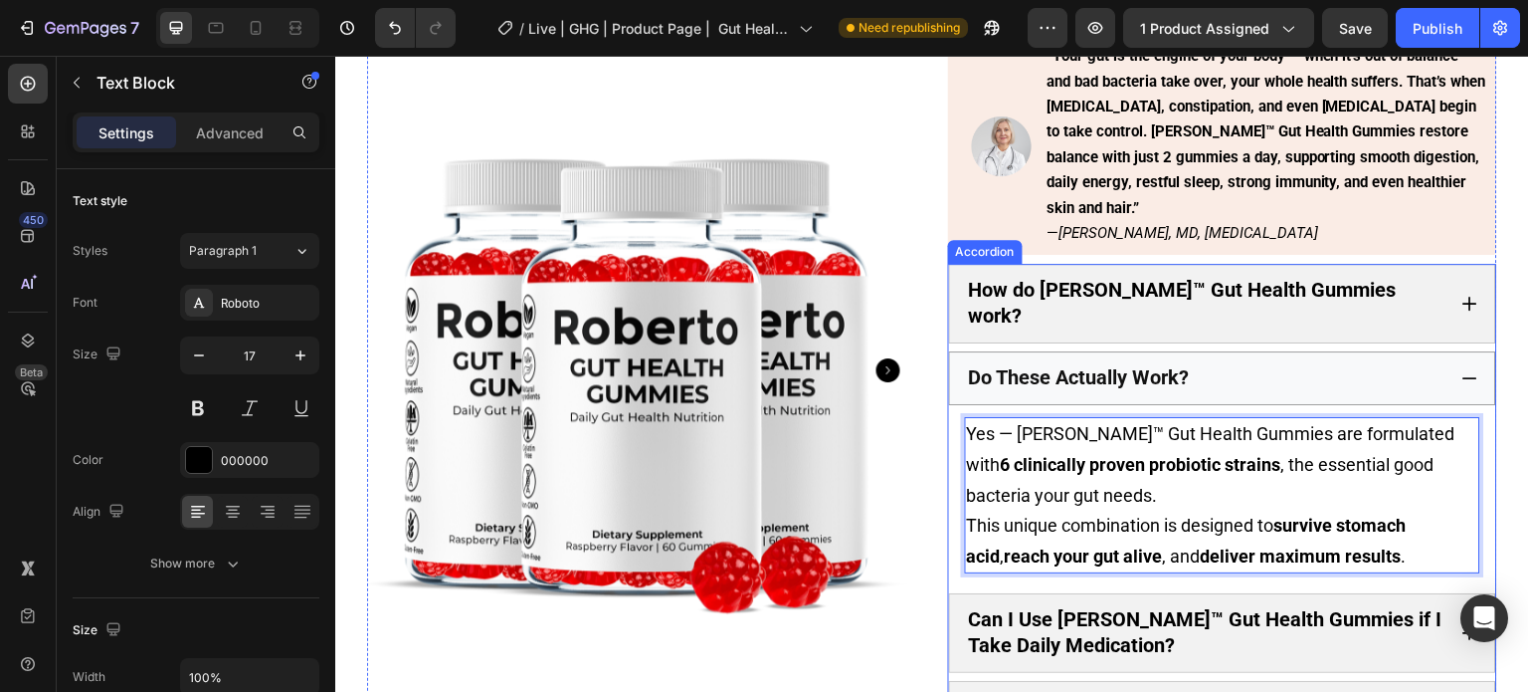
click at [1462, 369] on icon at bounding box center [1471, 378] width 18 height 18
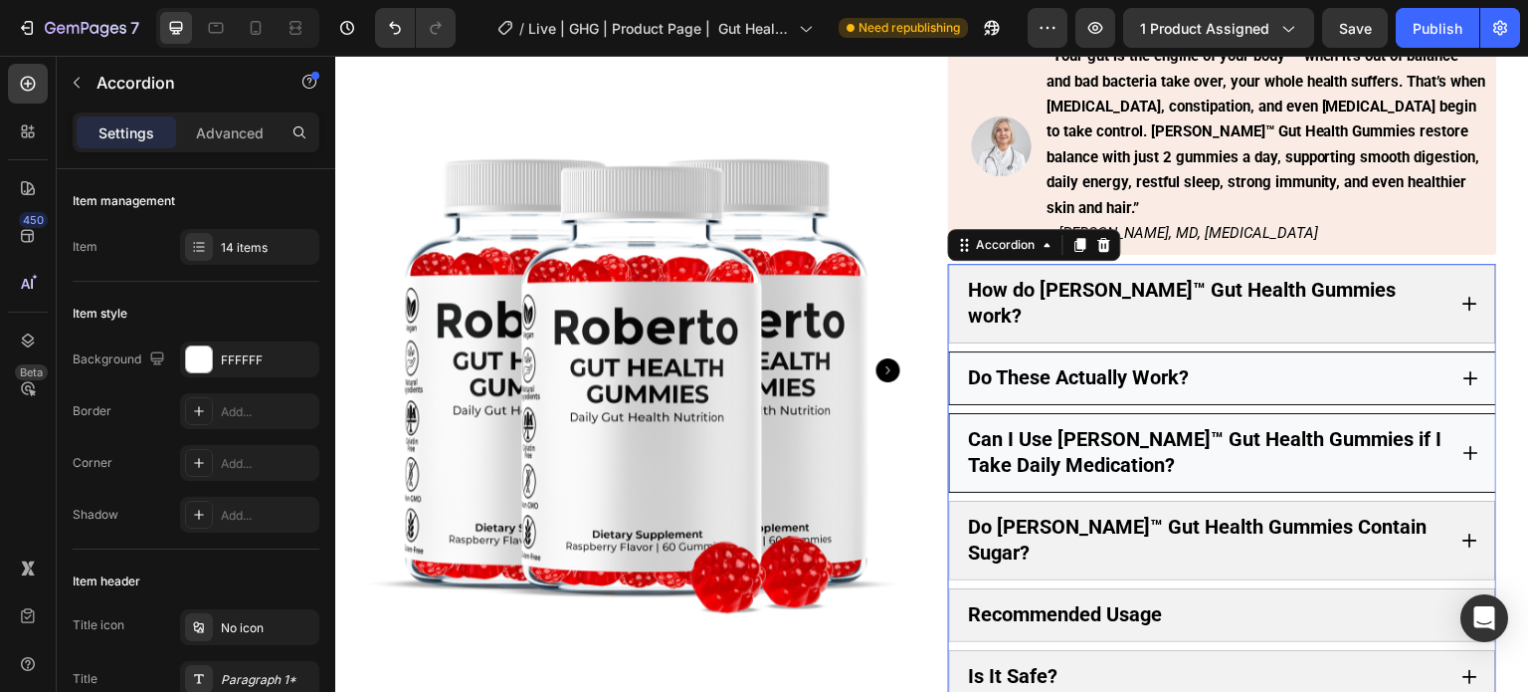
click at [1441, 413] on div "Can I Use [PERSON_NAME]™ Gut Health Gummies if I Take Daily Medication?" at bounding box center [1222, 453] width 547 height 80
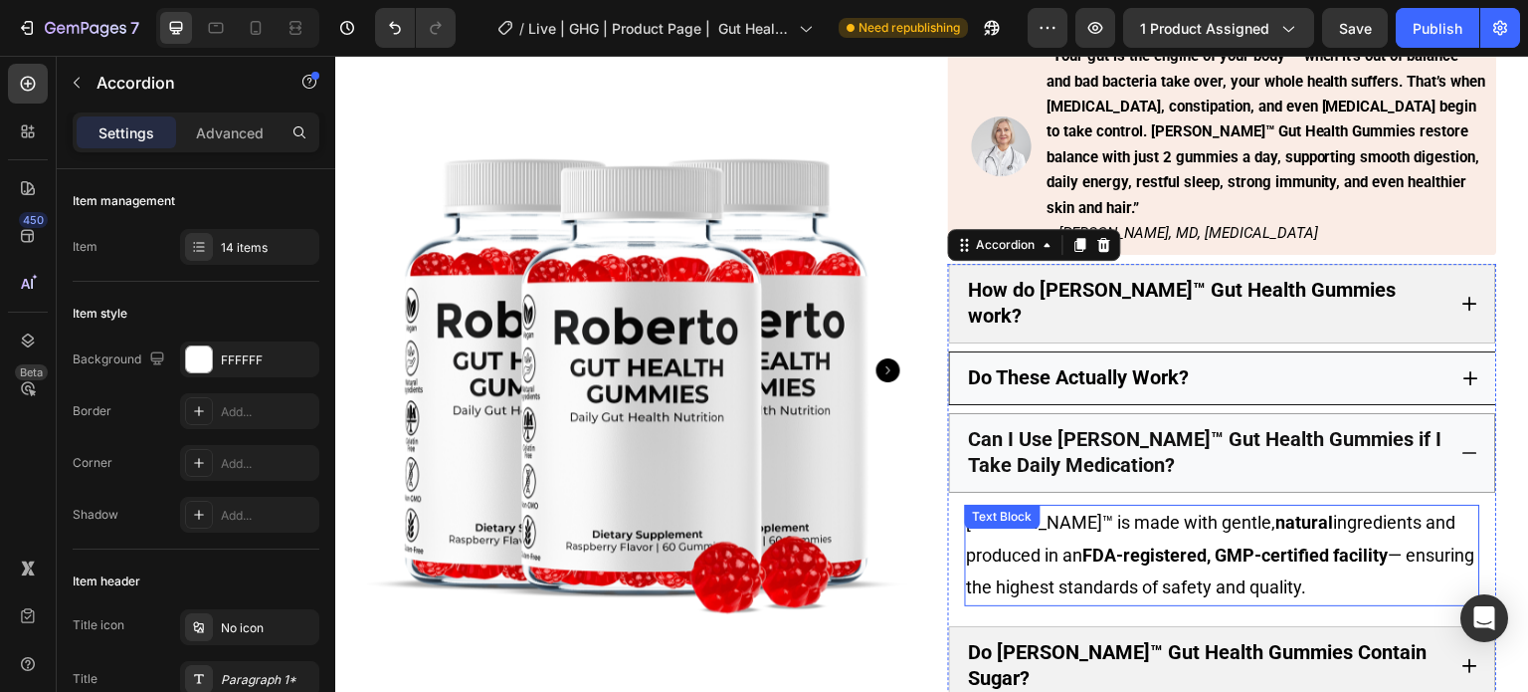
click at [1357, 506] on p "Roberto™ is made with gentle, natural ingredients and produced in an FDA-regist…" at bounding box center [1222, 554] width 511 height 97
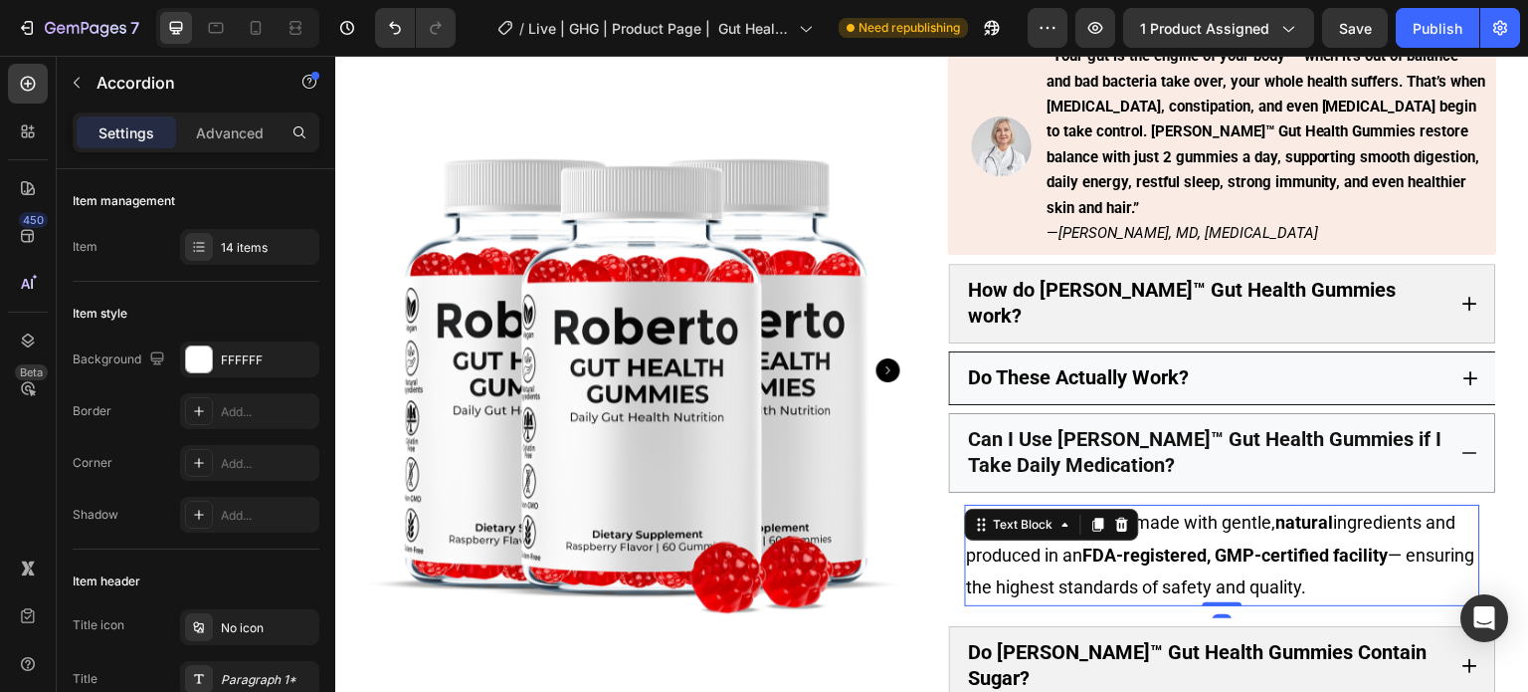
click at [1357, 506] on p "Roberto™ is made with gentle, natural ingredients and produced in an FDA-regist…" at bounding box center [1222, 554] width 511 height 97
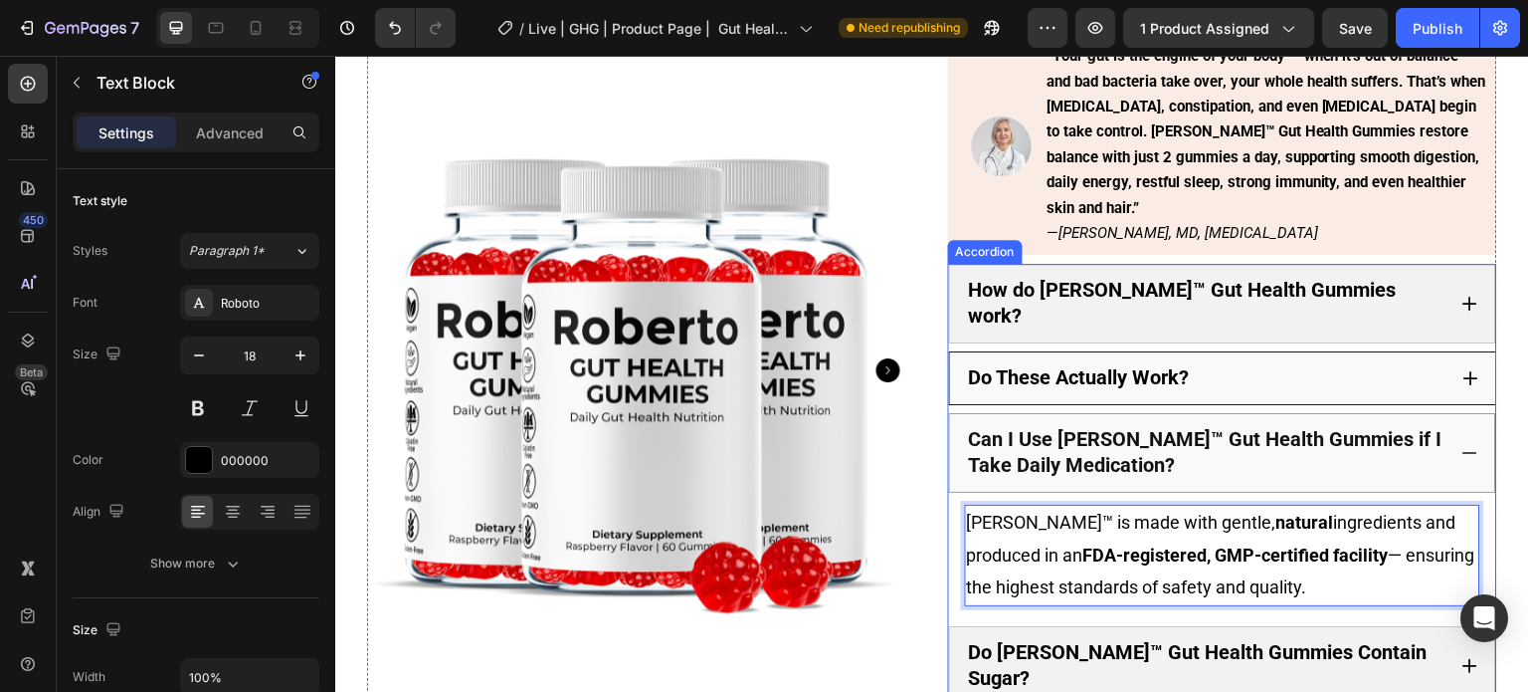
click at [1462, 444] on icon at bounding box center [1471, 453] width 18 height 18
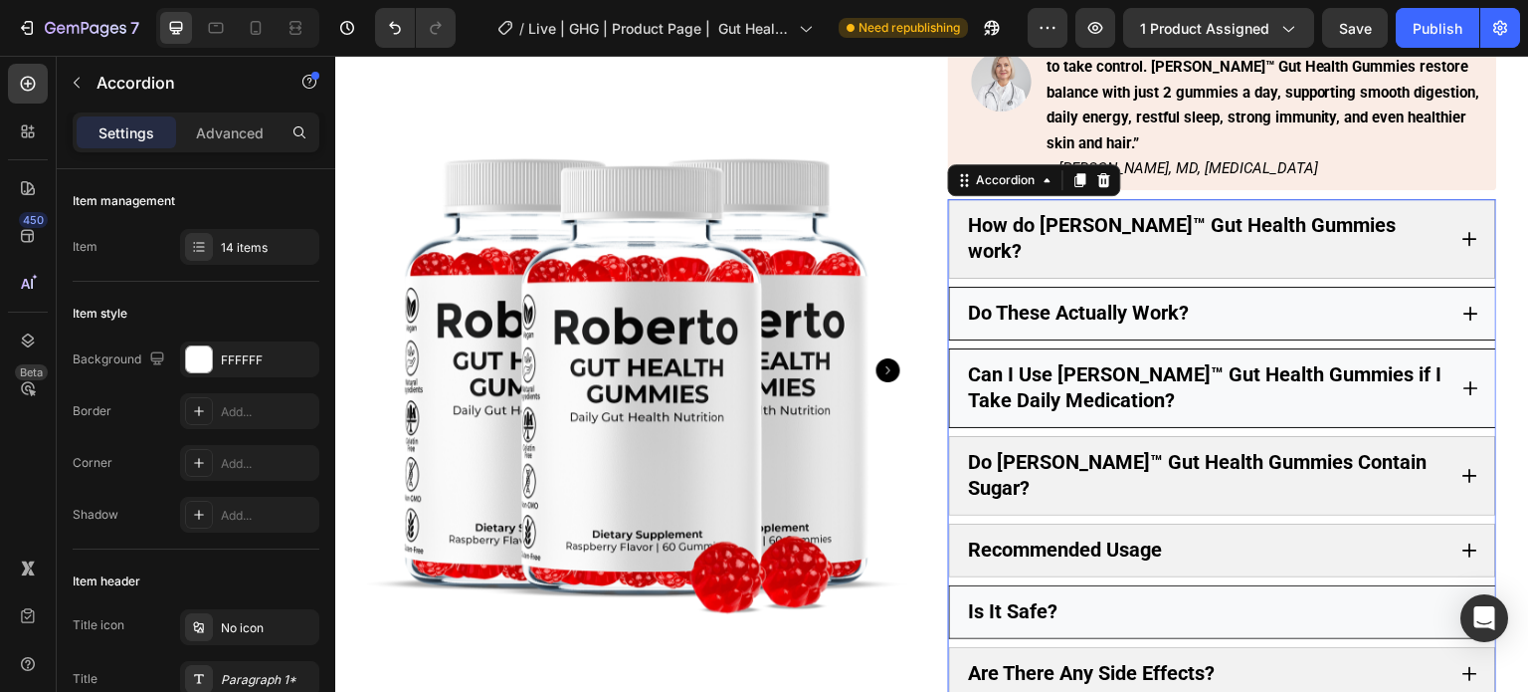
scroll to position [926, 0]
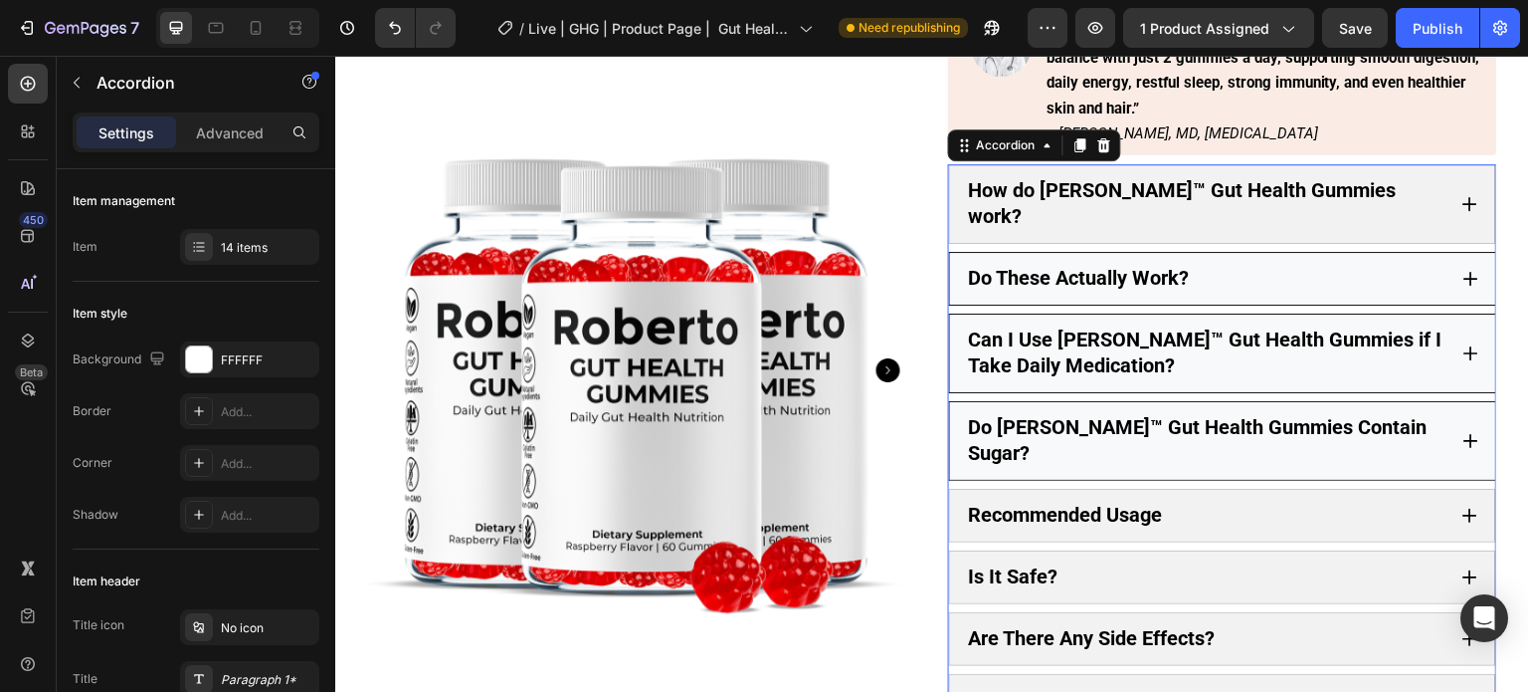
click at [1461, 401] on div "Do [PERSON_NAME]™ Gut Health Gummies Contain Sugar?" at bounding box center [1222, 441] width 547 height 80
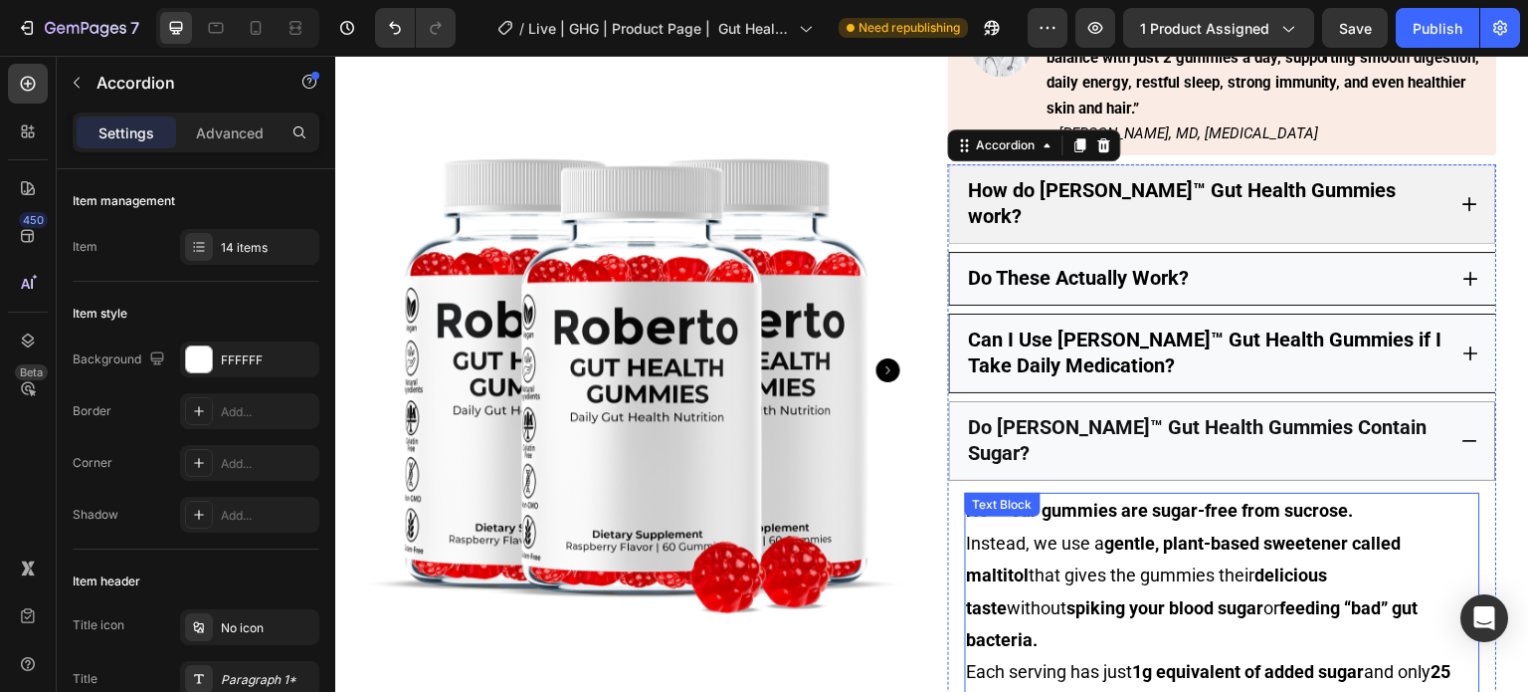
click at [1350, 527] on p "Instead, we use a gentle, plant-based sweetener called maltitol that gives the …" at bounding box center [1222, 591] width 511 height 129
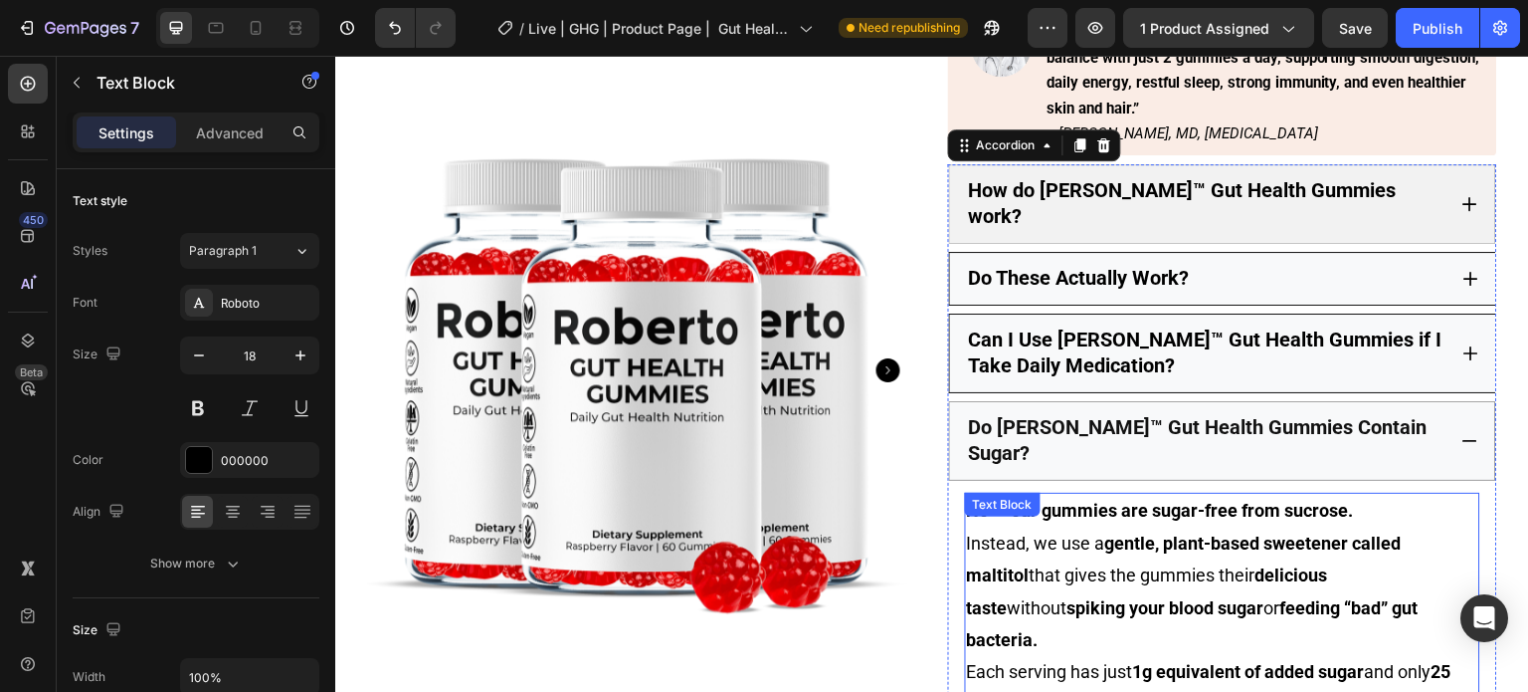
click at [1350, 527] on p "Instead, we use a gentle, plant-based sweetener called maltitol that gives the …" at bounding box center [1222, 591] width 511 height 129
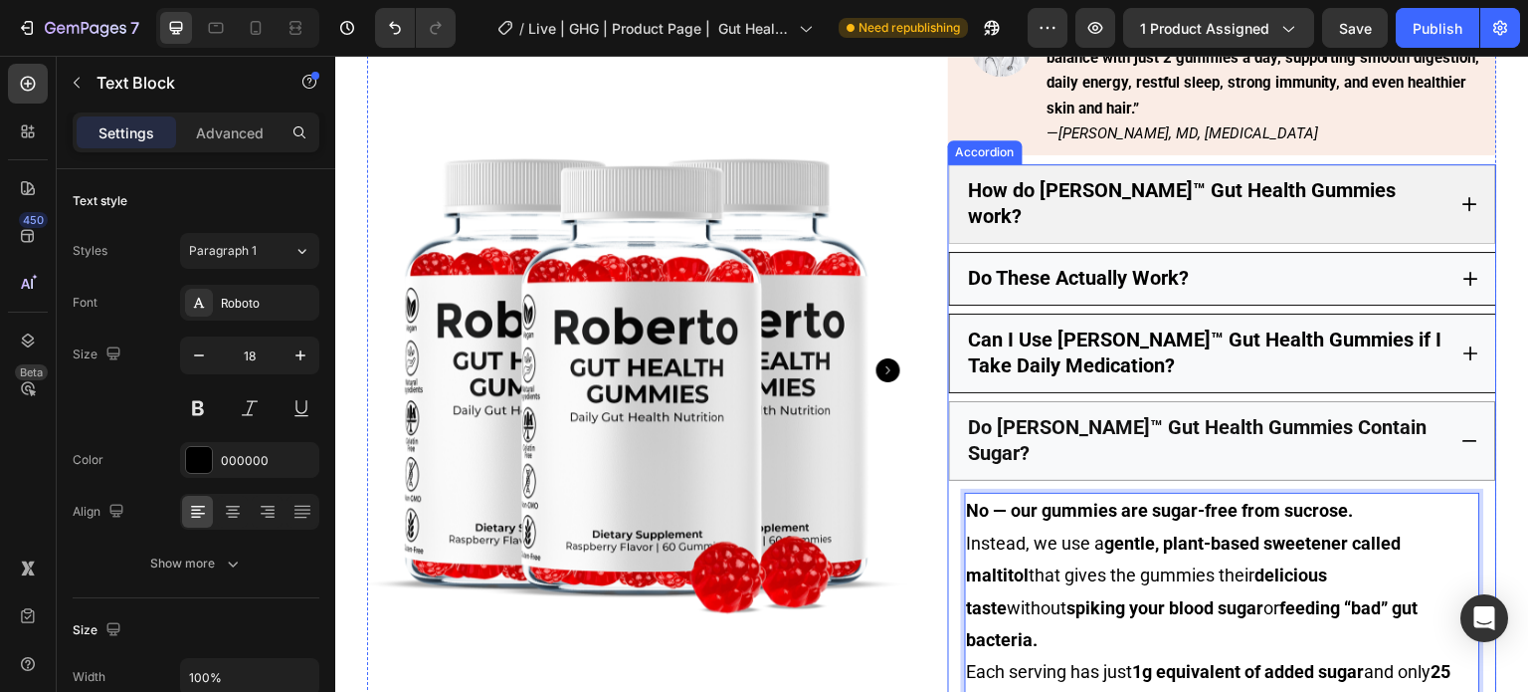
click at [1463, 401] on div "Do [PERSON_NAME]™ Gut Health Gummies Contain Sugar?" at bounding box center [1222, 441] width 547 height 80
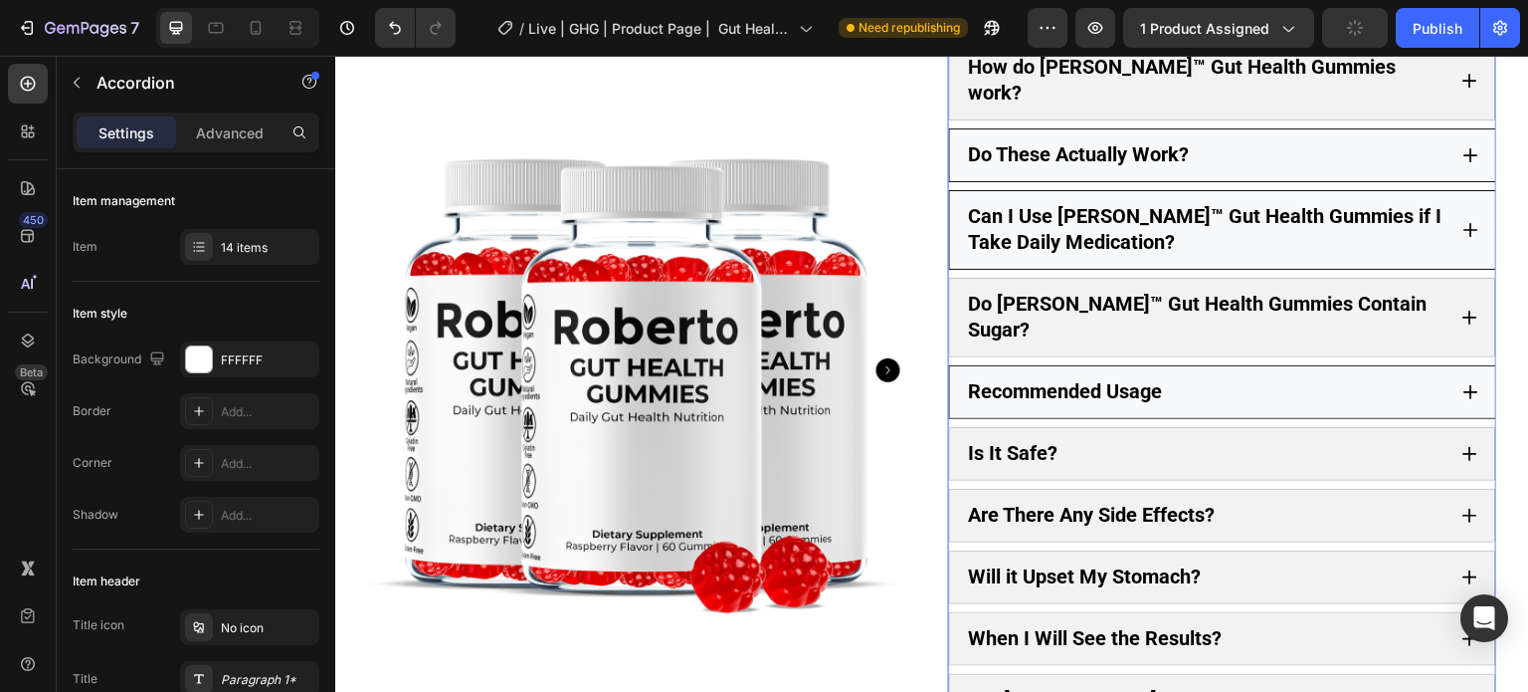
scroll to position [1225, 0]
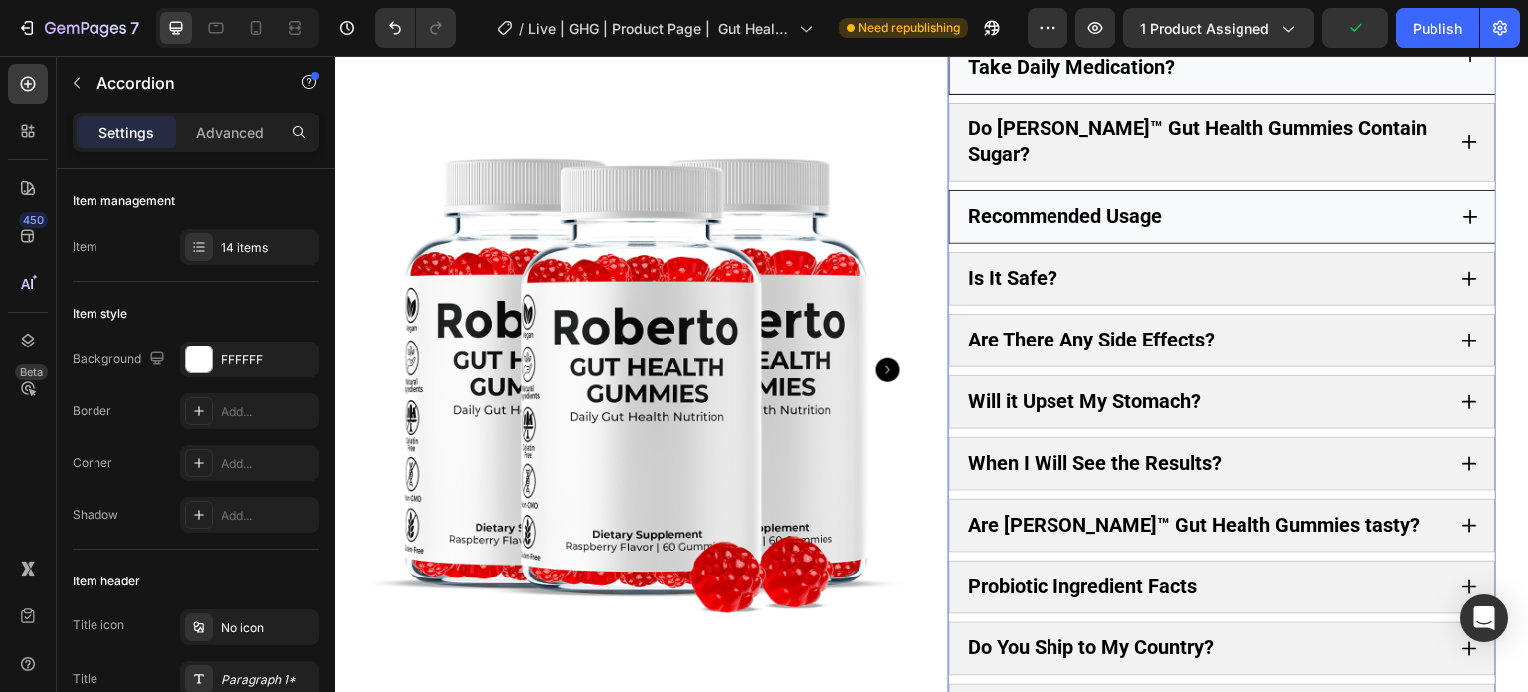
click at [1318, 201] on div "Recommended Usage" at bounding box center [1206, 217] width 481 height 32
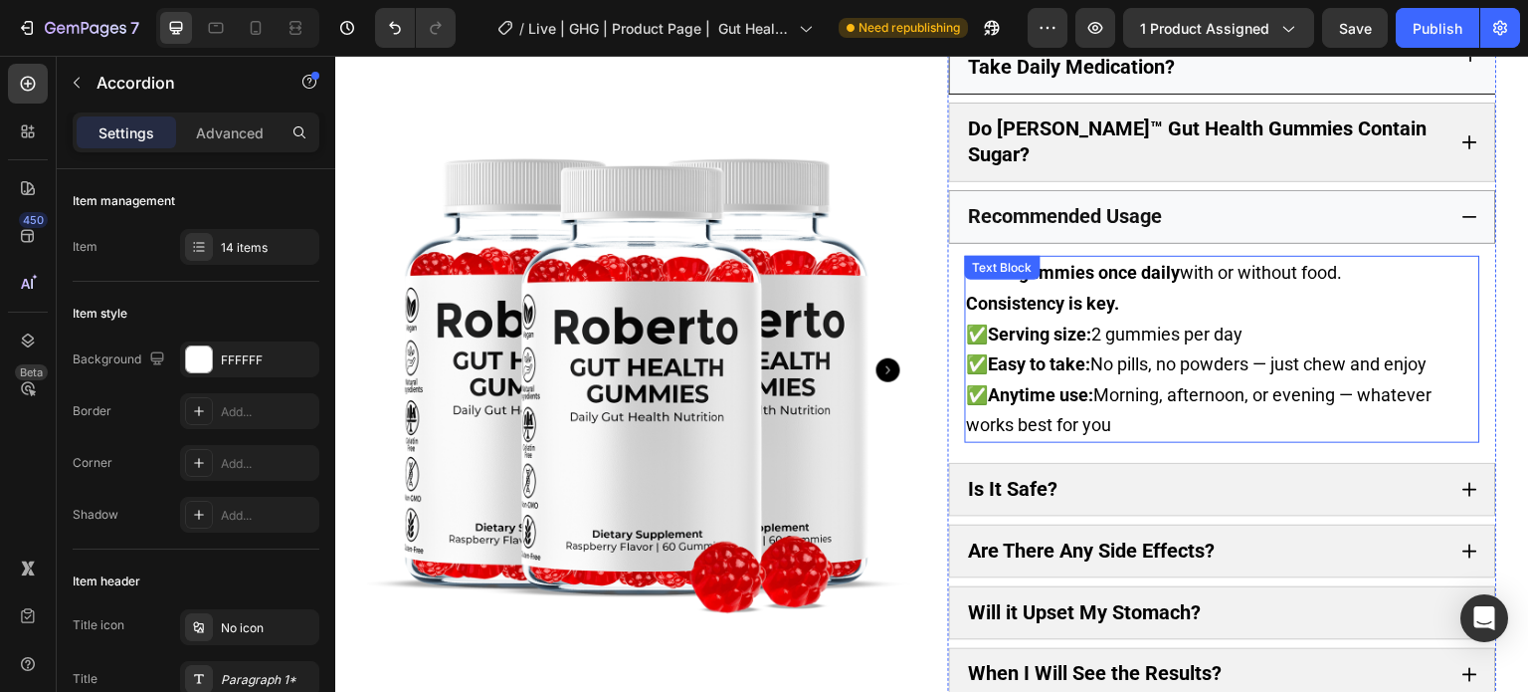
click at [1200, 323] on span "✅ Serving size: 2 gummies per day" at bounding box center [1105, 333] width 277 height 21
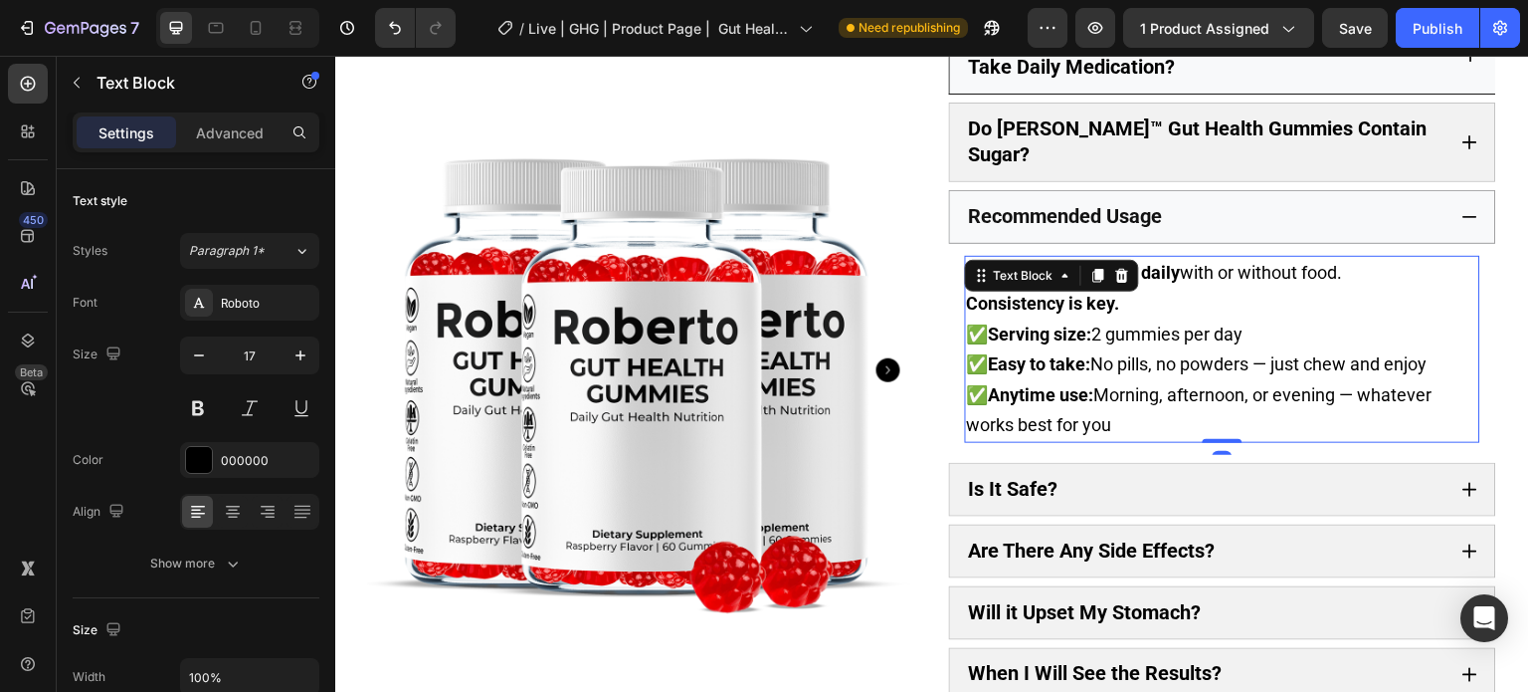
click at [1200, 323] on span "✅ Serving size: 2 gummies per day" at bounding box center [1105, 333] width 277 height 21
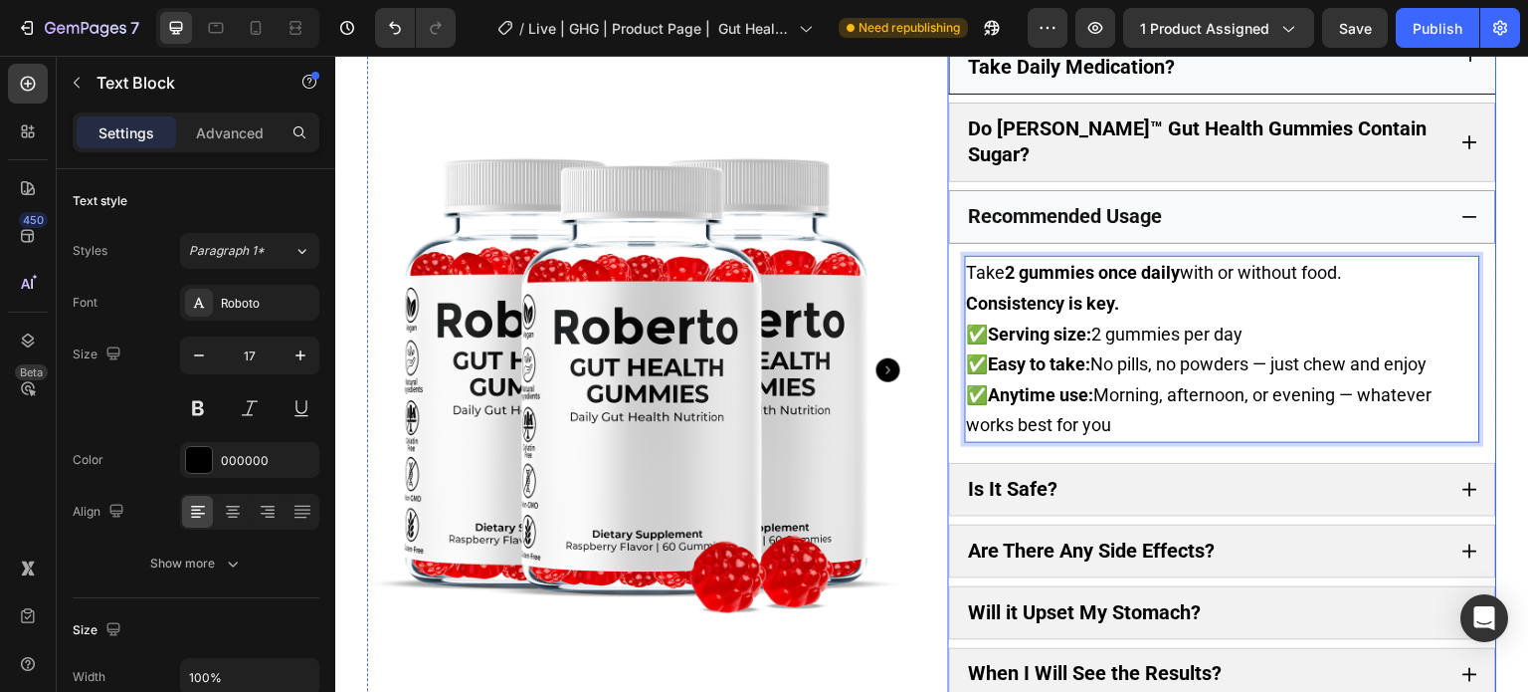
click at [1428, 201] on div "Recommended Usage" at bounding box center [1206, 217] width 480 height 32
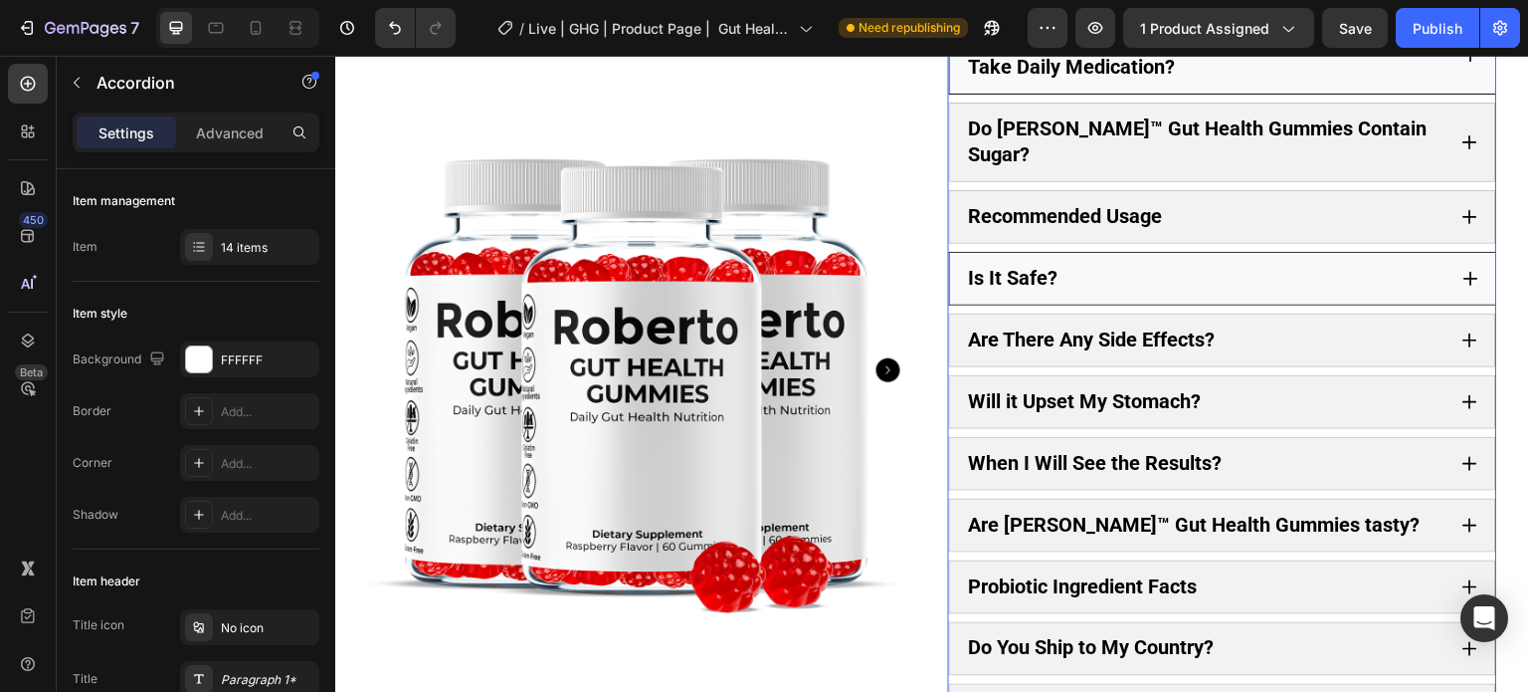
click at [1364, 263] on div "Is It Safe?" at bounding box center [1206, 279] width 481 height 32
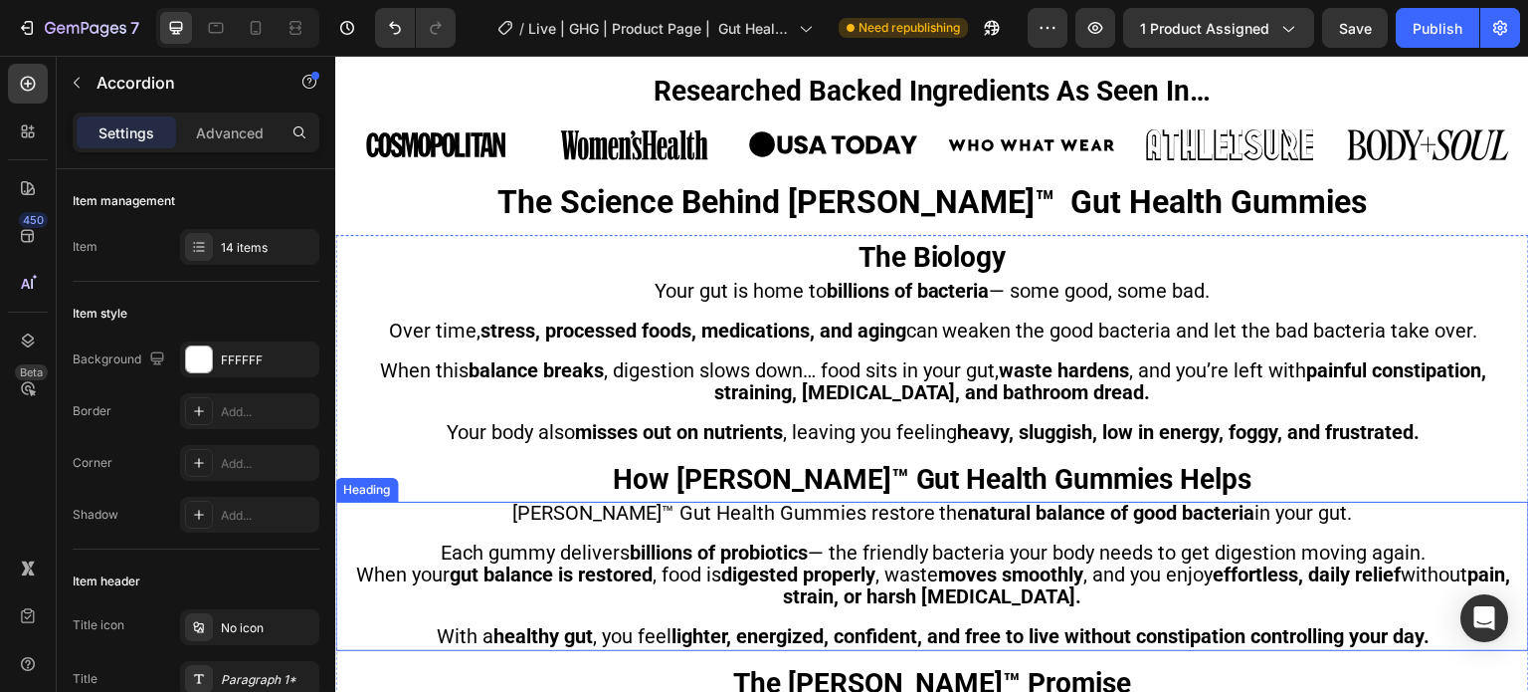
scroll to position [2021, 0]
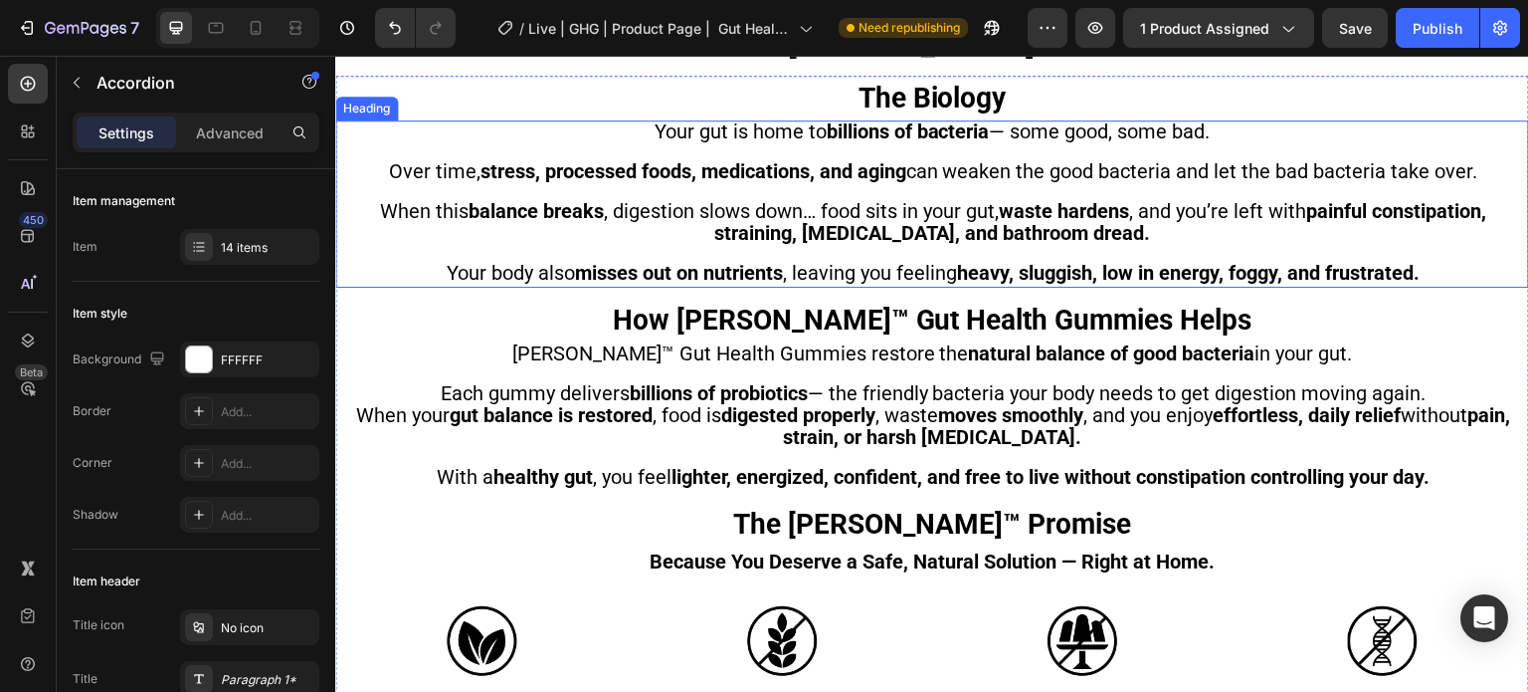
click at [1114, 245] on h2 "Your gut is home to billions of bacteria — some good, some bad. Over time, stre…" at bounding box center [932, 203] width 1194 height 167
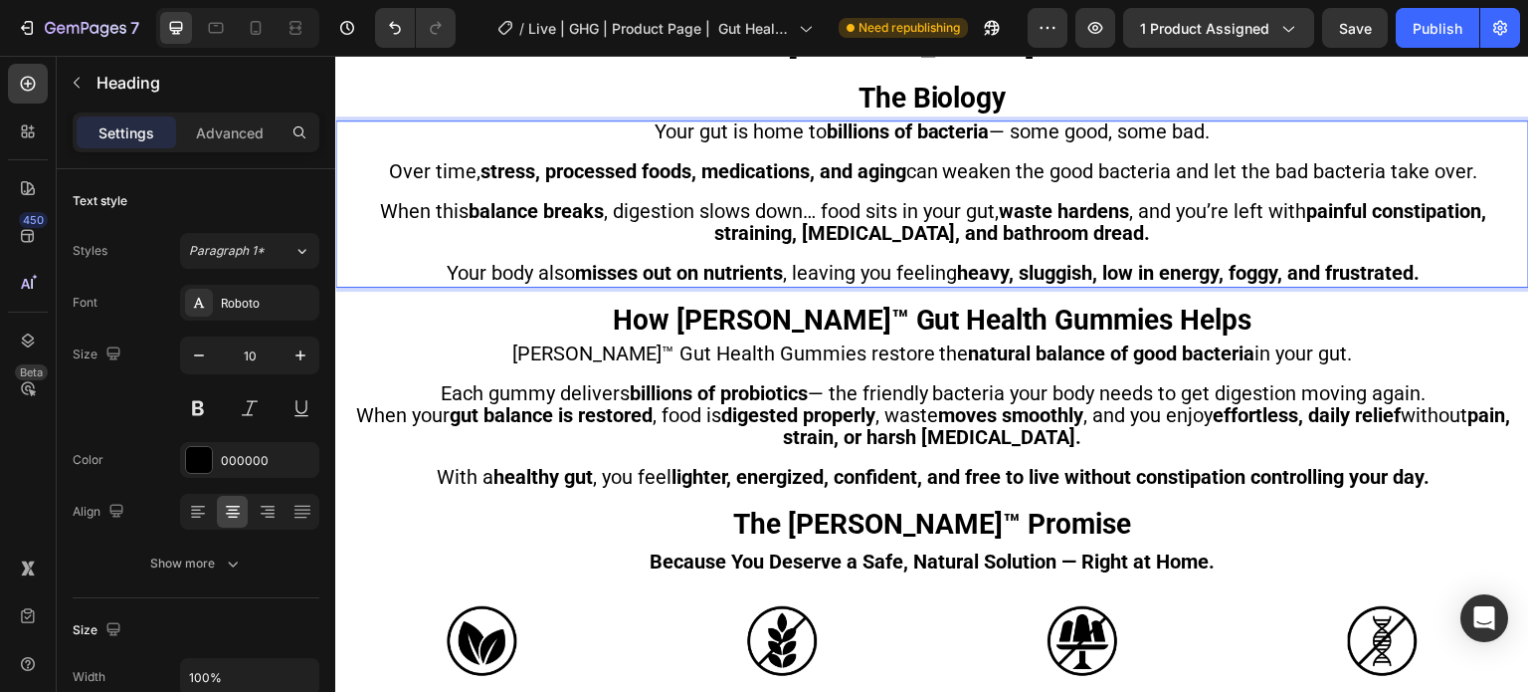
click at [1114, 245] on h2 "Your gut is home to billions of bacteria — some good, some bad. Over time, stre…" at bounding box center [932, 203] width 1194 height 167
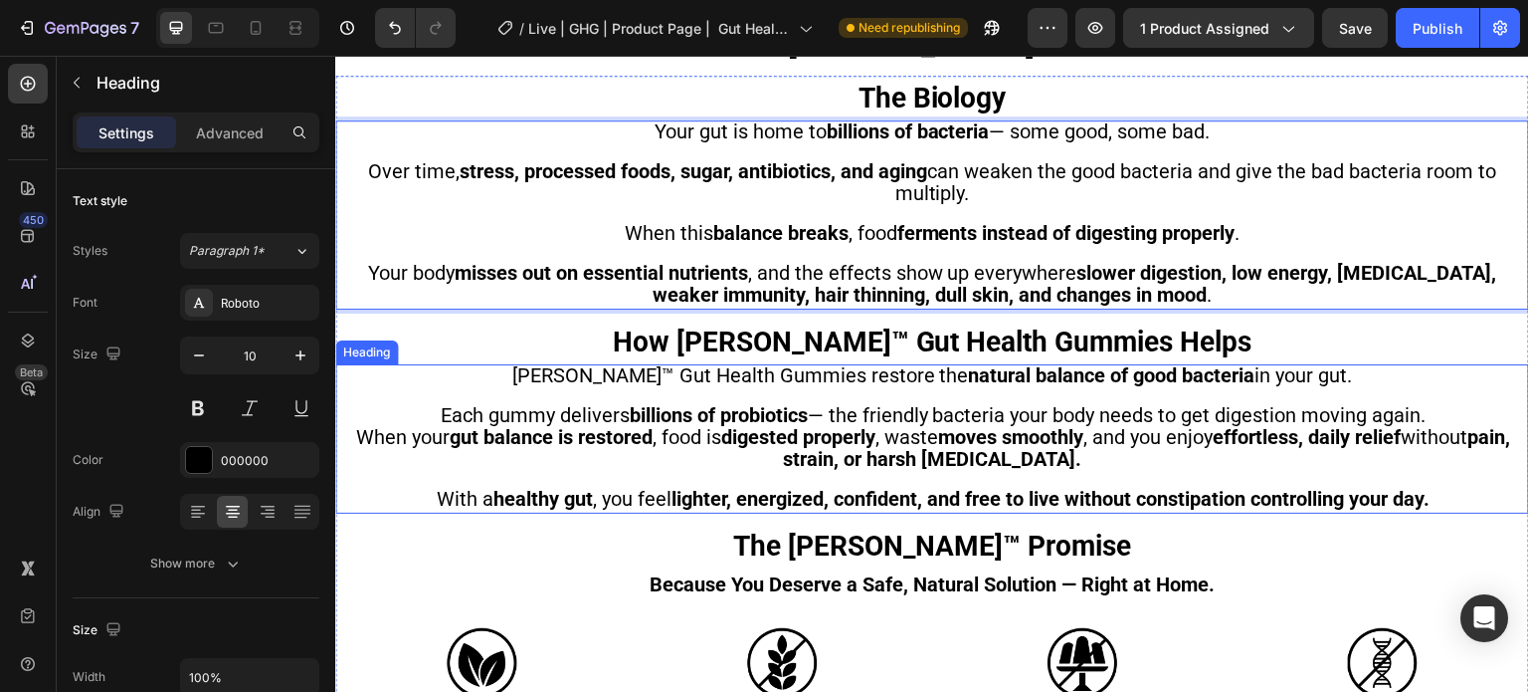
click at [1066, 446] on strong "moves smoothly" at bounding box center [1010, 437] width 145 height 24
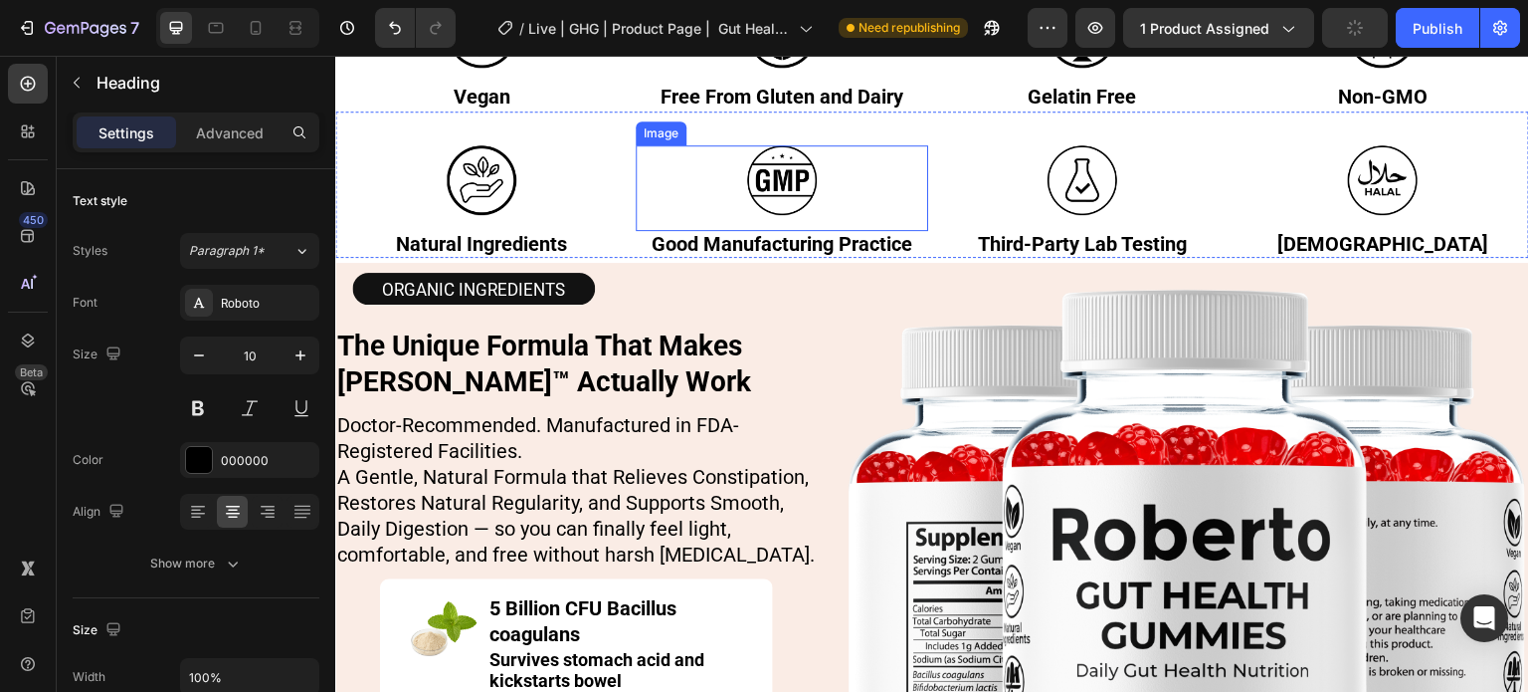
scroll to position [2916, 0]
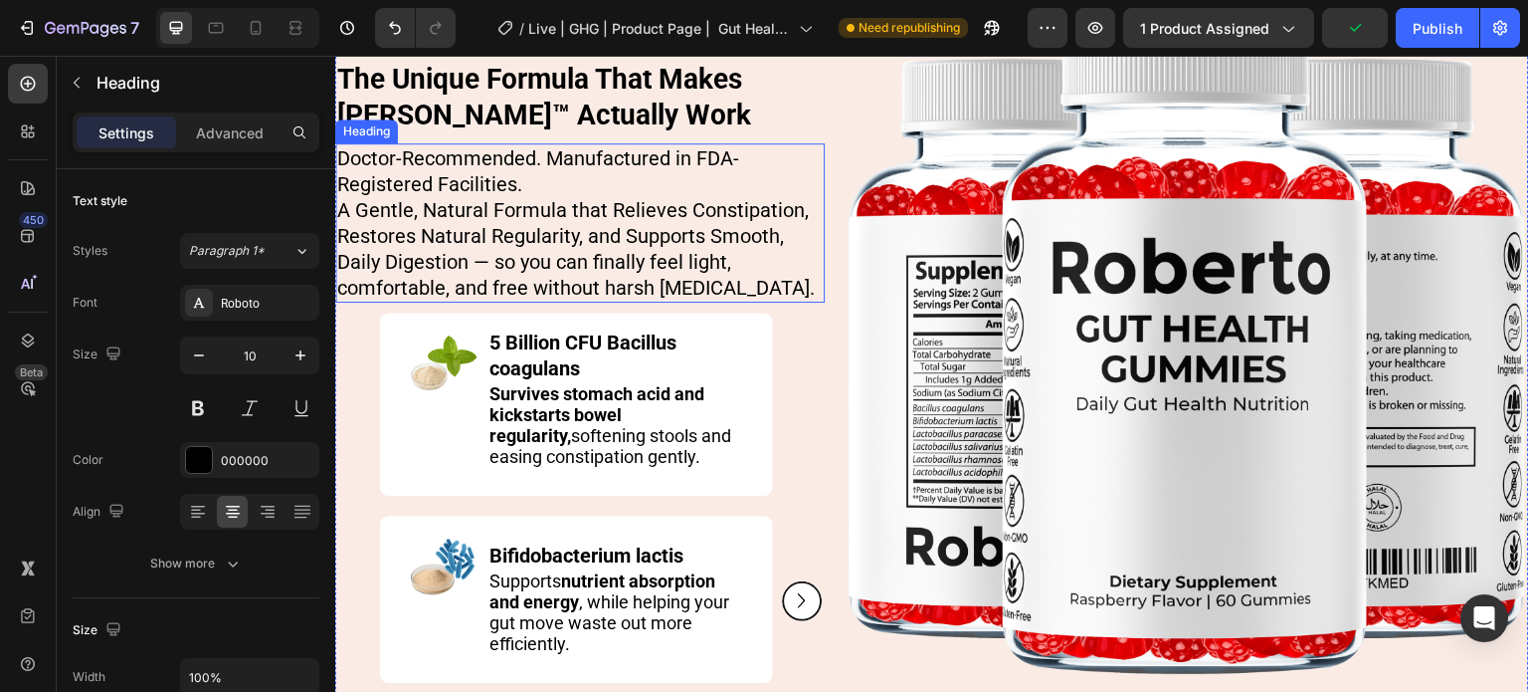
click at [622, 222] on h2 "Doctor-Recommended. Manufactured in FDA-Registered Facilities. A Gentle, Natura…" at bounding box center [580, 222] width 490 height 159
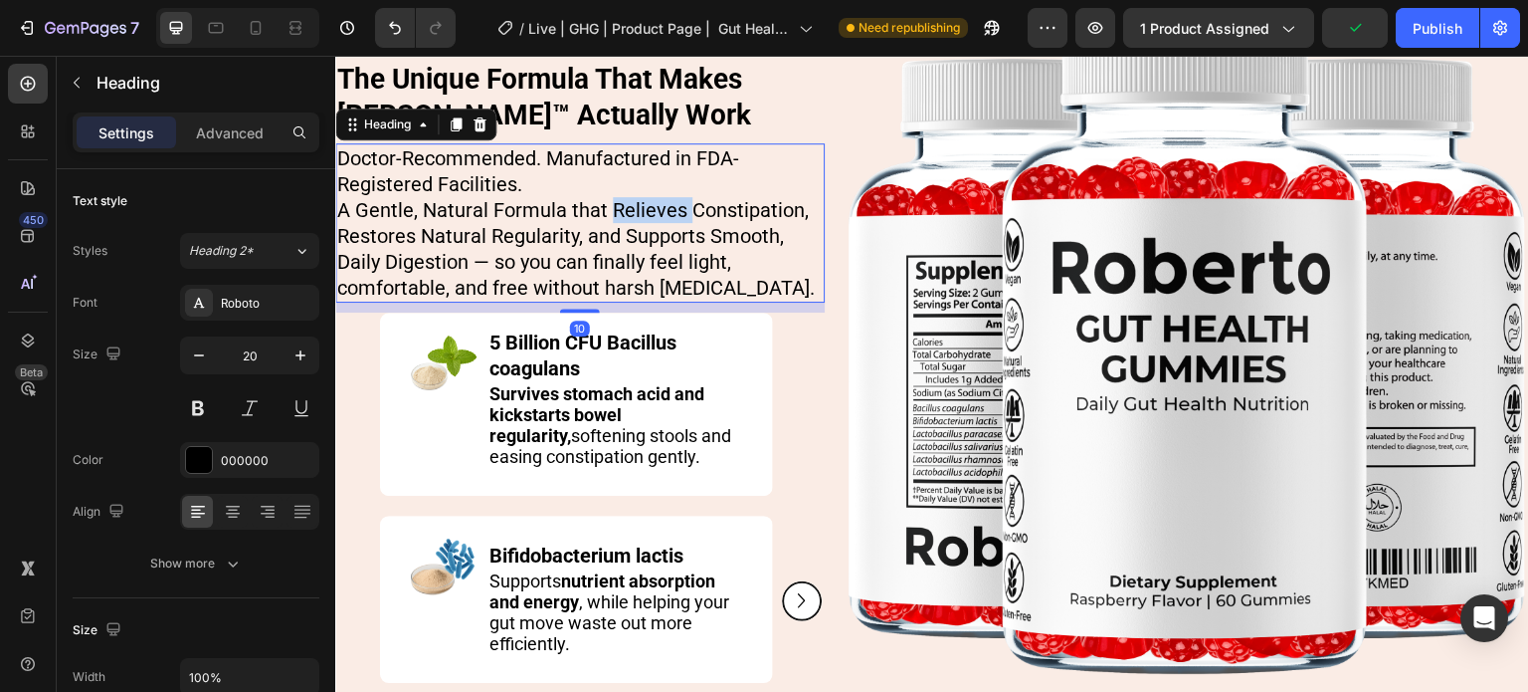
click at [622, 222] on h2 "Doctor-Recommended. Manufactured in FDA-Registered Facilities. A Gentle, Natura…" at bounding box center [580, 222] width 490 height 159
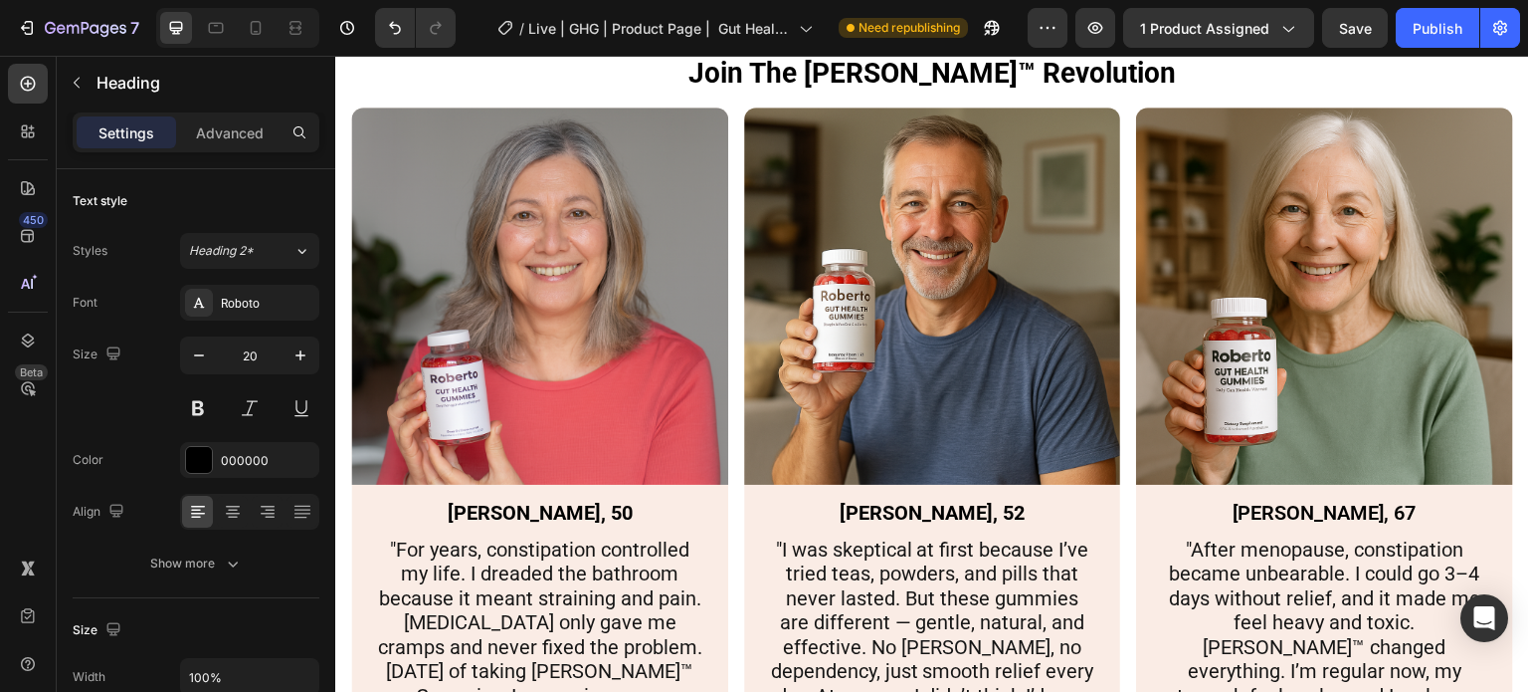
scroll to position [3911, 0]
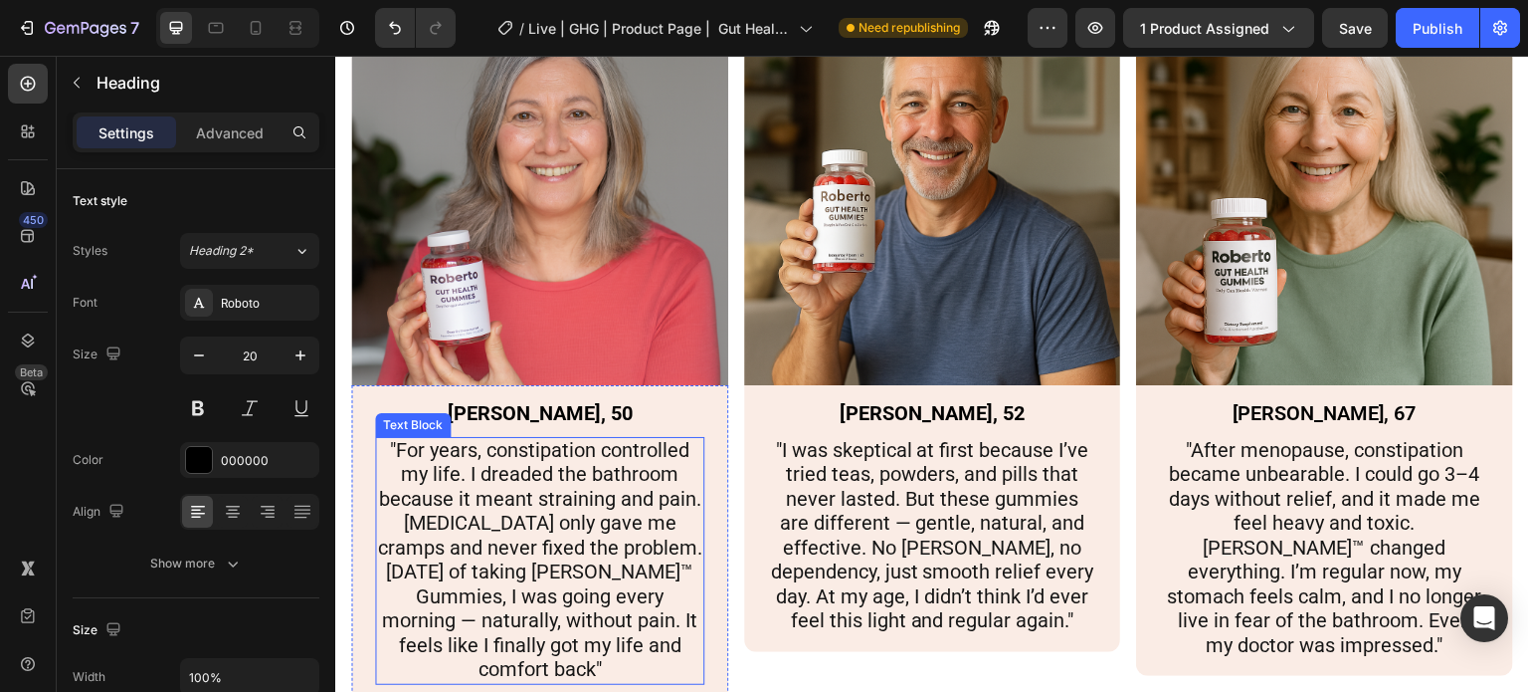
click at [578, 538] on span ""For years, constipation controlled my life. I dreaded the bathroom because it …" at bounding box center [539, 560] width 324 height 244
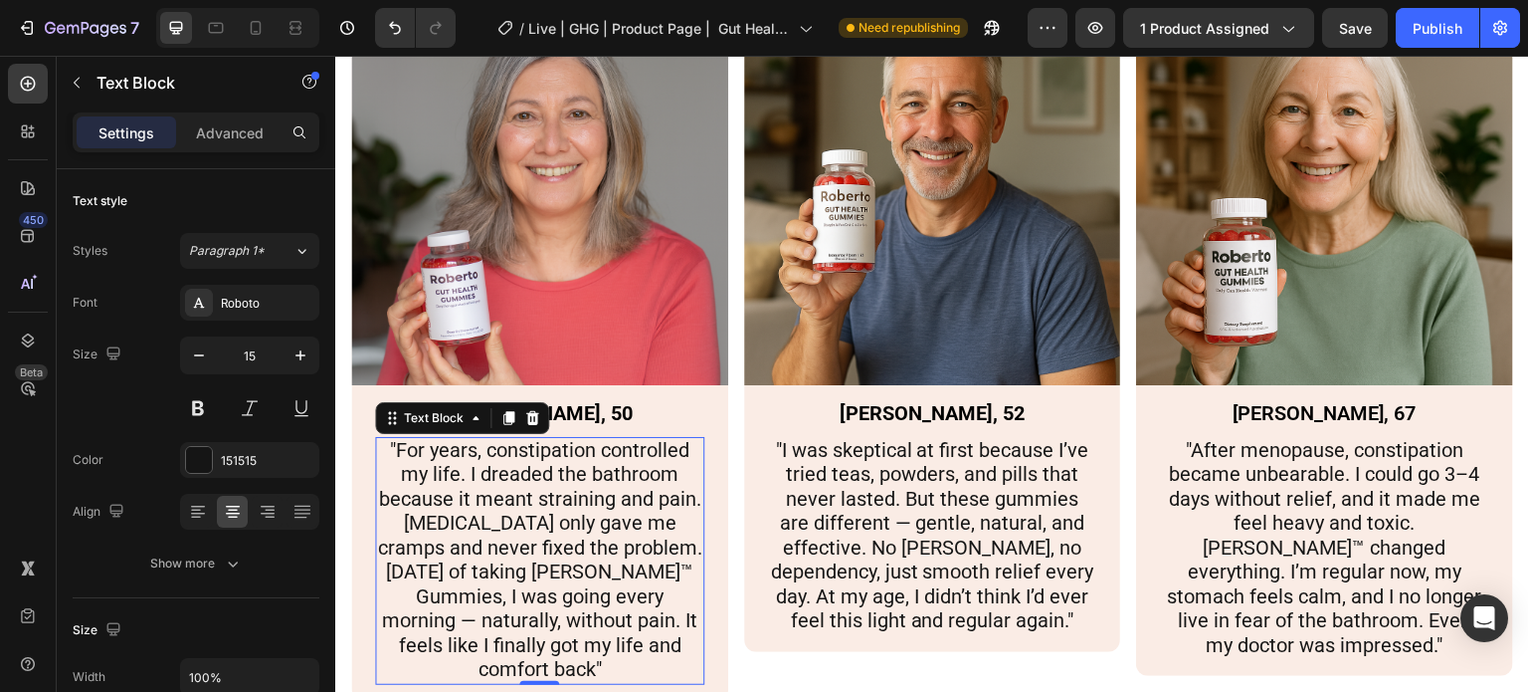
click at [578, 538] on span ""For years, constipation controlled my life. I dreaded the bathroom because it …" at bounding box center [539, 560] width 324 height 244
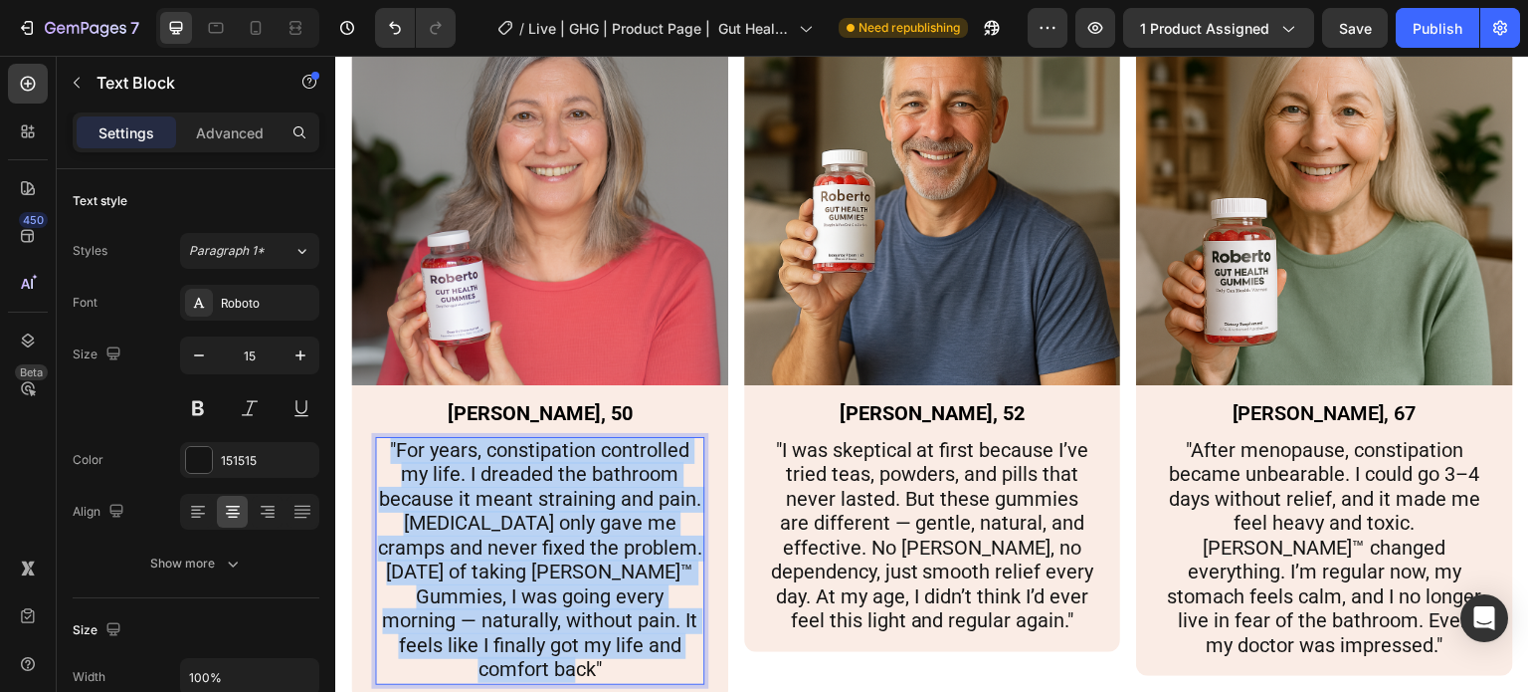
click at [578, 538] on span ""For years, constipation controlled my life. I dreaded the bathroom because it …" at bounding box center [539, 560] width 324 height 244
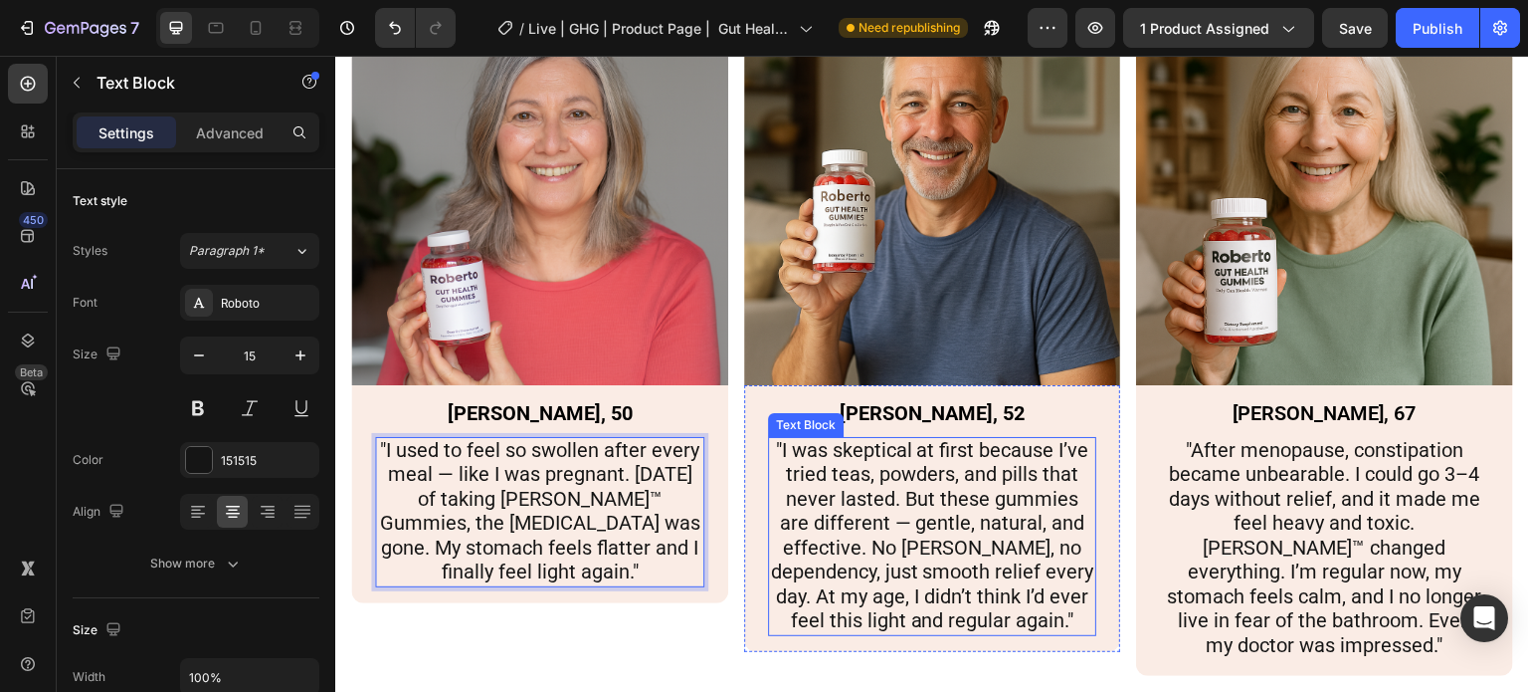
click at [910, 485] on span ""I was skeptical at first because I’ve tried teas, powders, and pills that neve…" at bounding box center [931, 535] width 323 height 195
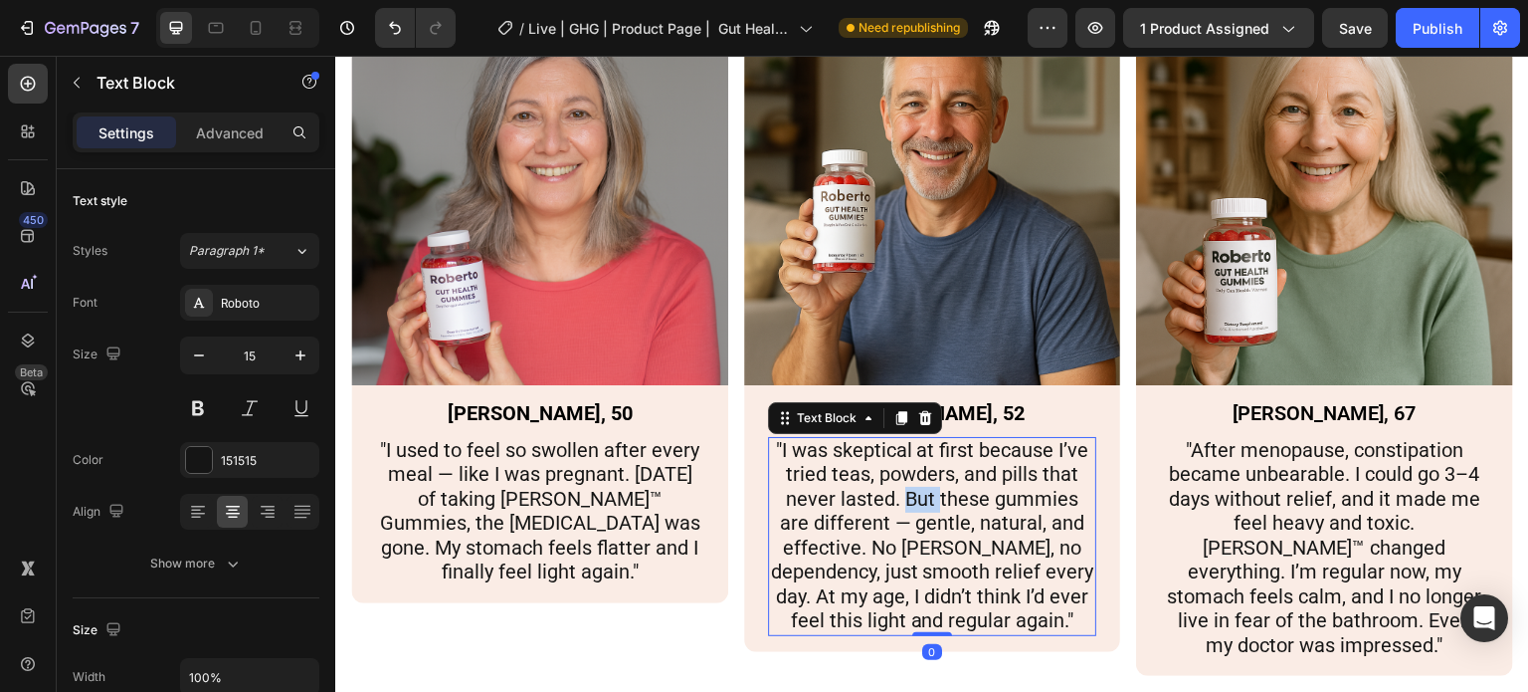
click at [910, 485] on span ""I was skeptical at first because I’ve tried teas, powders, and pills that neve…" at bounding box center [931, 535] width 323 height 195
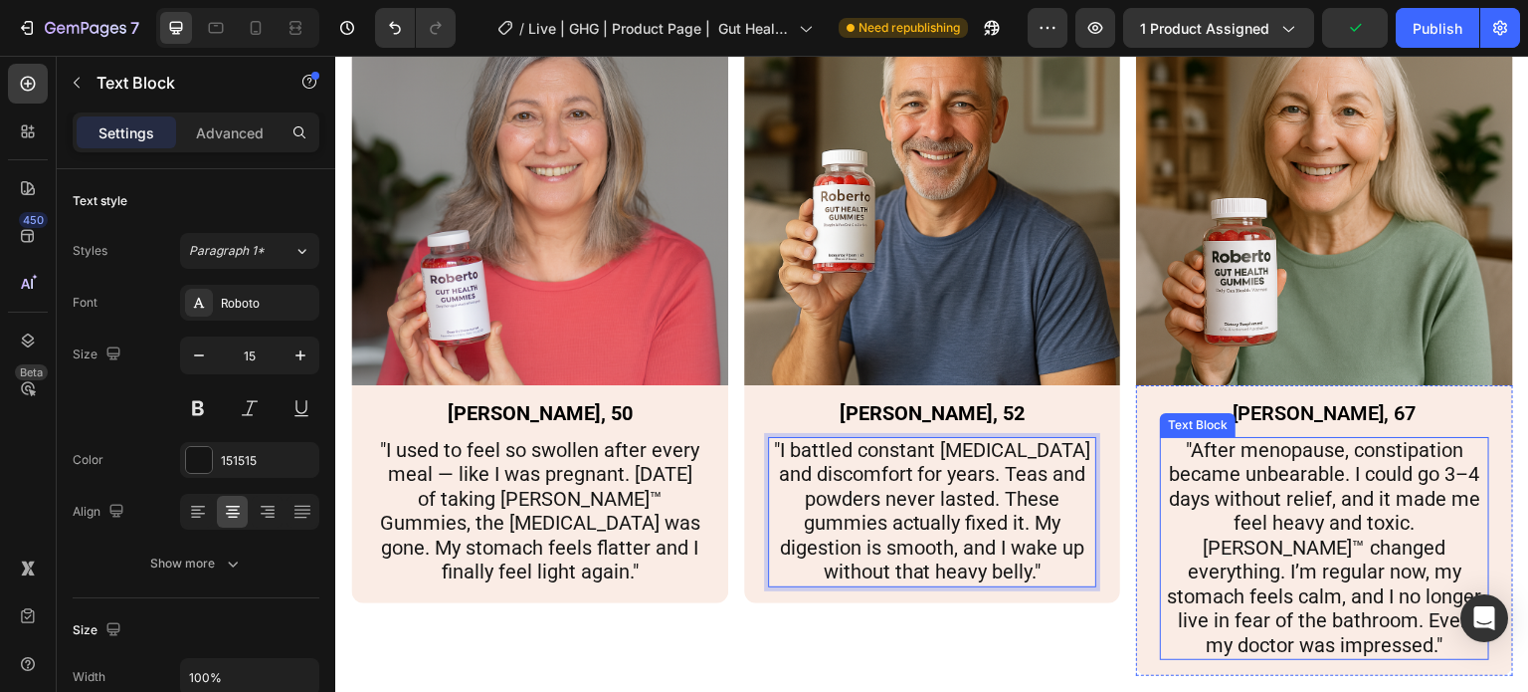
click at [1249, 443] on span ""After menopause, constipation became unbearable. I could go 3–4 days without r…" at bounding box center [1325, 547] width 314 height 219
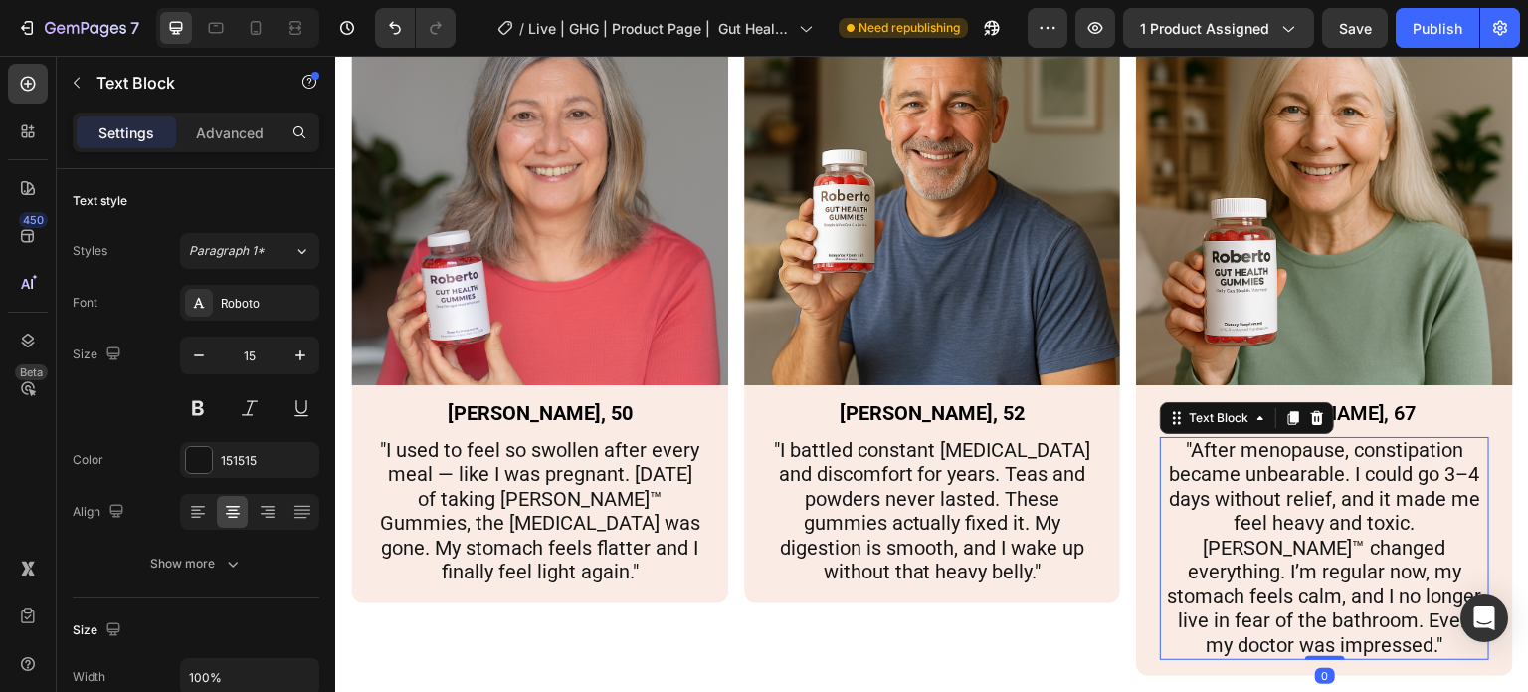
click at [1269, 438] on span ""After menopause, constipation became unbearable. I could go 3–4 days without r…" at bounding box center [1325, 547] width 314 height 219
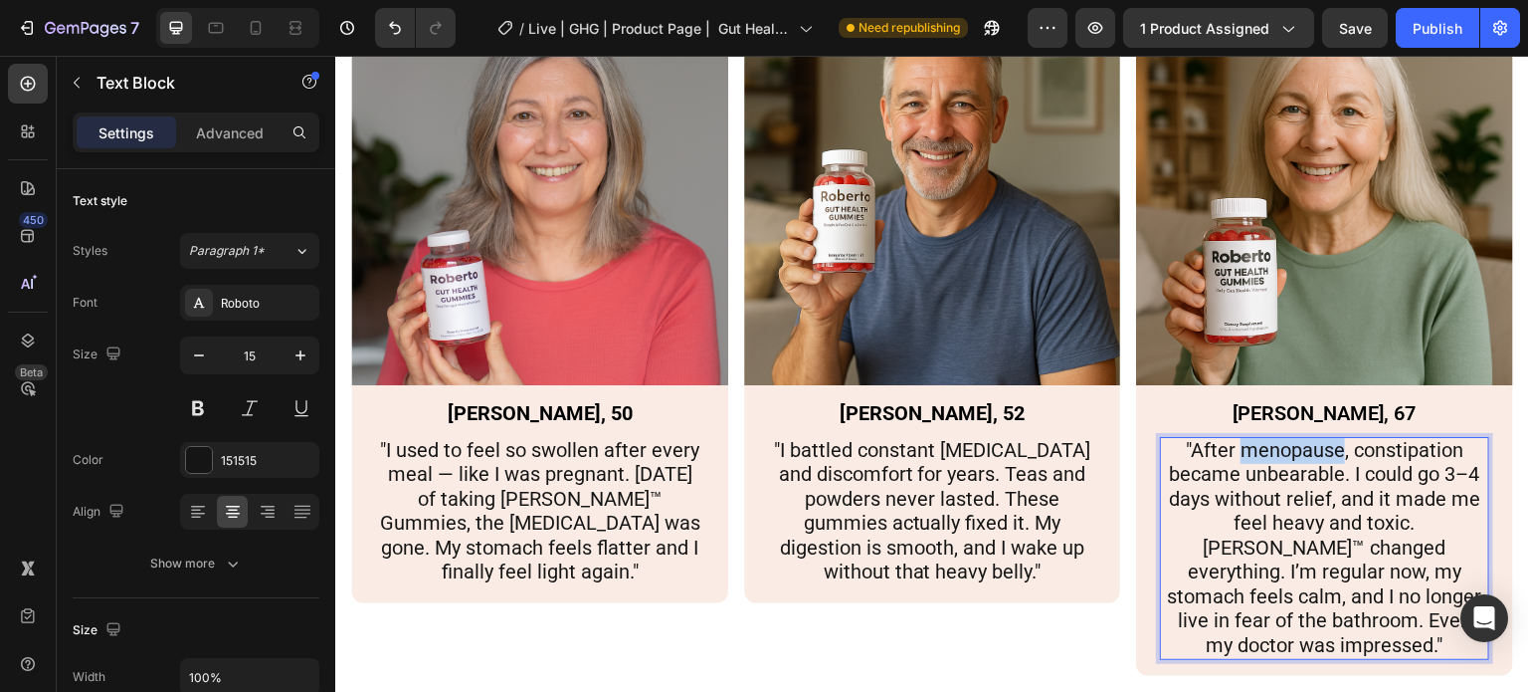
click at [1269, 438] on span ""After menopause, constipation became unbearable. I could go 3–4 days without r…" at bounding box center [1325, 547] width 314 height 219
click at [1312, 529] on span ""After menopause, constipation became unbearable. I could go 3–4 days without r…" at bounding box center [1325, 547] width 314 height 219
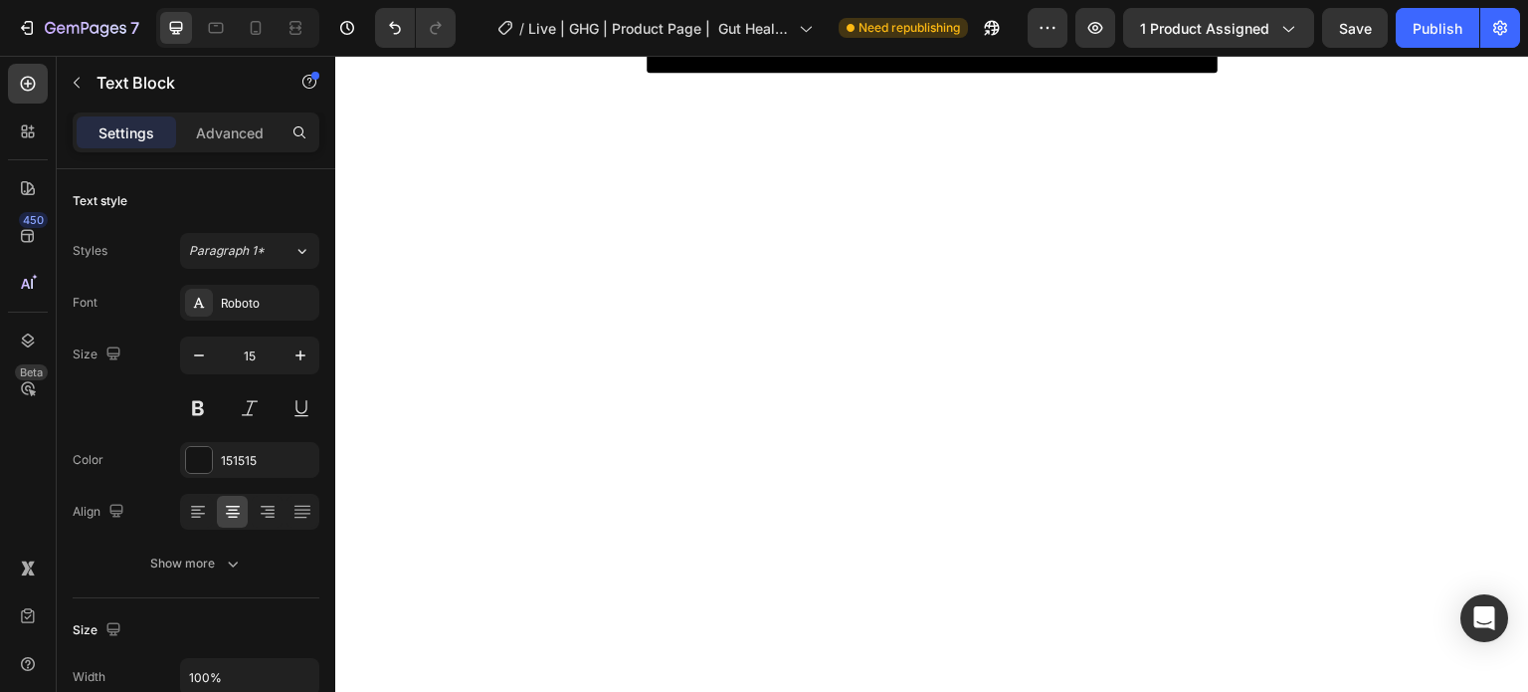
scroll to position [4508, 0]
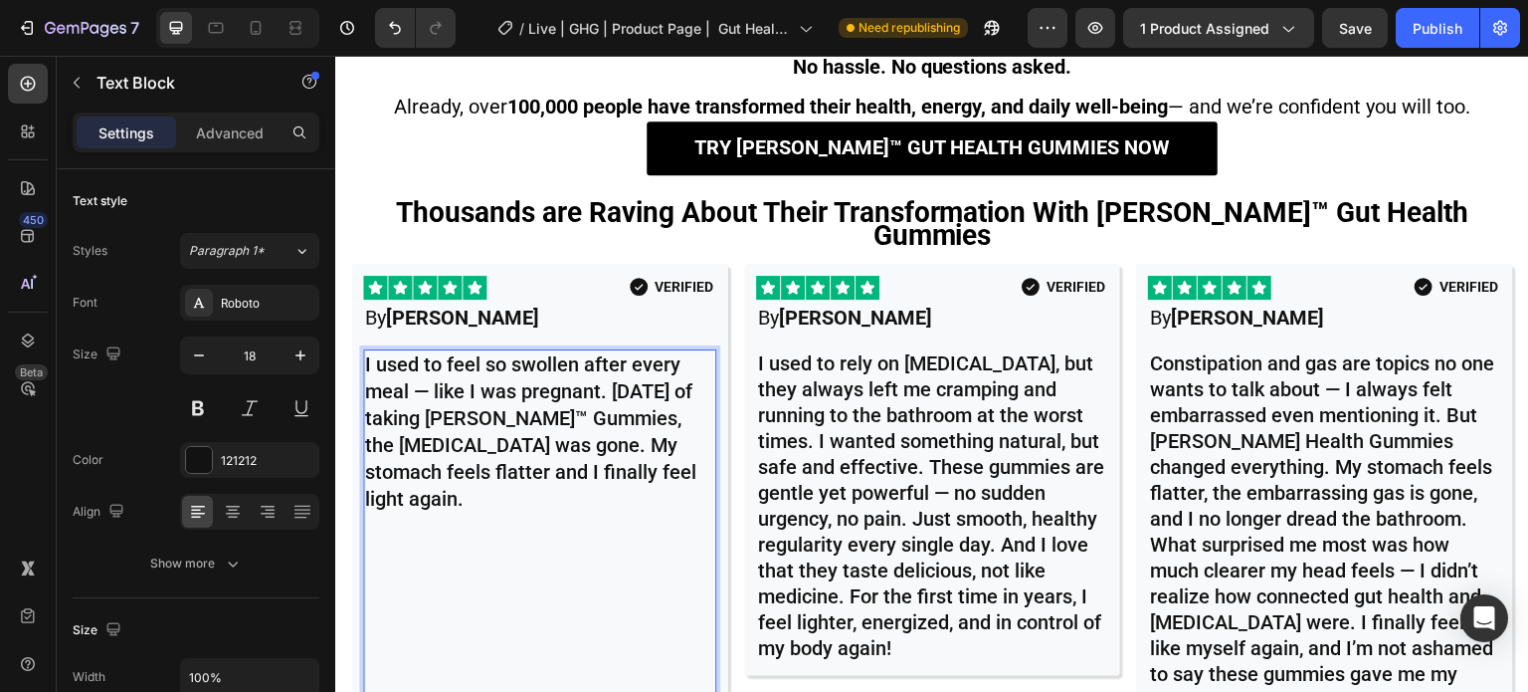
scroll to position [5900, 0]
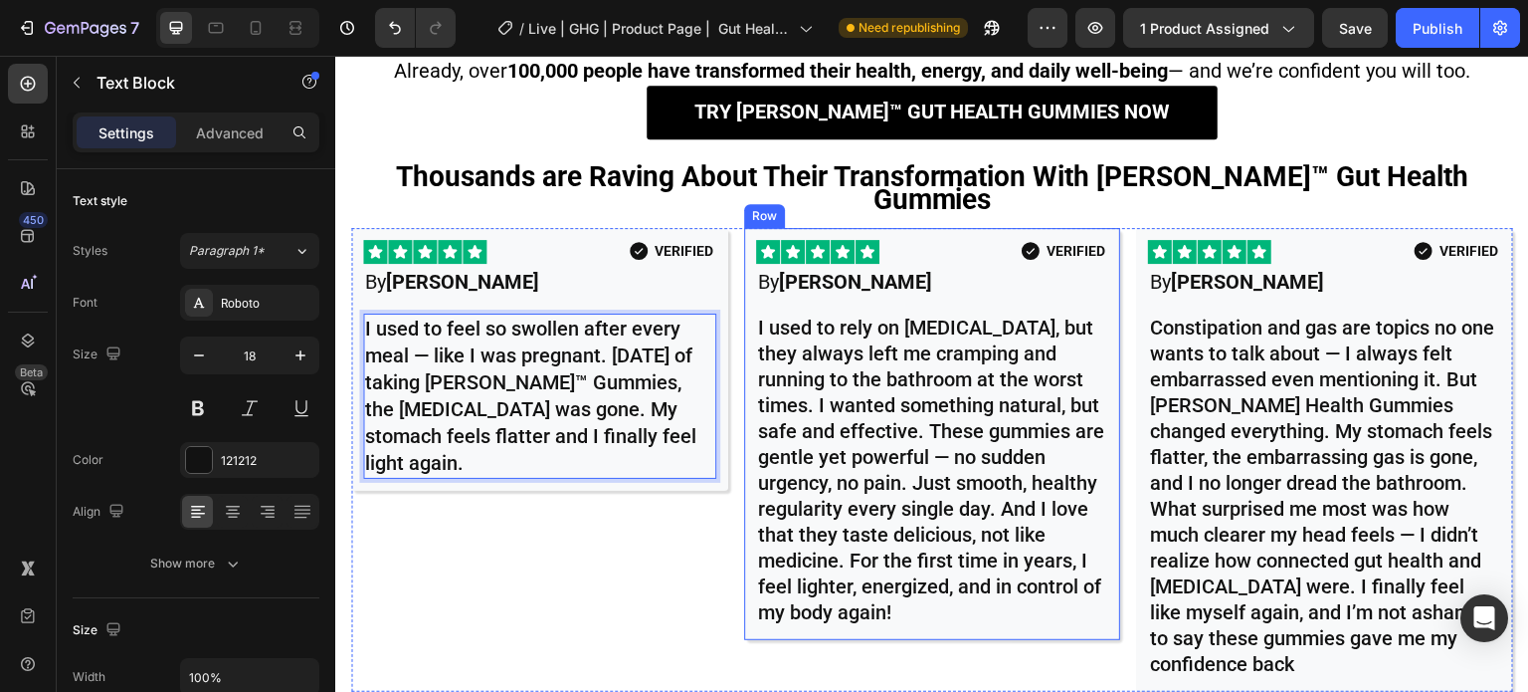
click at [961, 373] on span "I used to rely on laxatives, but they always left me cramping and running to th…" at bounding box center [931, 469] width 346 height 308
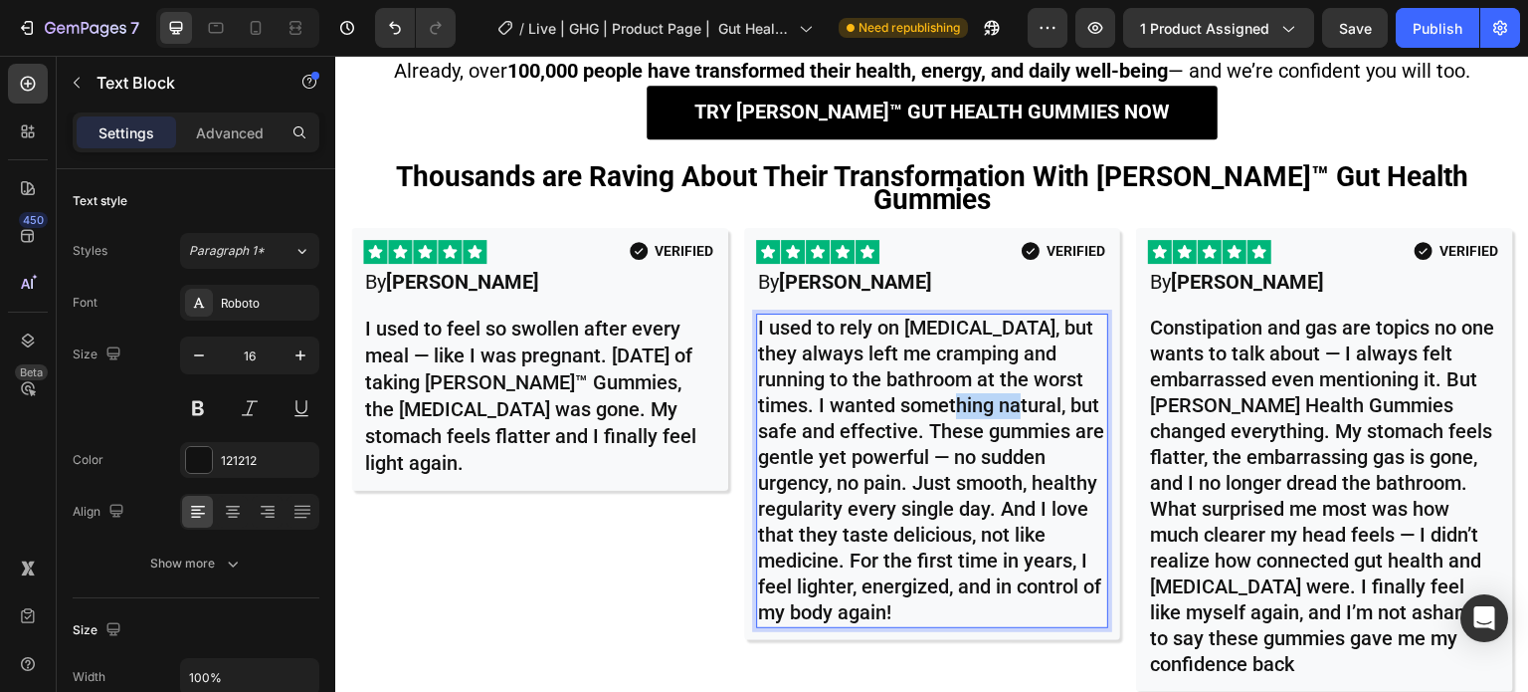
click at [961, 373] on span "I used to rely on laxatives, but they always left me cramping and running to th…" at bounding box center [931, 469] width 346 height 308
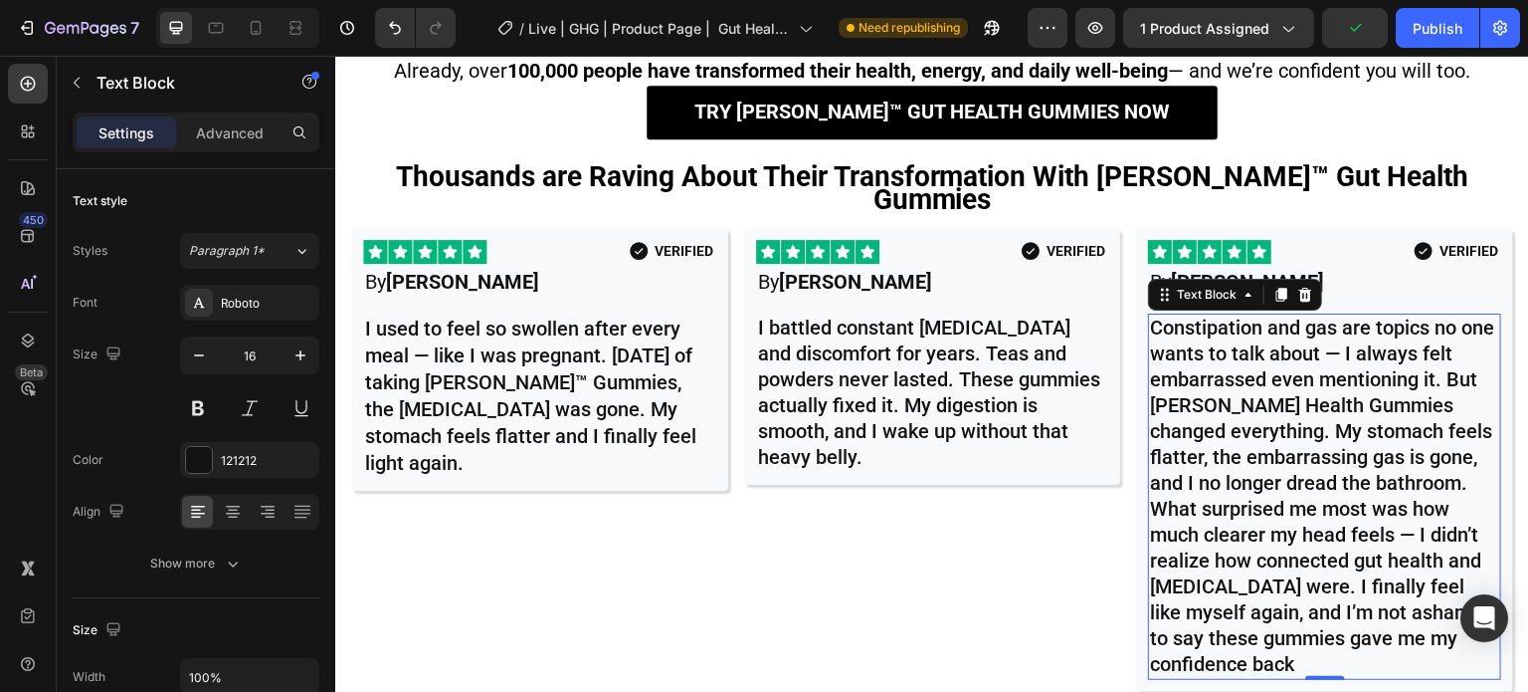
click at [1322, 402] on span "Constipation and gas are topics no one wants to talk about — I always felt emba…" at bounding box center [1322, 495] width 344 height 360
click at [1364, 602] on span "Constipation and gas are topics no one wants to talk about — I always felt emba…" at bounding box center [1322, 495] width 344 height 360
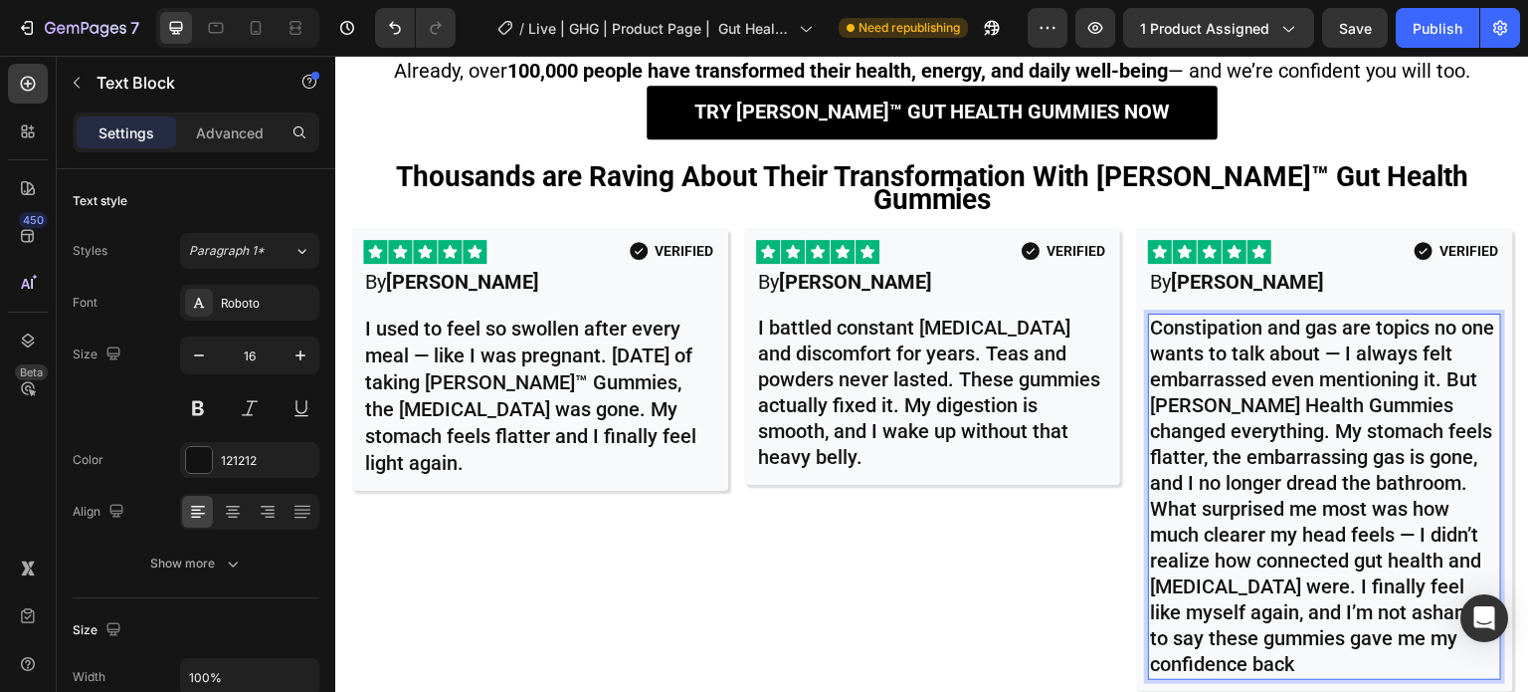
click at [1437, 414] on span "Constipation and gas are topics no one wants to talk about — I always felt emba…" at bounding box center [1322, 495] width 344 height 360
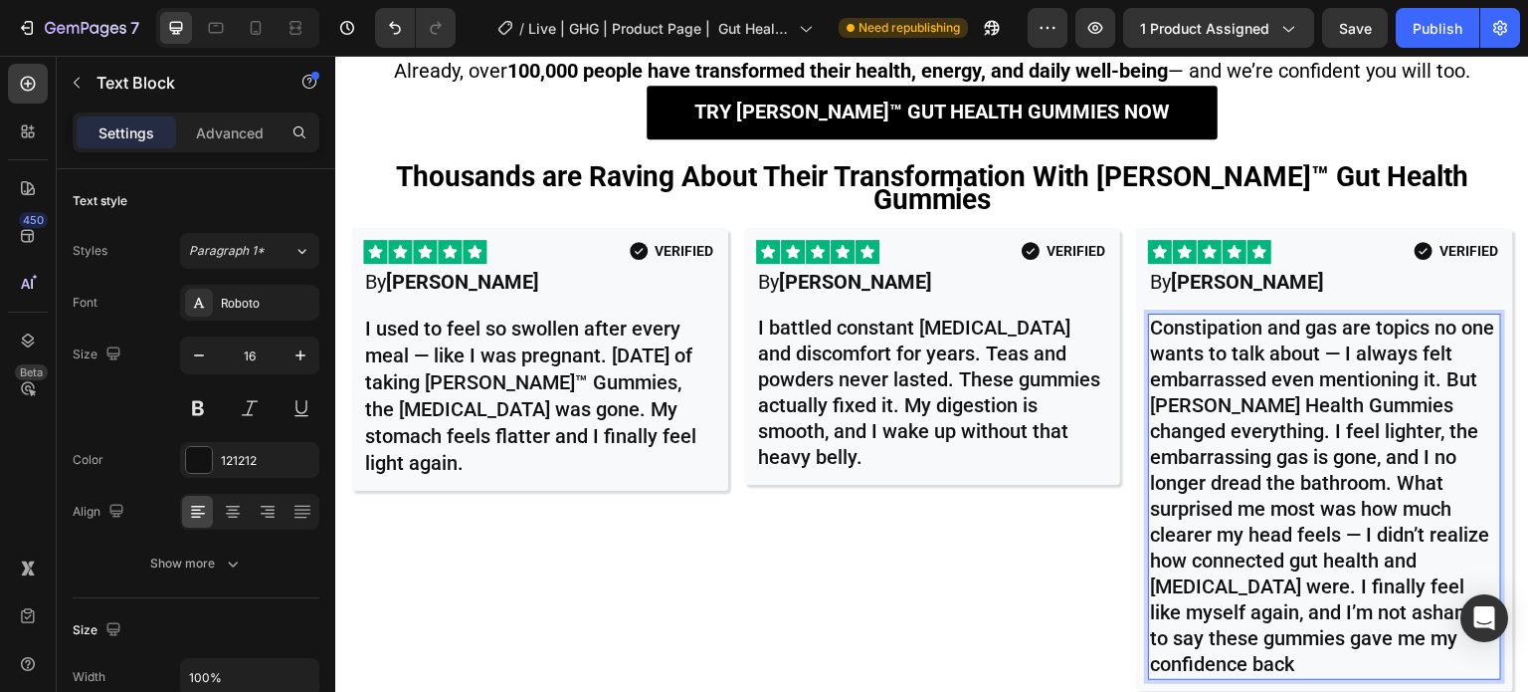
click at [1382, 326] on span "Constipation and gas are topics no one wants to talk about — I always felt emba…" at bounding box center [1322, 495] width 344 height 360
drag, startPoint x: 1346, startPoint y: 622, endPoint x: 1341, endPoint y: 574, distance: 48.0
click at [1341, 575] on p "Constipation and gas are topics no one wants to talk about — I always felt emba…" at bounding box center [1324, 496] width 349 height 362
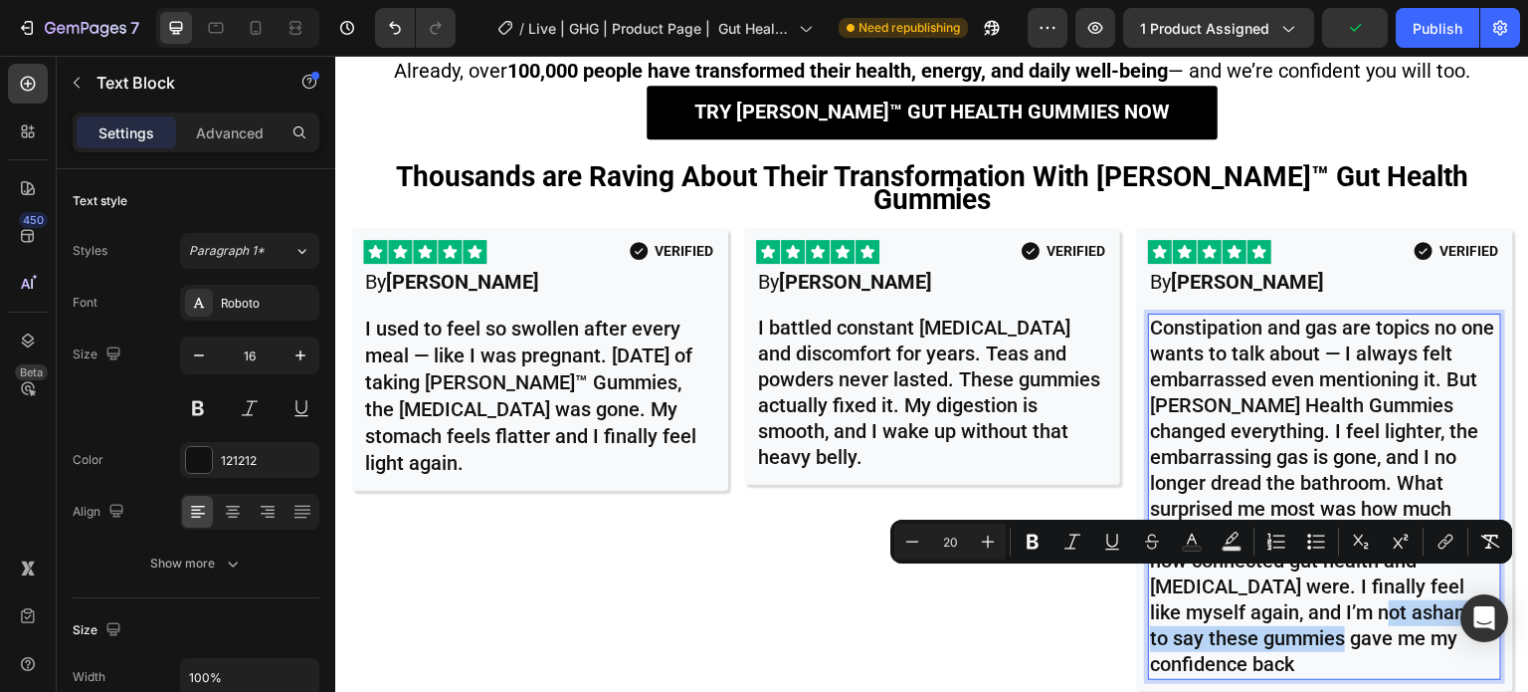
click at [1327, 602] on span "Constipation and gas are topics no one wants to talk about — I always felt emba…" at bounding box center [1322, 495] width 344 height 360
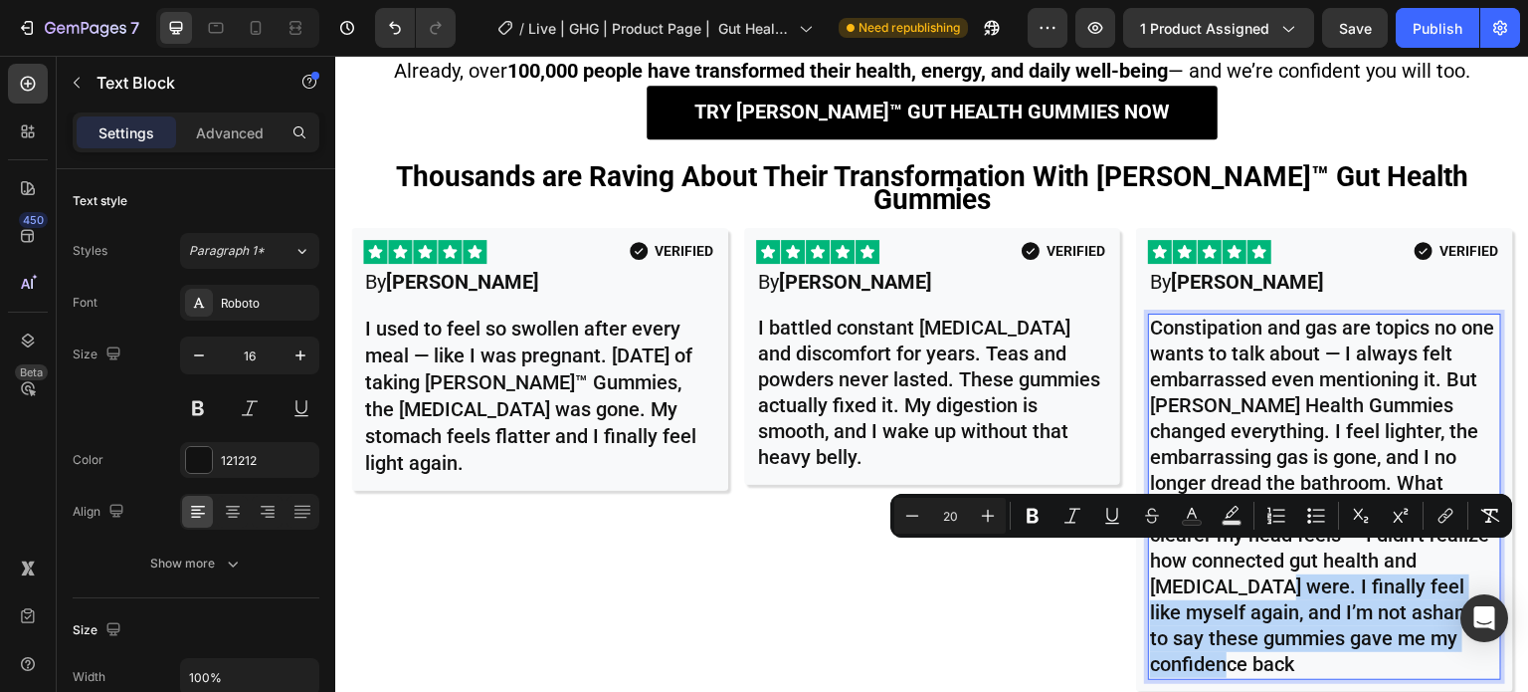
drag, startPoint x: 1340, startPoint y: 630, endPoint x: 1221, endPoint y: 558, distance: 139.2
click at [1221, 558] on p "Constipation and gas are topics no one wants to talk about — I always felt emba…" at bounding box center [1324, 496] width 349 height 362
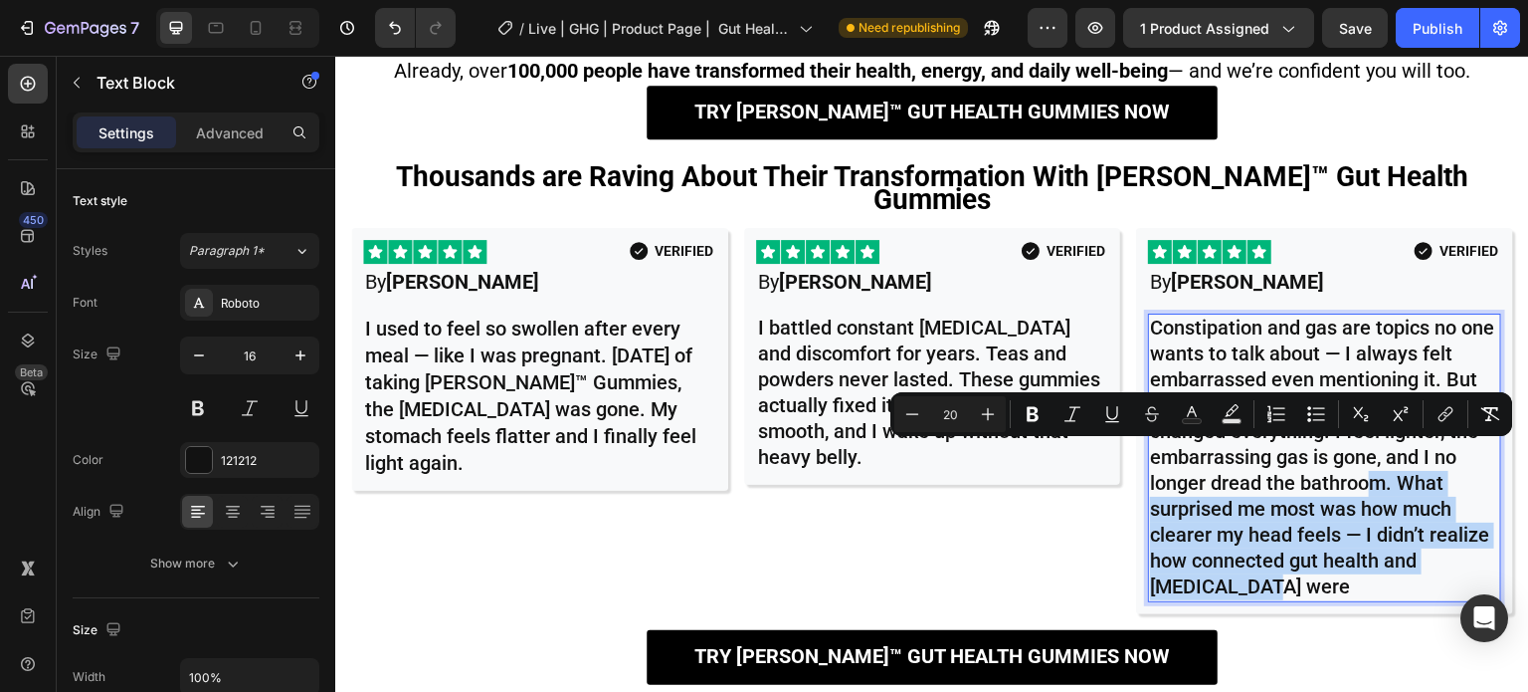
drag, startPoint x: 1372, startPoint y: 550, endPoint x: 1381, endPoint y: 467, distance: 84.1
click at [1381, 467] on p "Constipation and gas are topics no one wants to talk about — I always felt emba…" at bounding box center [1324, 457] width 349 height 285
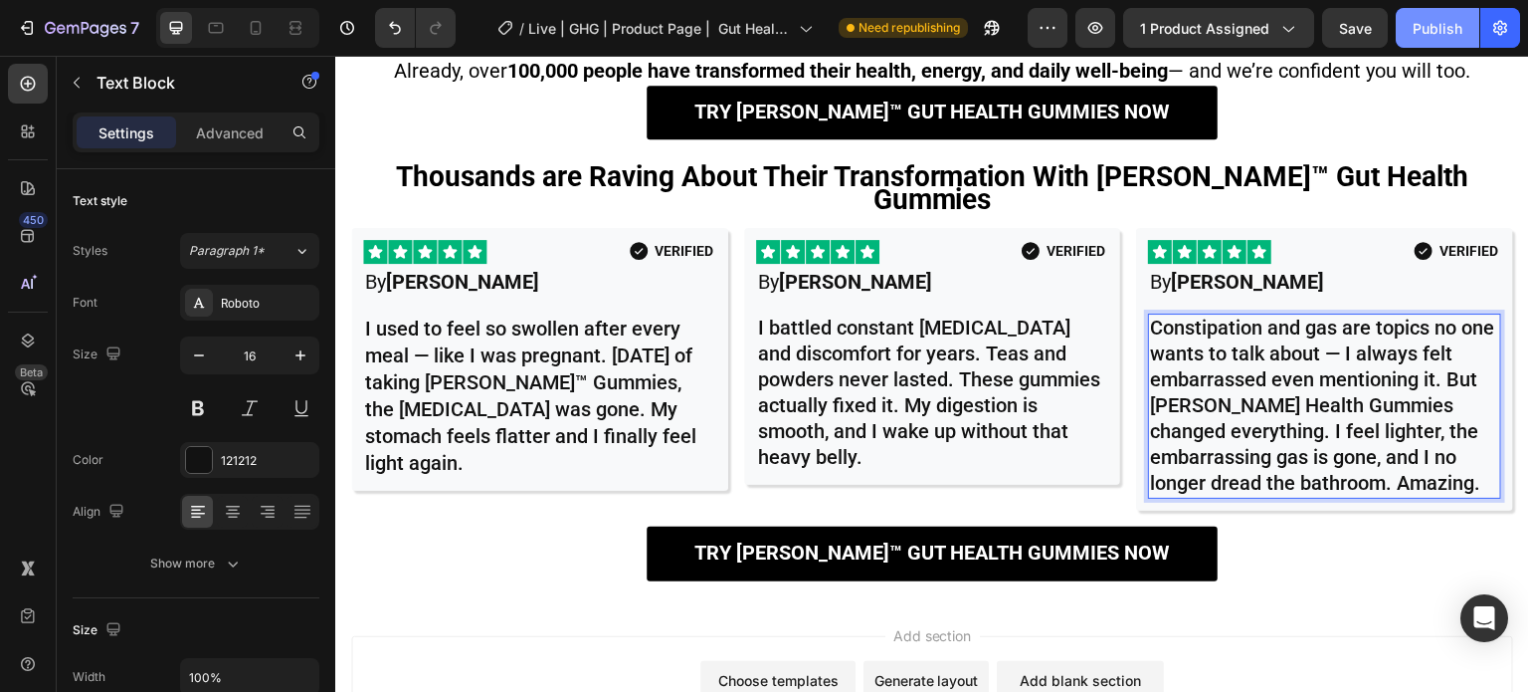
click at [1425, 33] on div "Publish" at bounding box center [1438, 28] width 50 height 21
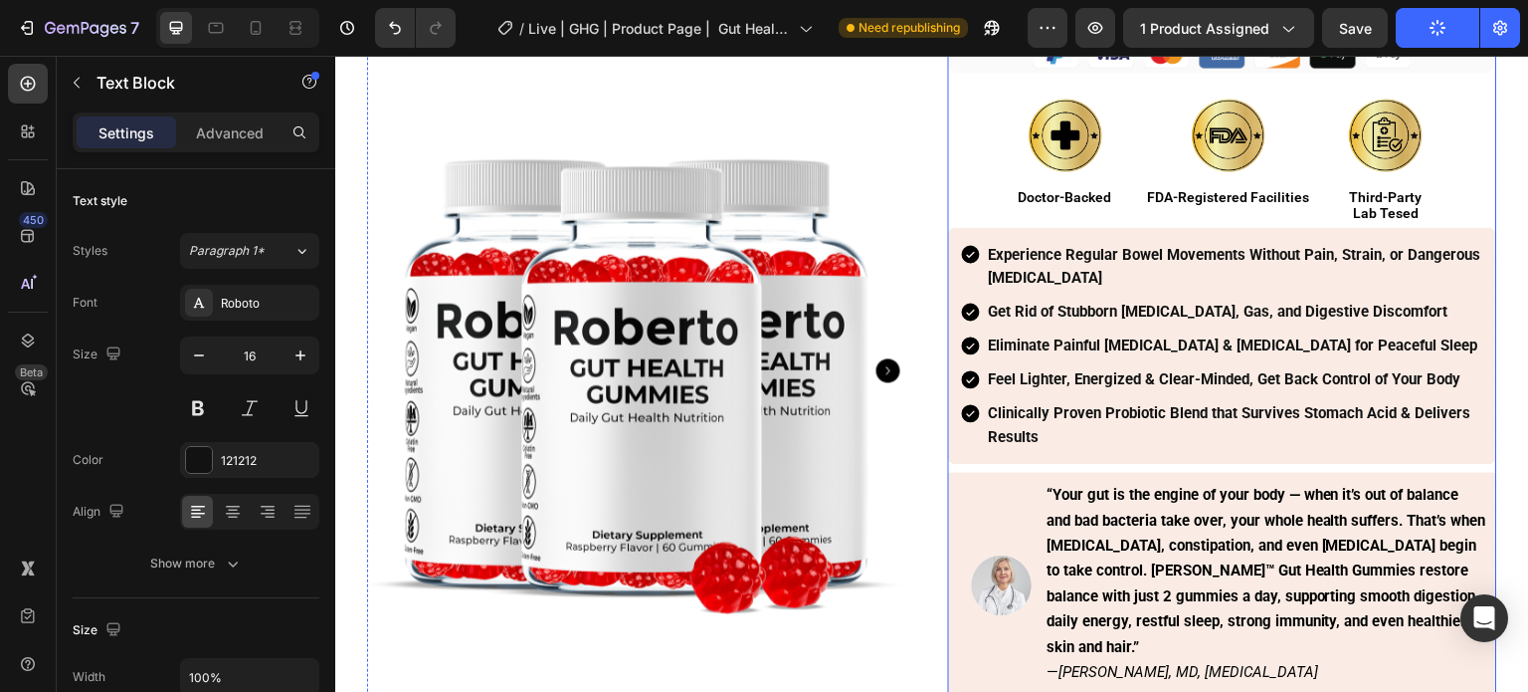
scroll to position [498, 0]
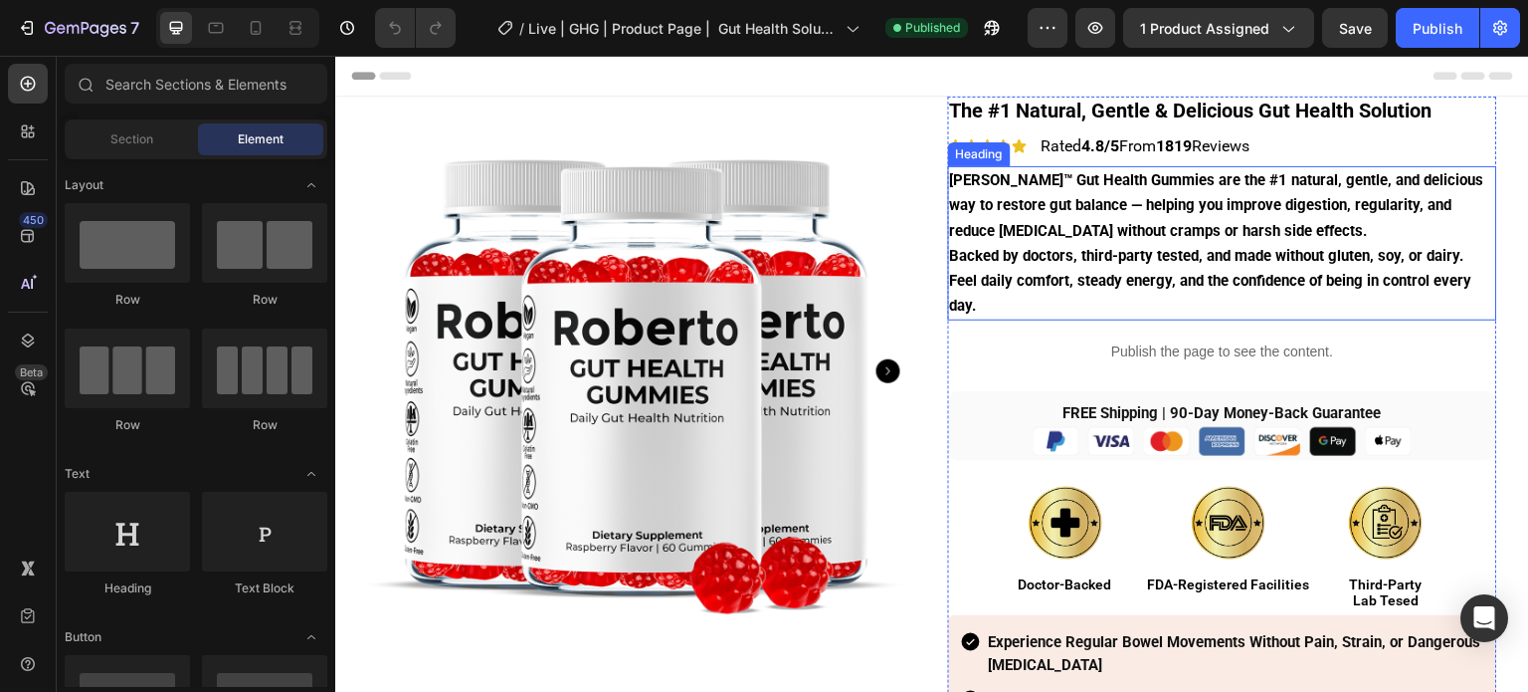
click at [1067, 292] on h1 "[PERSON_NAME]™ Gut Health Gummies are the #1 natural, gentle, and delicious way…" at bounding box center [1222, 243] width 549 height 154
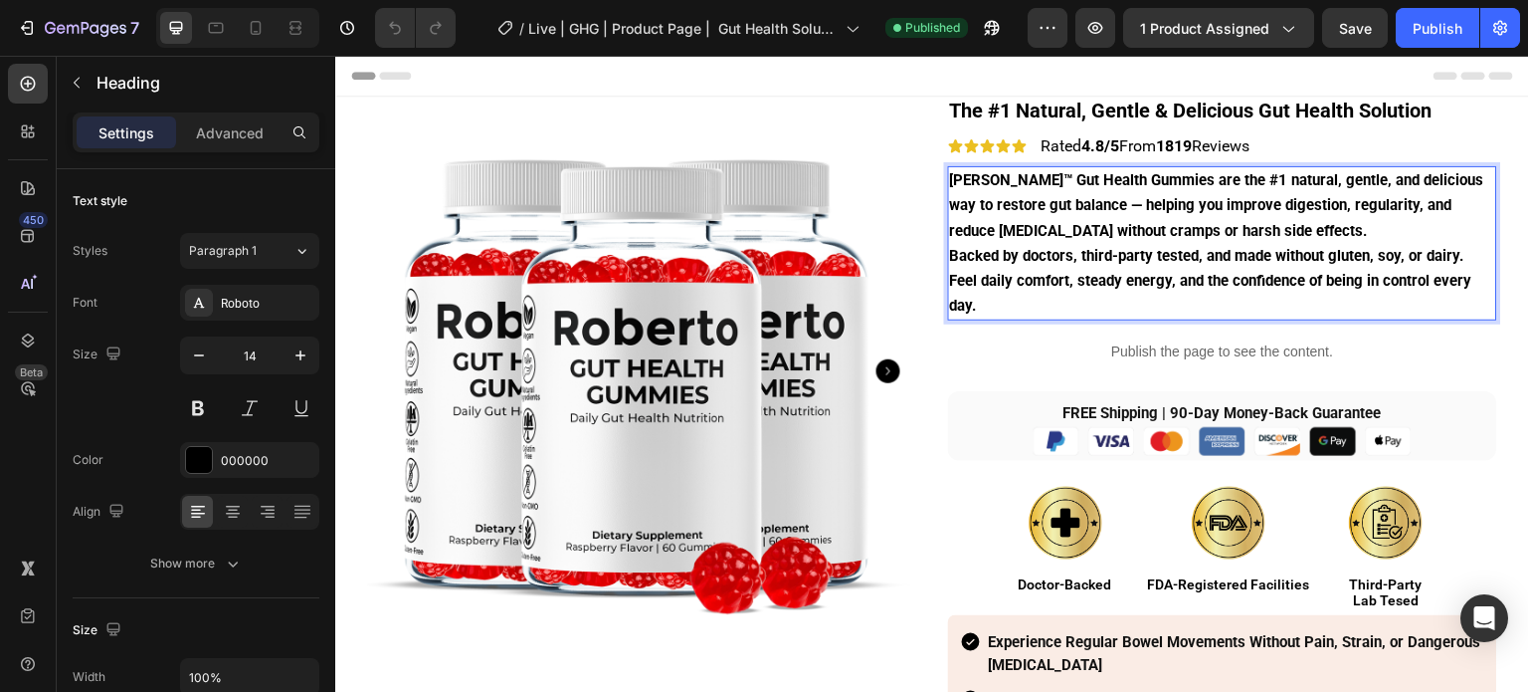
click at [974, 280] on strong "Feel daily comfort, steady energy, and the confidence of being in control every…" at bounding box center [1211, 293] width 522 height 43
click at [1018, 290] on strong "Feel daily comfort, steady energy, and the confidence of being in control every…" at bounding box center [1211, 293] width 522 height 43
click at [981, 286] on strong "Feel daily comfort, steady energy, and the confidence of being in control every…" at bounding box center [1211, 293] width 522 height 43
click at [977, 286] on strong "Feel daily comfort, steady energy, and the confidence of being in control every…" at bounding box center [1211, 293] width 522 height 43
click at [982, 292] on p "[PERSON_NAME]™ Gut Health Gummies are the #1 natural, gentle, and delicious way…" at bounding box center [1222, 243] width 545 height 150
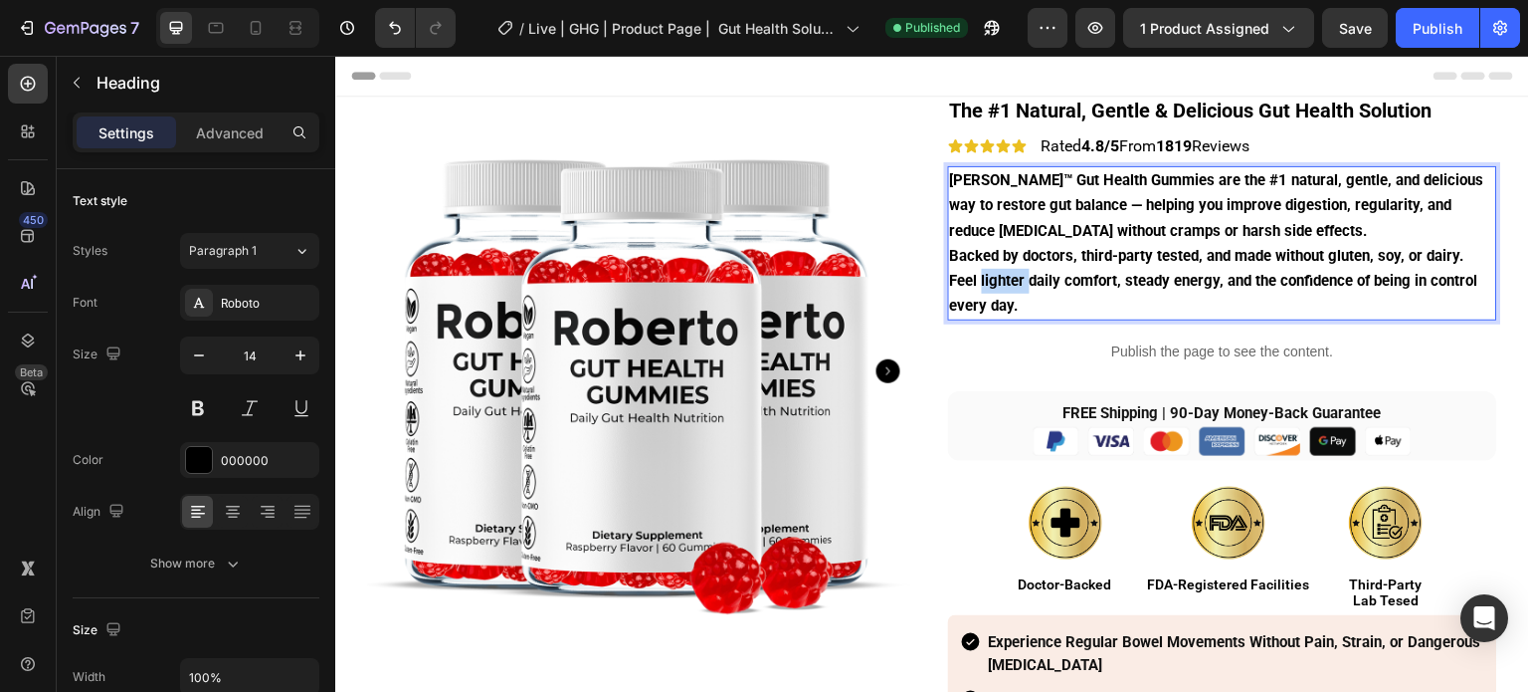
click at [982, 292] on p "[PERSON_NAME]™ Gut Health Gummies are the #1 natural, gentle, and delicious way…" at bounding box center [1222, 243] width 545 height 150
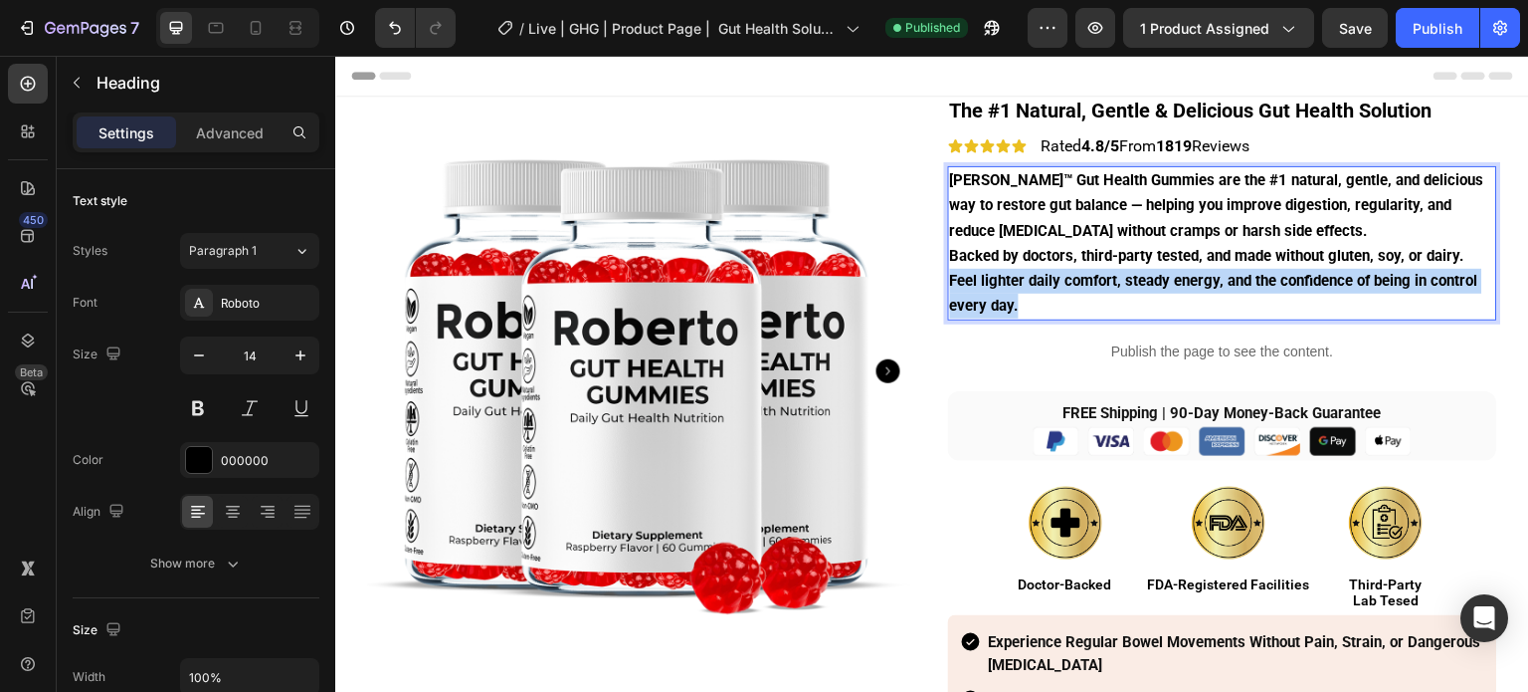
click at [982, 292] on p "[PERSON_NAME]™ Gut Health Gummies are the #1 natural, gentle, and delicious way…" at bounding box center [1222, 243] width 545 height 150
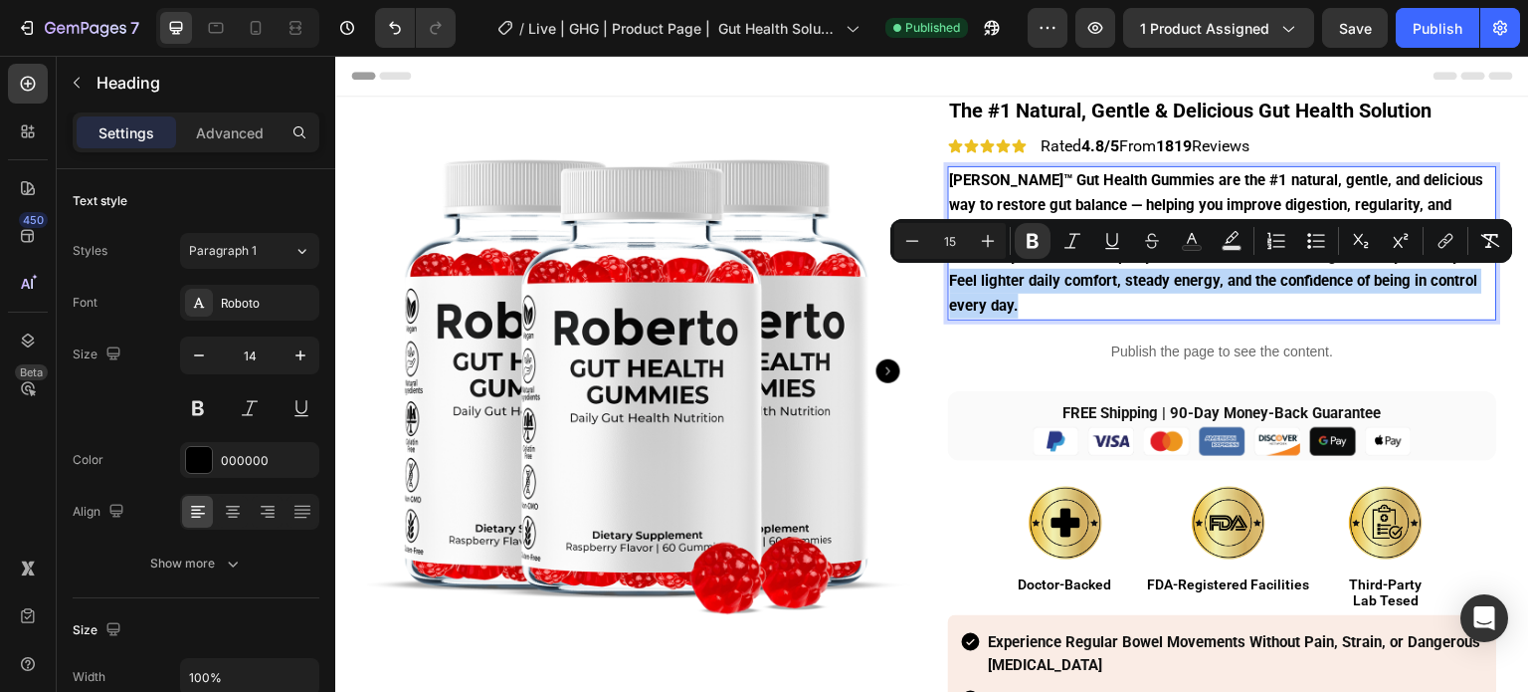
copy strong "Feel lighter daily comfort, steady energy, and the confidence of being in contr…"
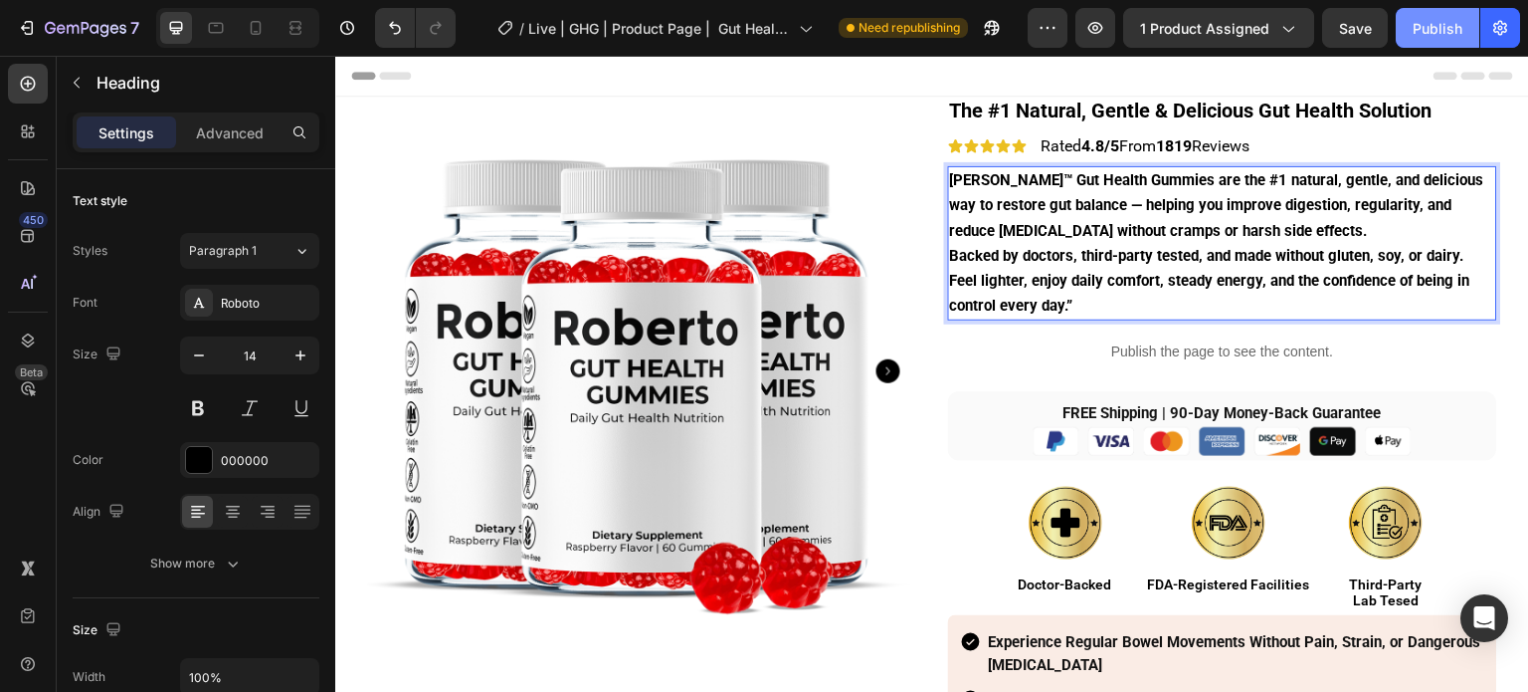
click at [1425, 32] on div "Publish" at bounding box center [1438, 28] width 50 height 21
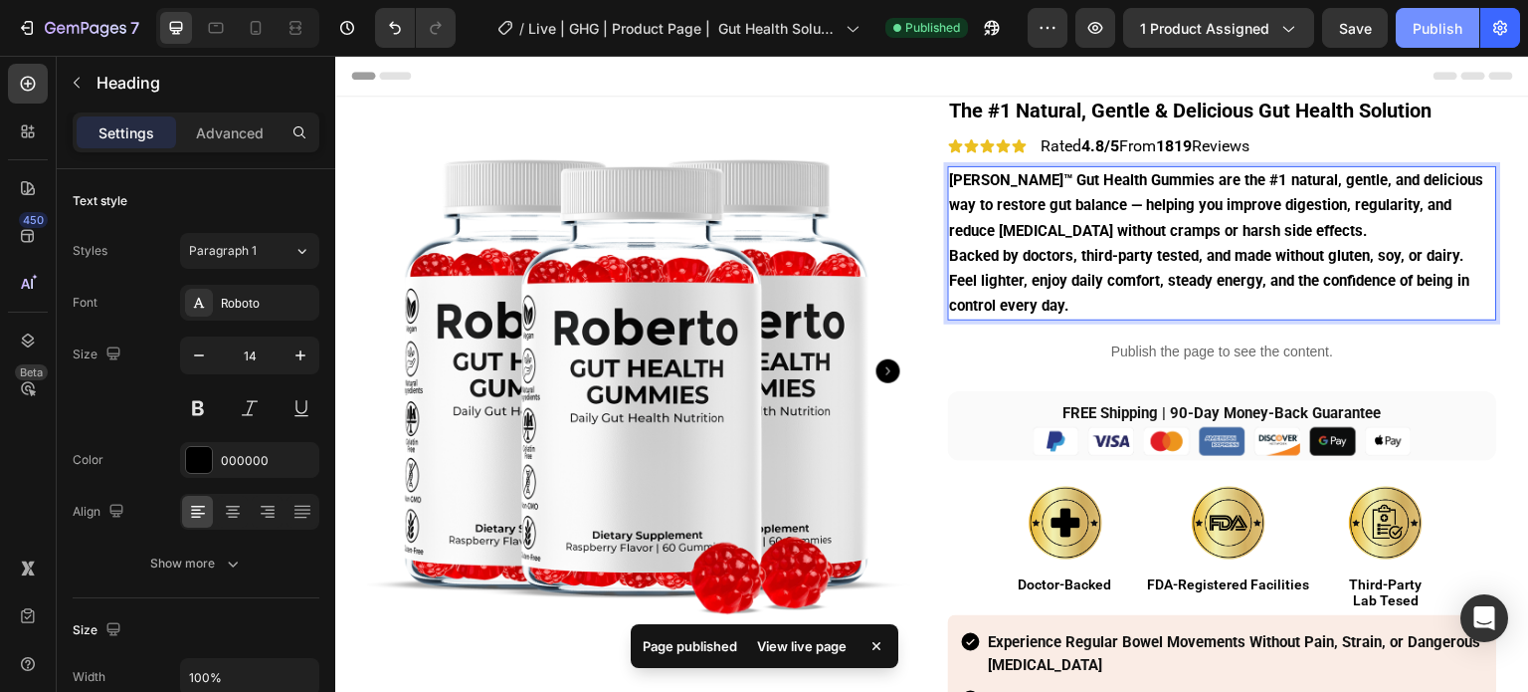
click at [1431, 19] on div "Publish" at bounding box center [1438, 28] width 50 height 21
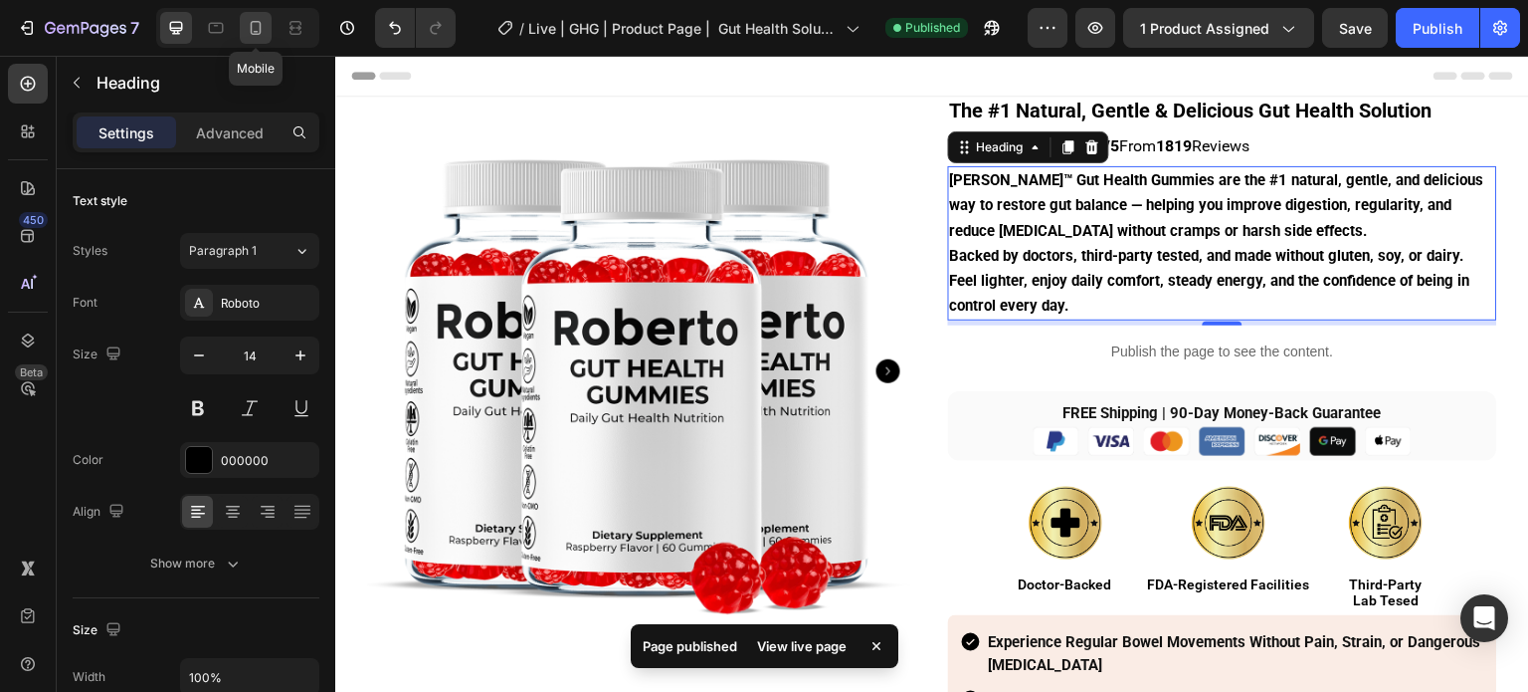
click at [253, 14] on div at bounding box center [256, 28] width 32 height 32
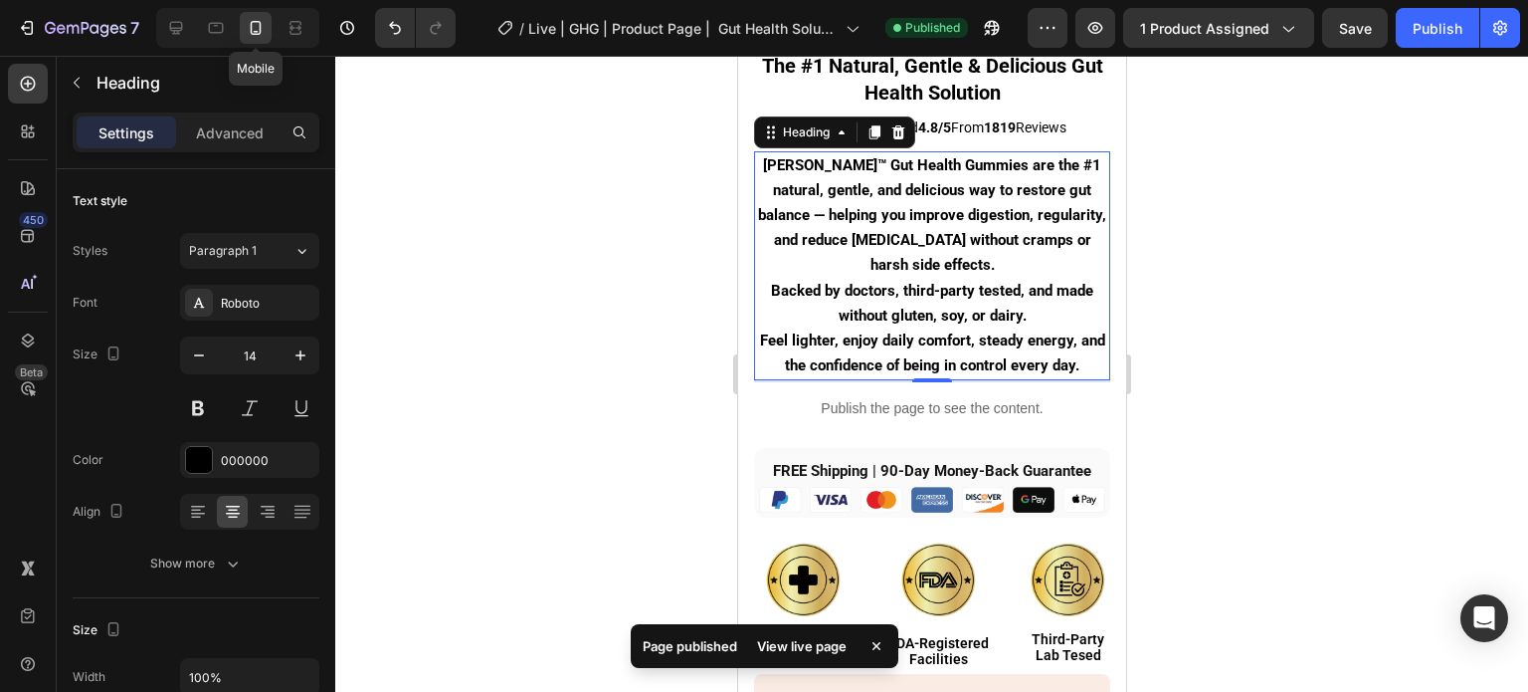
scroll to position [434, 0]
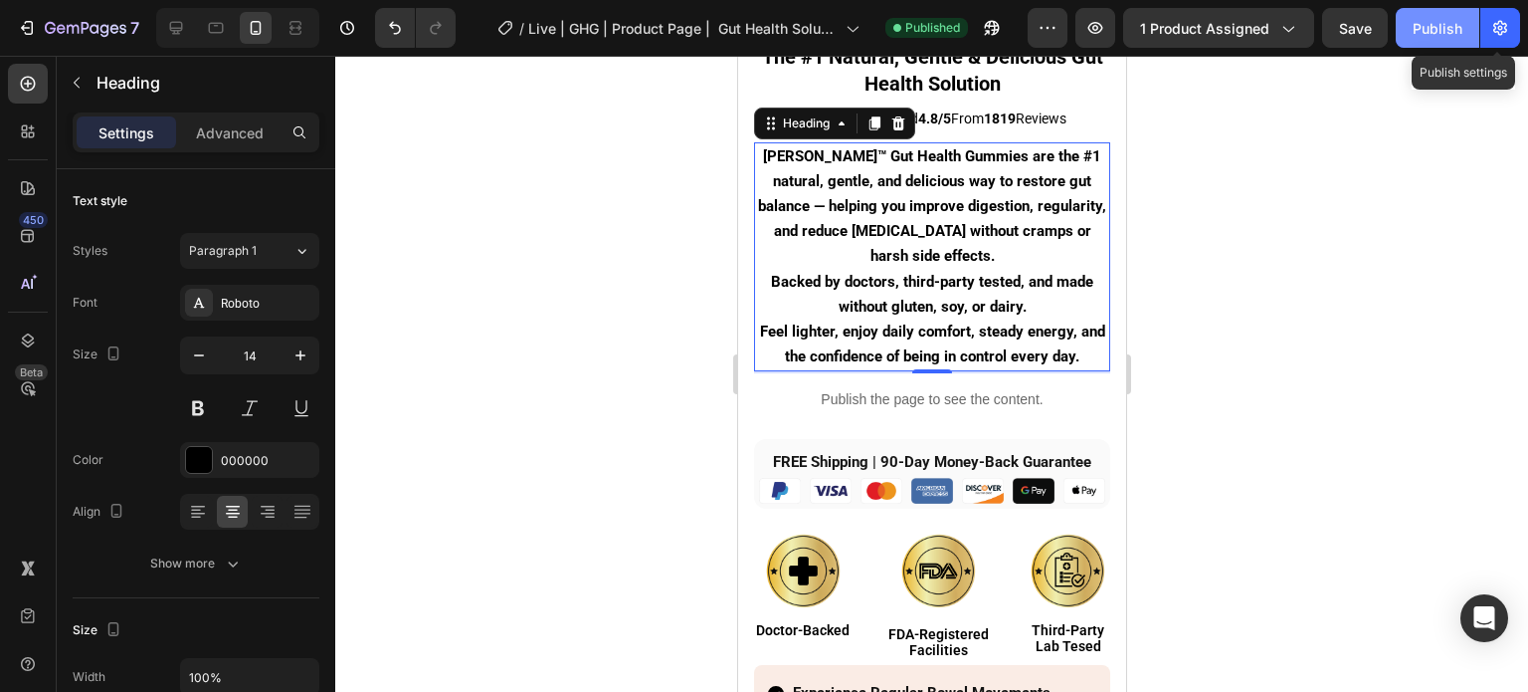
click at [1479, 25] on button "Publish" at bounding box center [1438, 28] width 84 height 40
